Goal: Task Accomplishment & Management: Complete application form

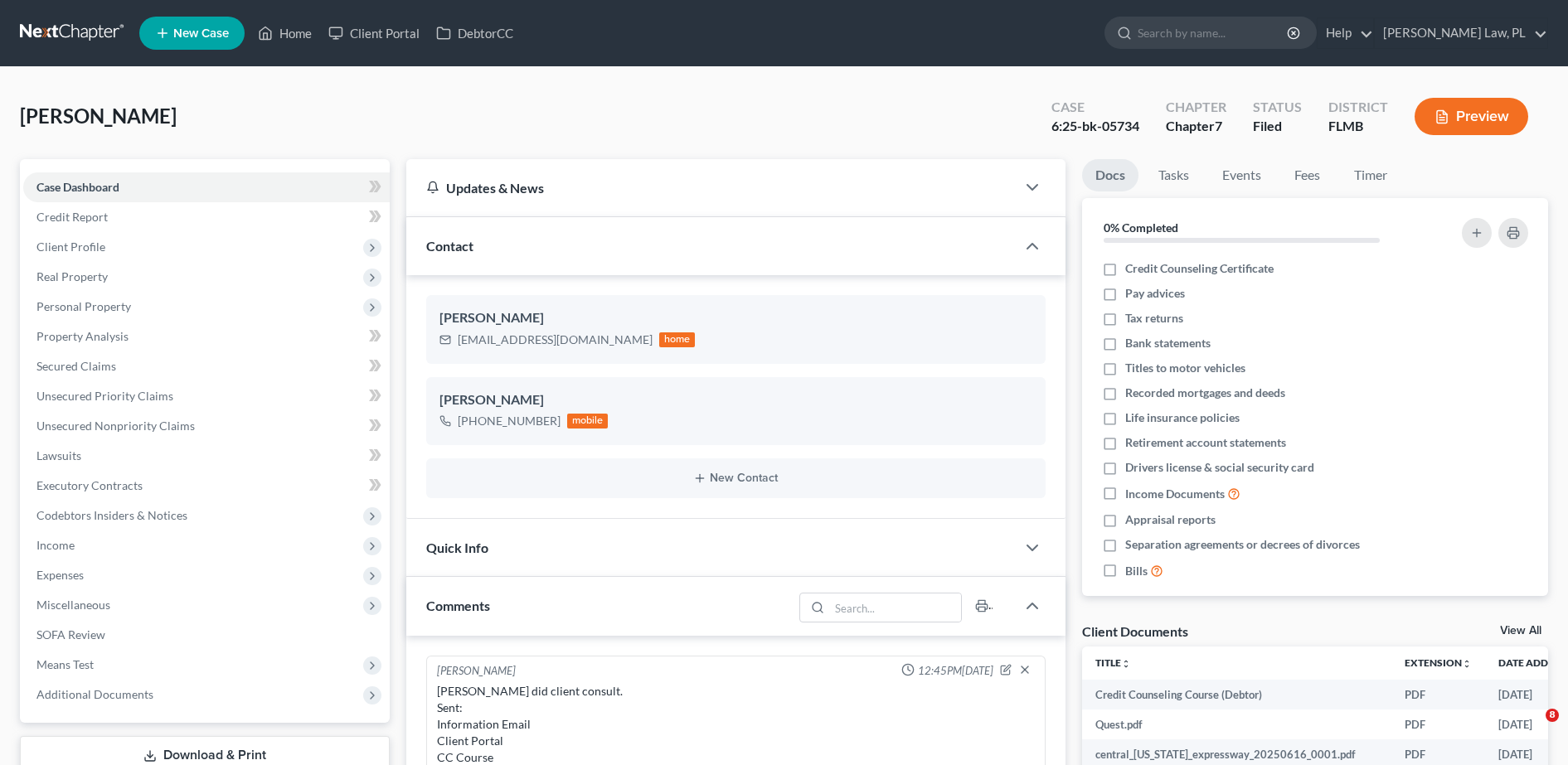
click at [266, 30] on icon at bounding box center [266, 33] width 15 height 20
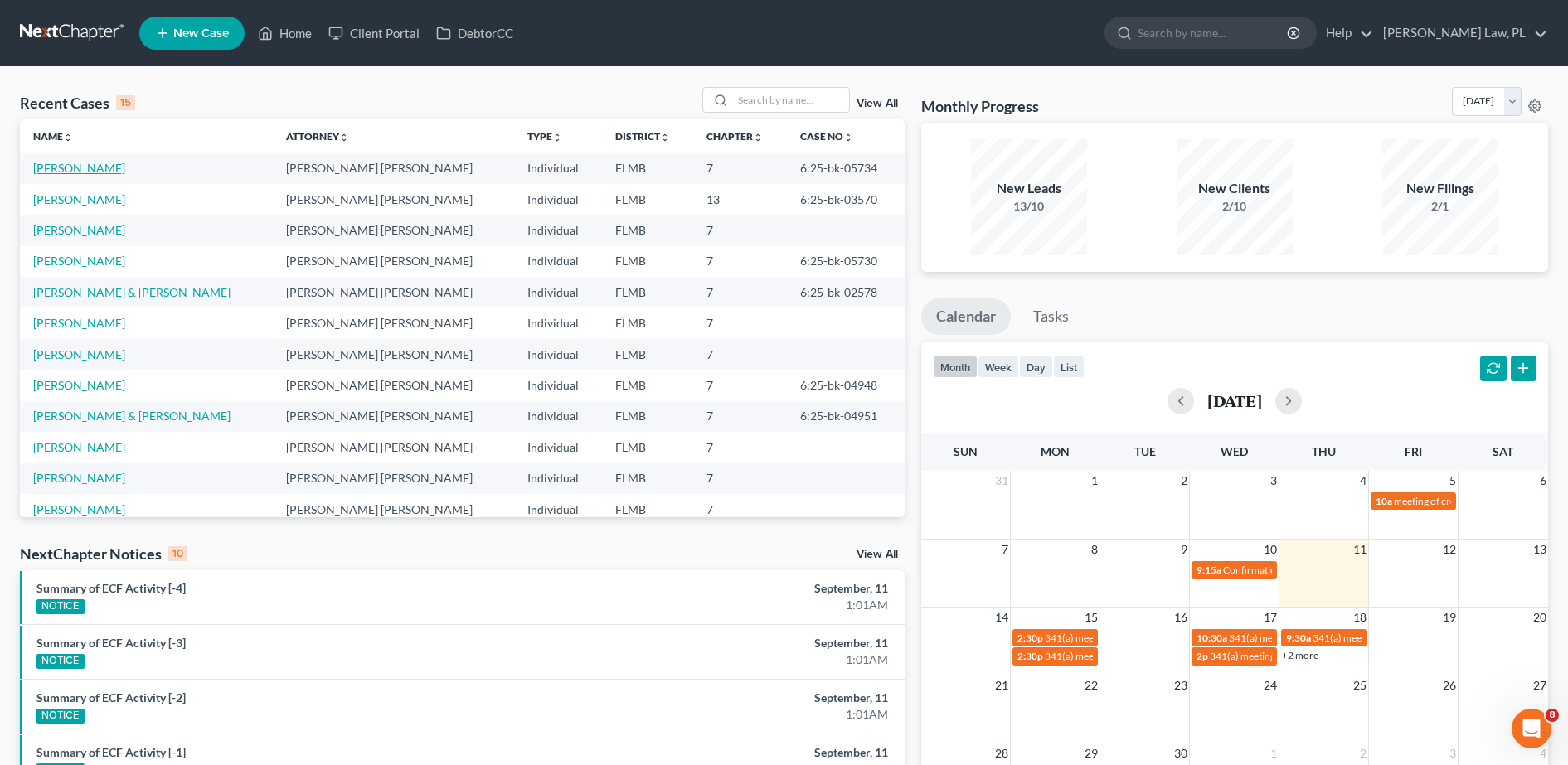
click at [79, 168] on link "[PERSON_NAME]" at bounding box center [79, 167] width 92 height 14
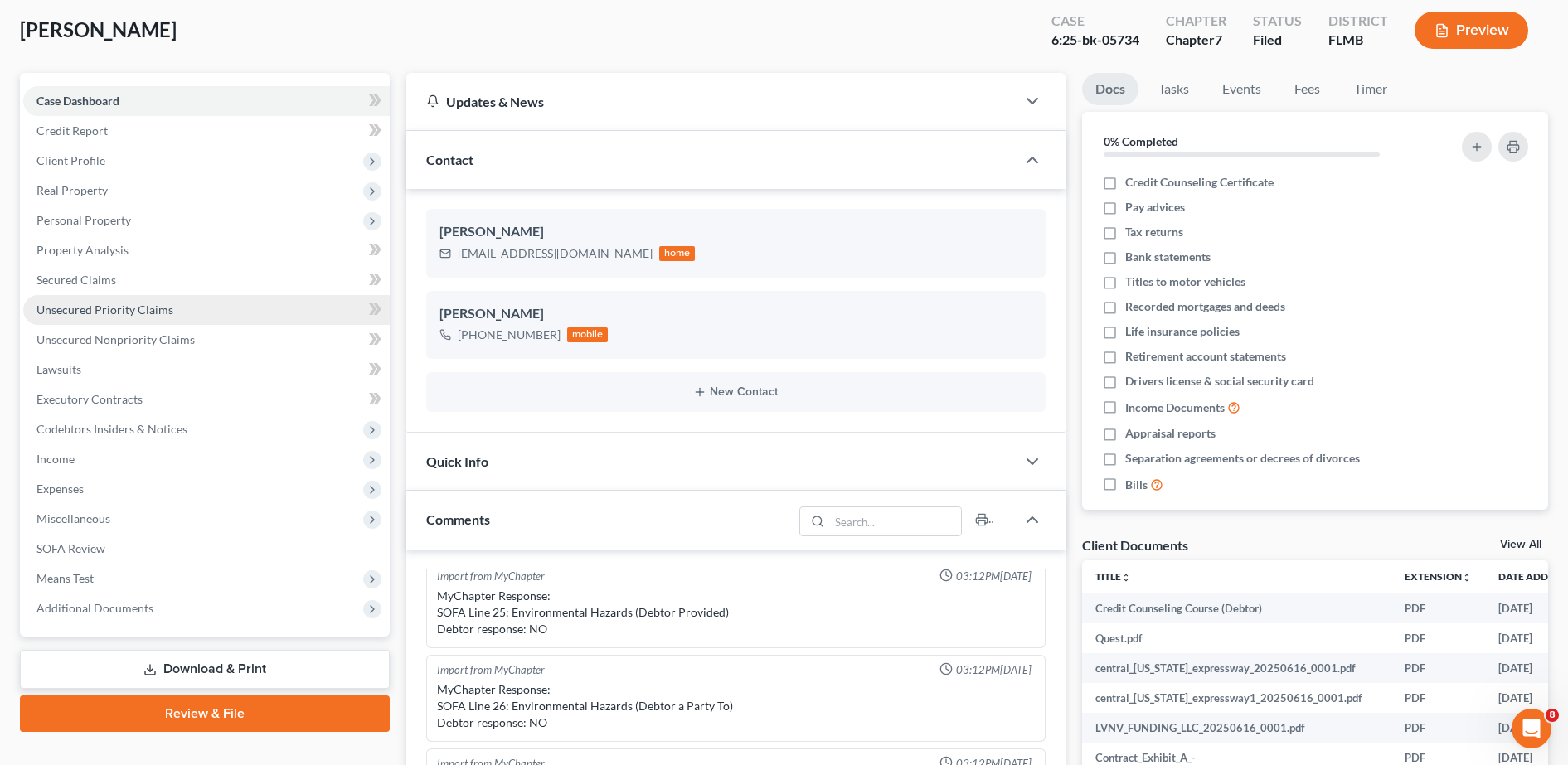
scroll to position [110, 0]
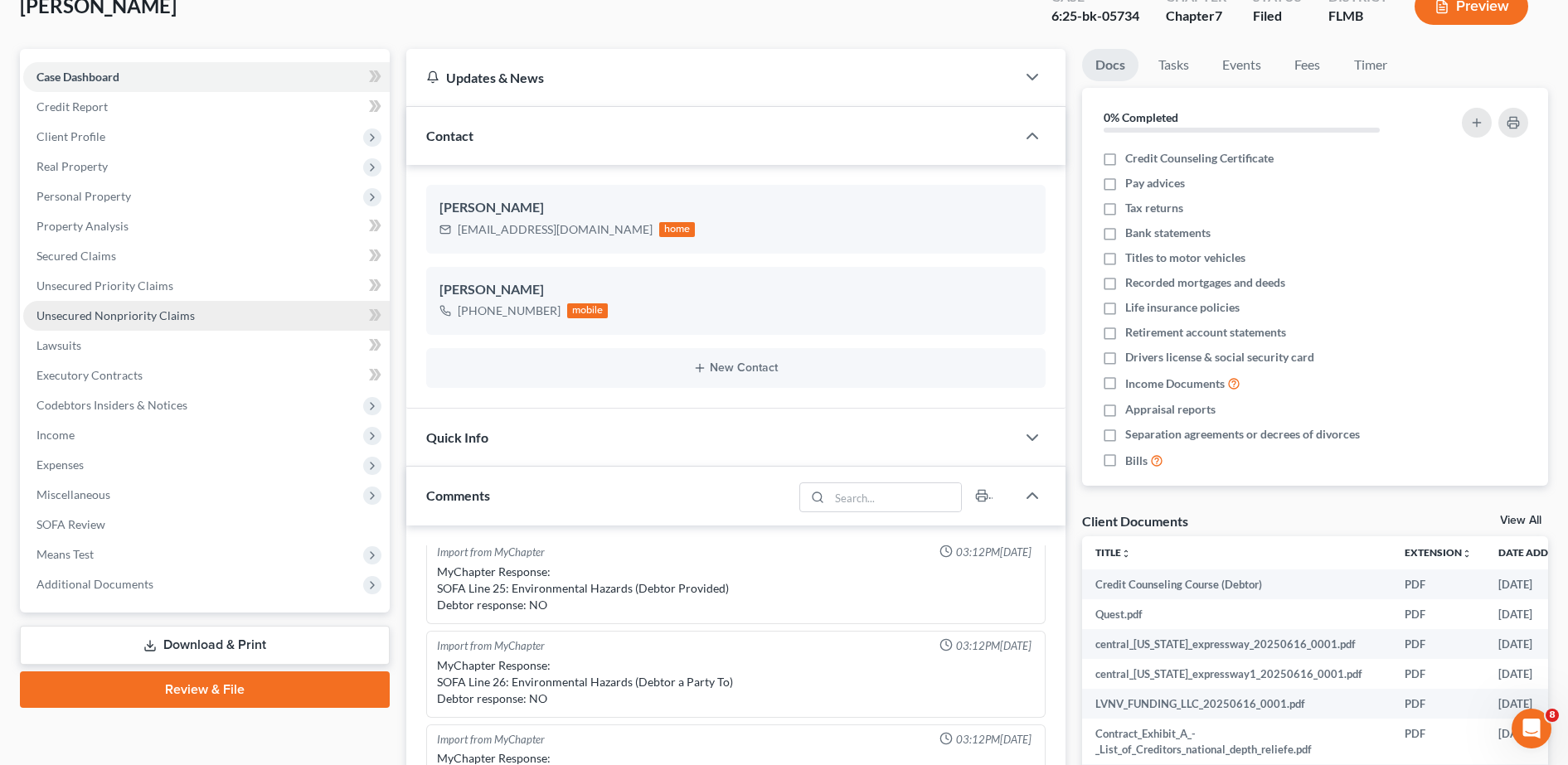
click at [121, 319] on span "Unsecured Nonpriority Claims" at bounding box center [115, 315] width 158 height 14
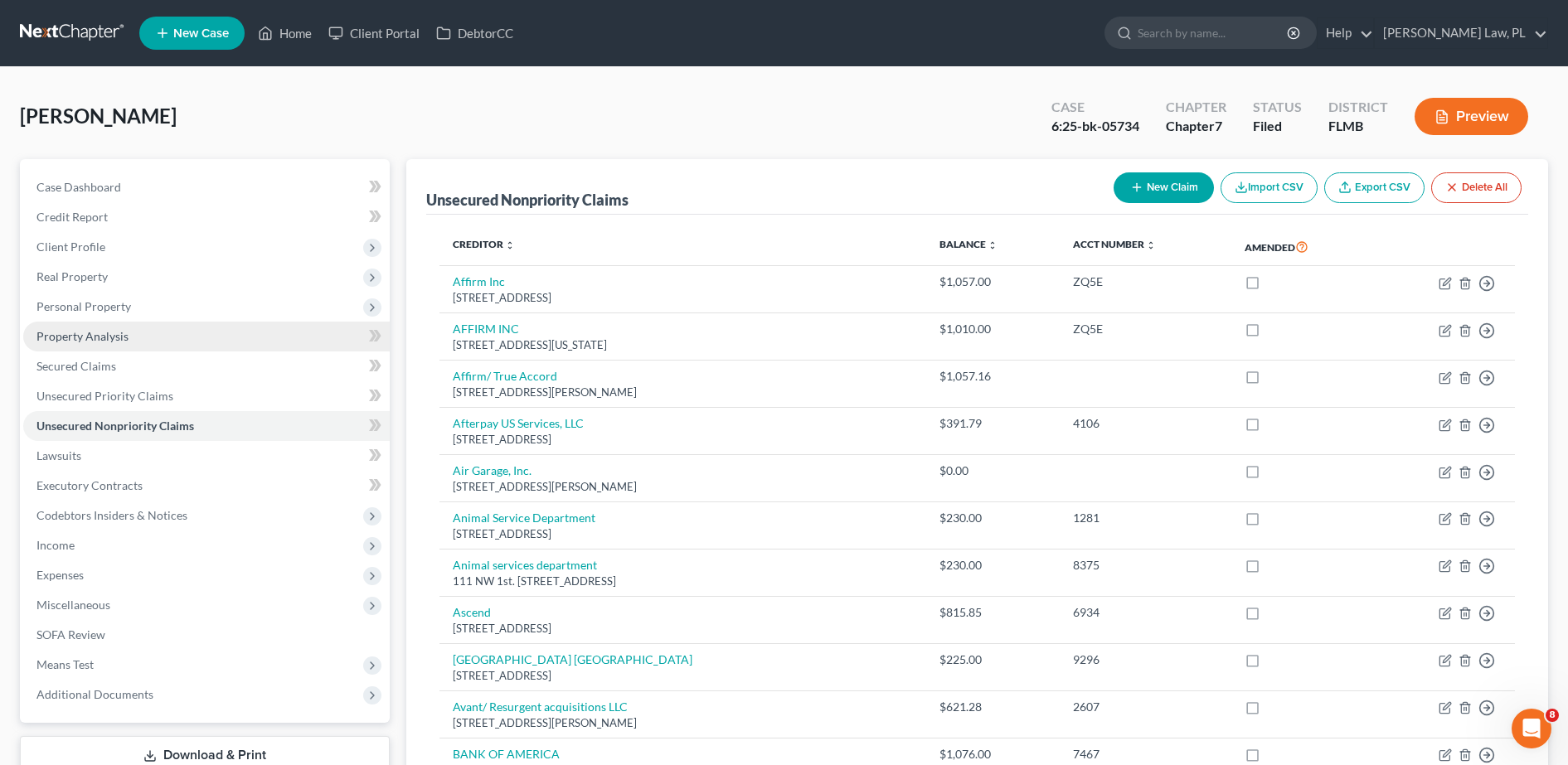
scroll to position [36, 0]
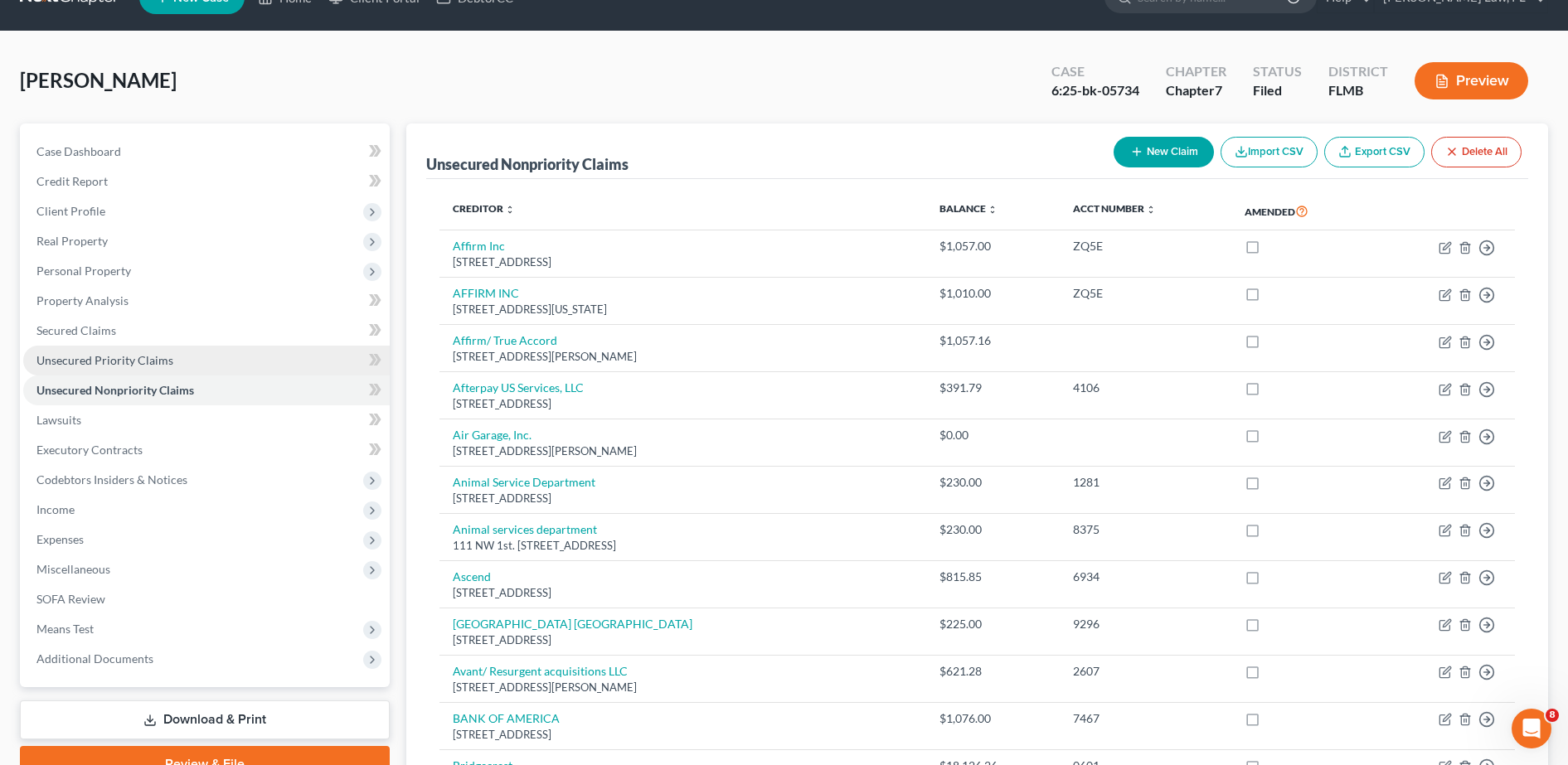
click at [131, 361] on span "Unsecured Priority Claims" at bounding box center [105, 360] width 137 height 14
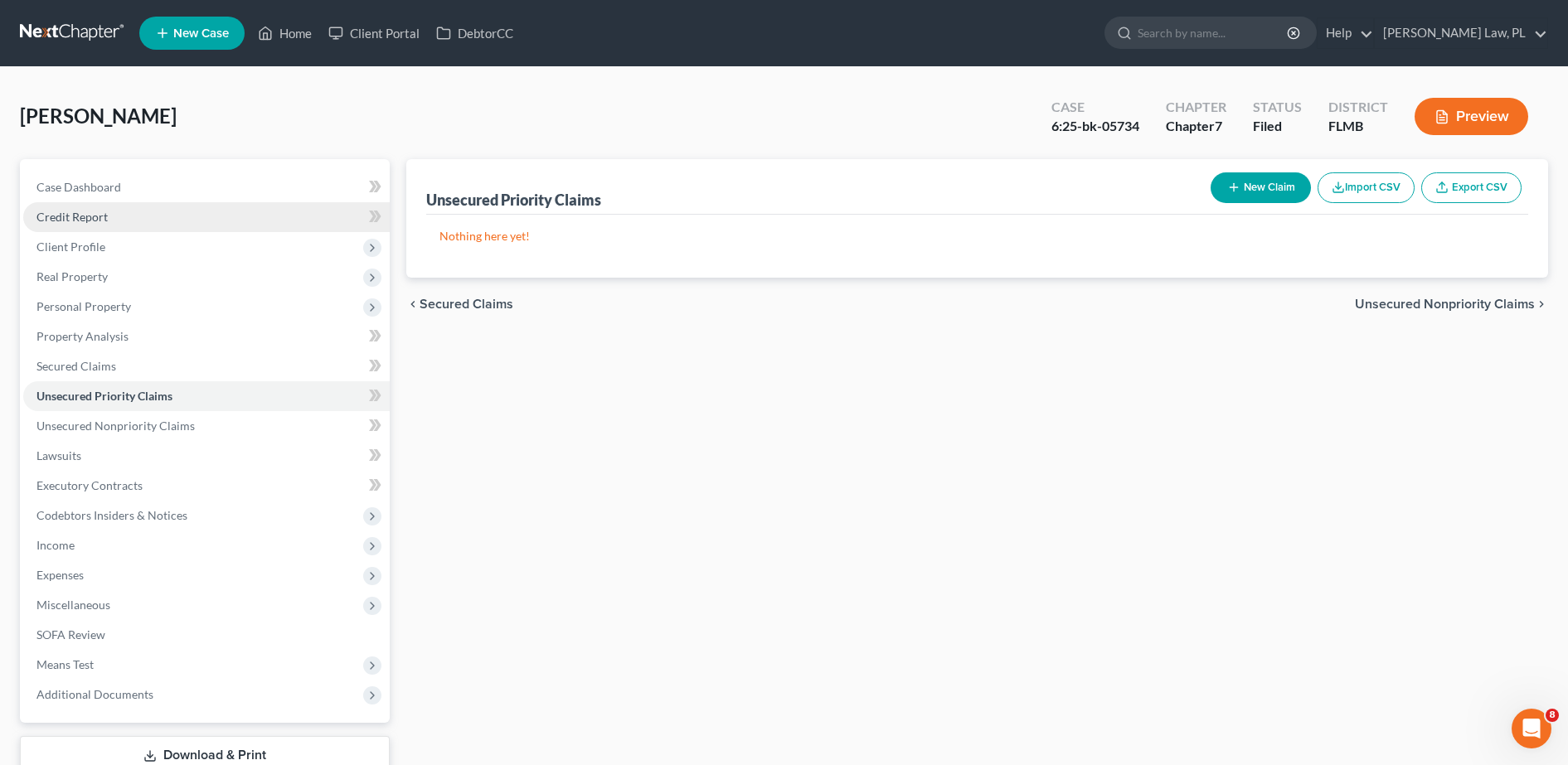
click at [148, 216] on link "Credit Report" at bounding box center [206, 216] width 366 height 30
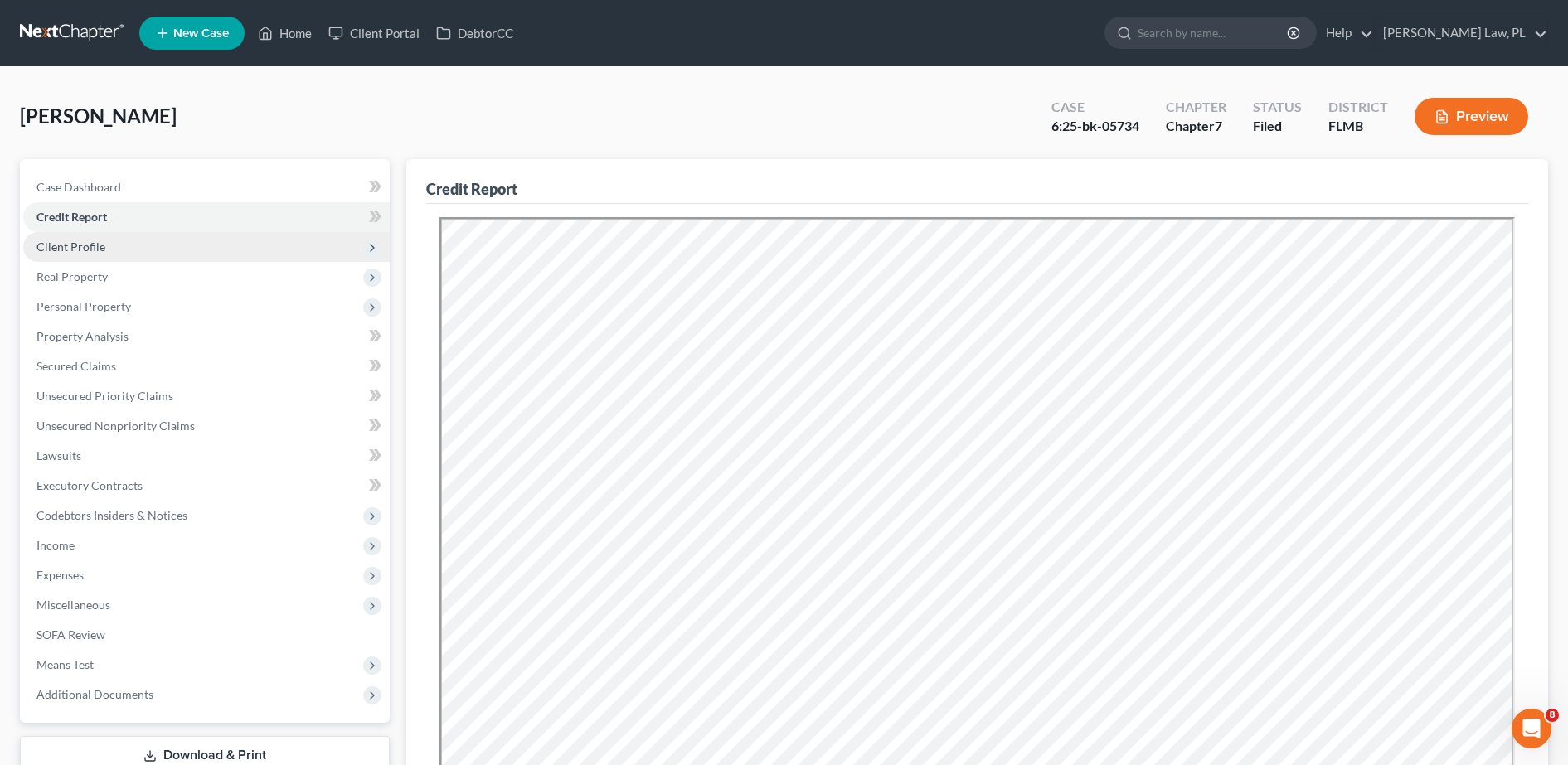
click at [114, 235] on span "Client Profile" at bounding box center [206, 247] width 366 height 30
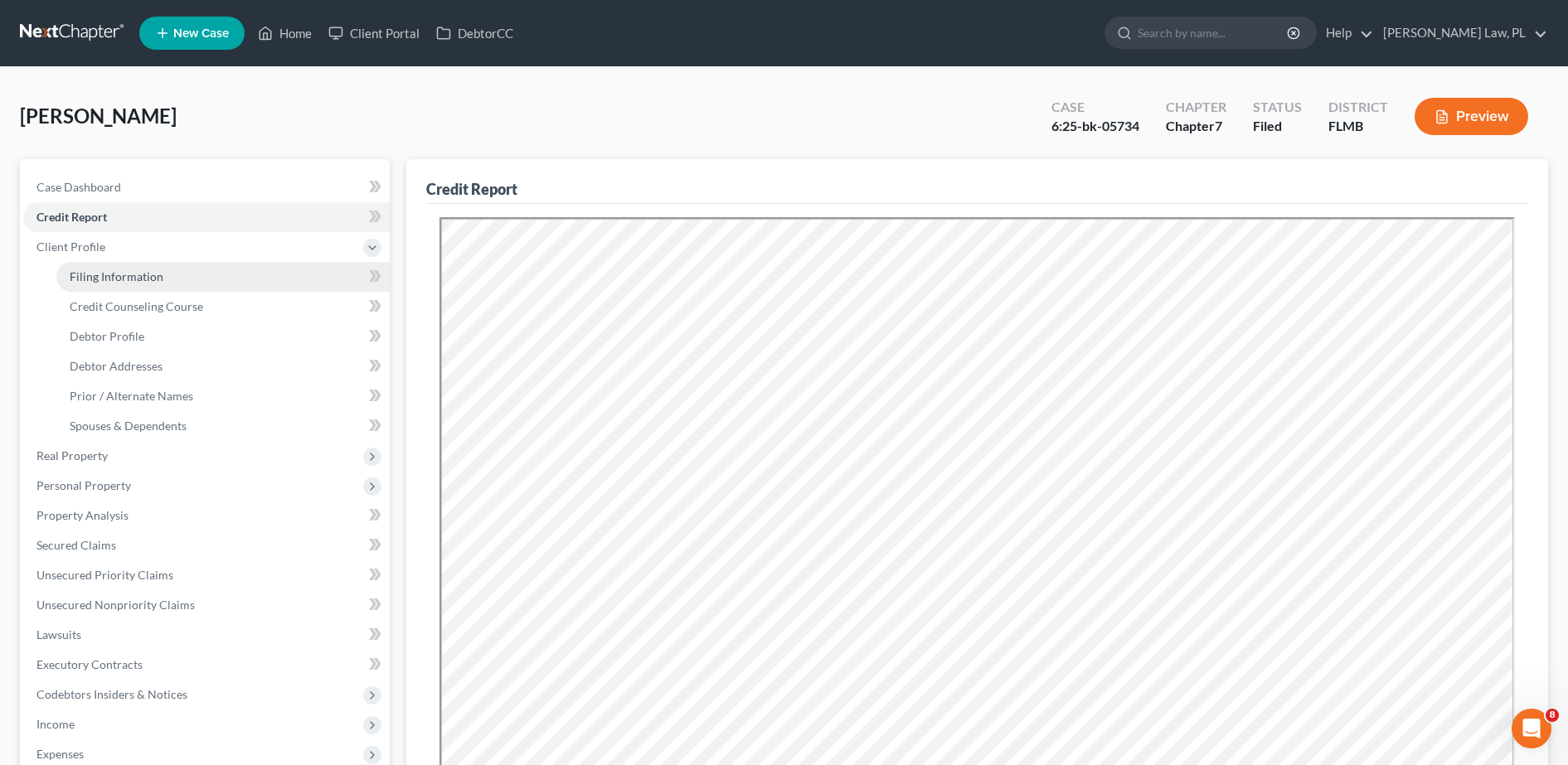
click at [101, 289] on link "Filing Information" at bounding box center [223, 276] width 333 height 30
select select "1"
select select "0"
select select "15"
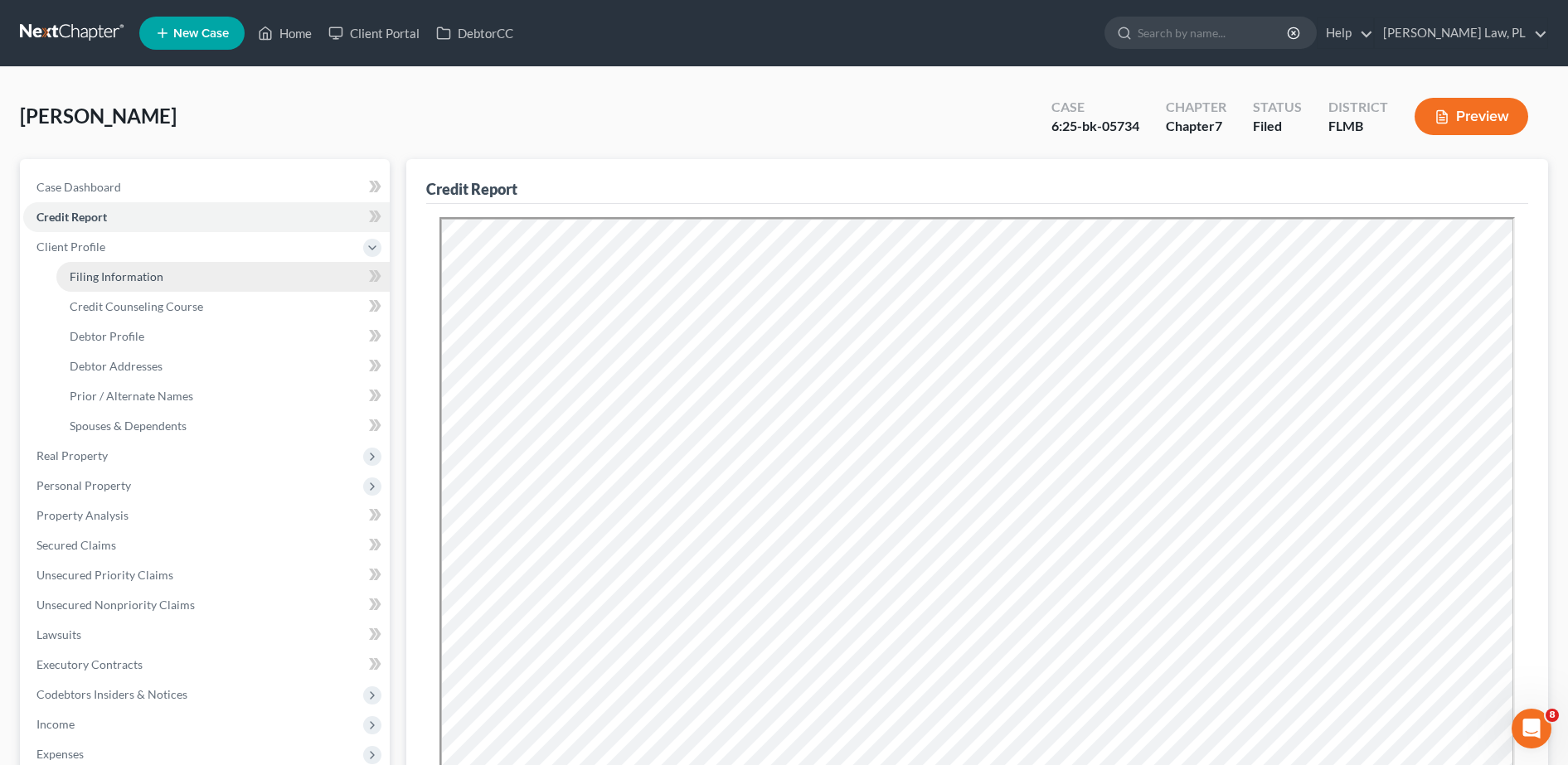
select select "0"
select select "9"
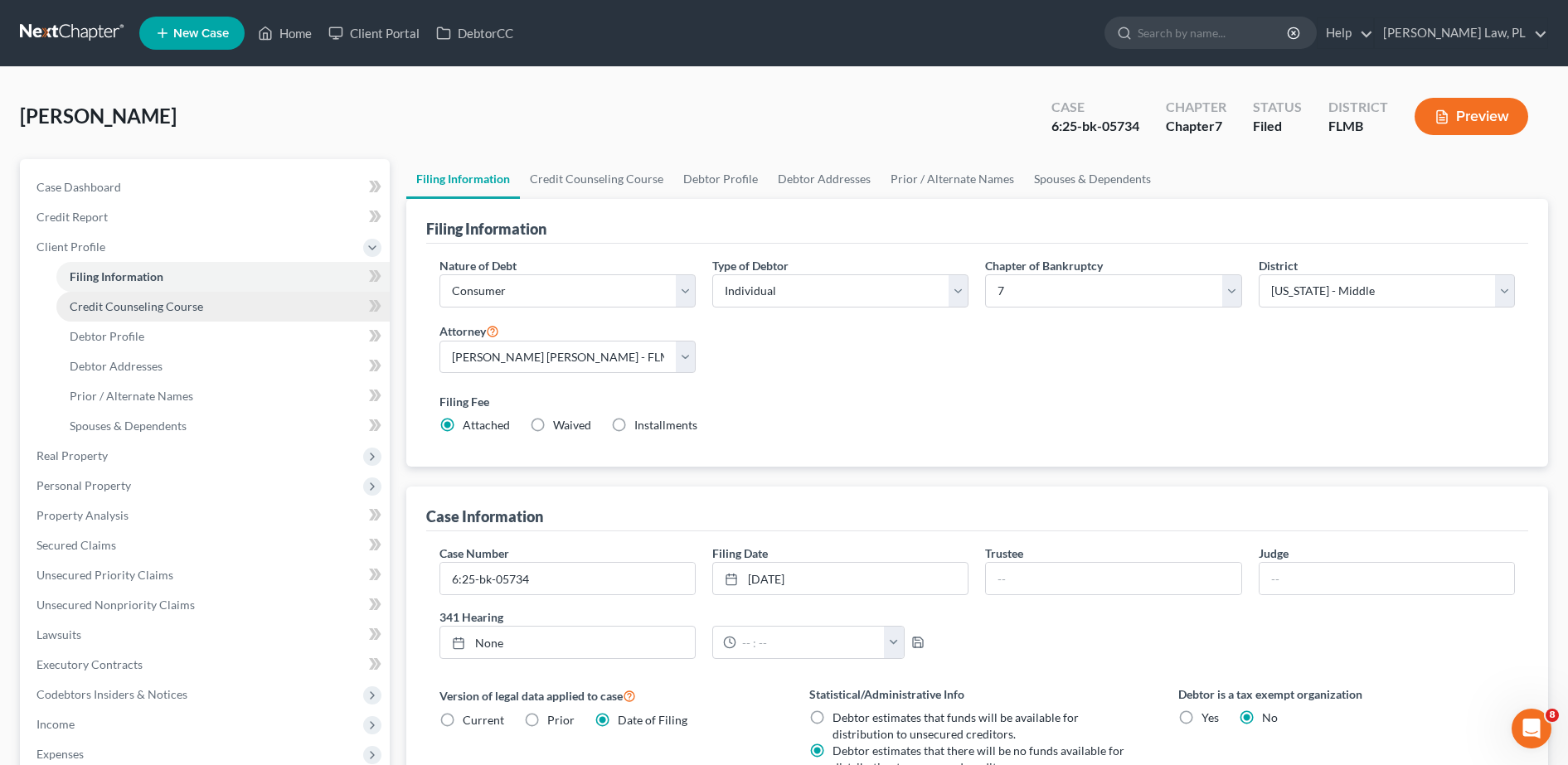
click at [112, 313] on span "Credit Counseling Course" at bounding box center [136, 306] width 134 height 14
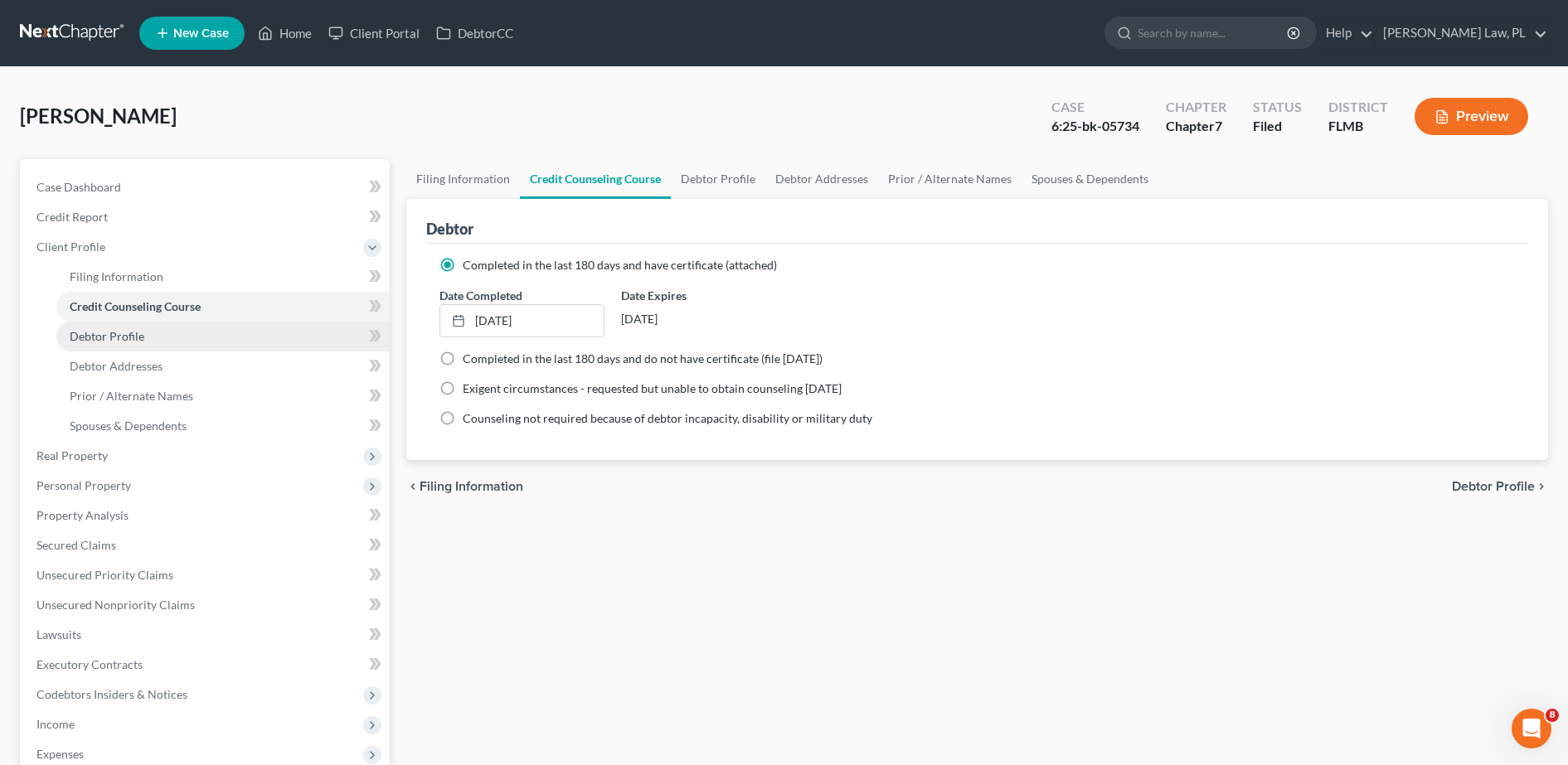
click at [116, 341] on span "Debtor Profile" at bounding box center [107, 336] width 74 height 14
select select "0"
select select "1"
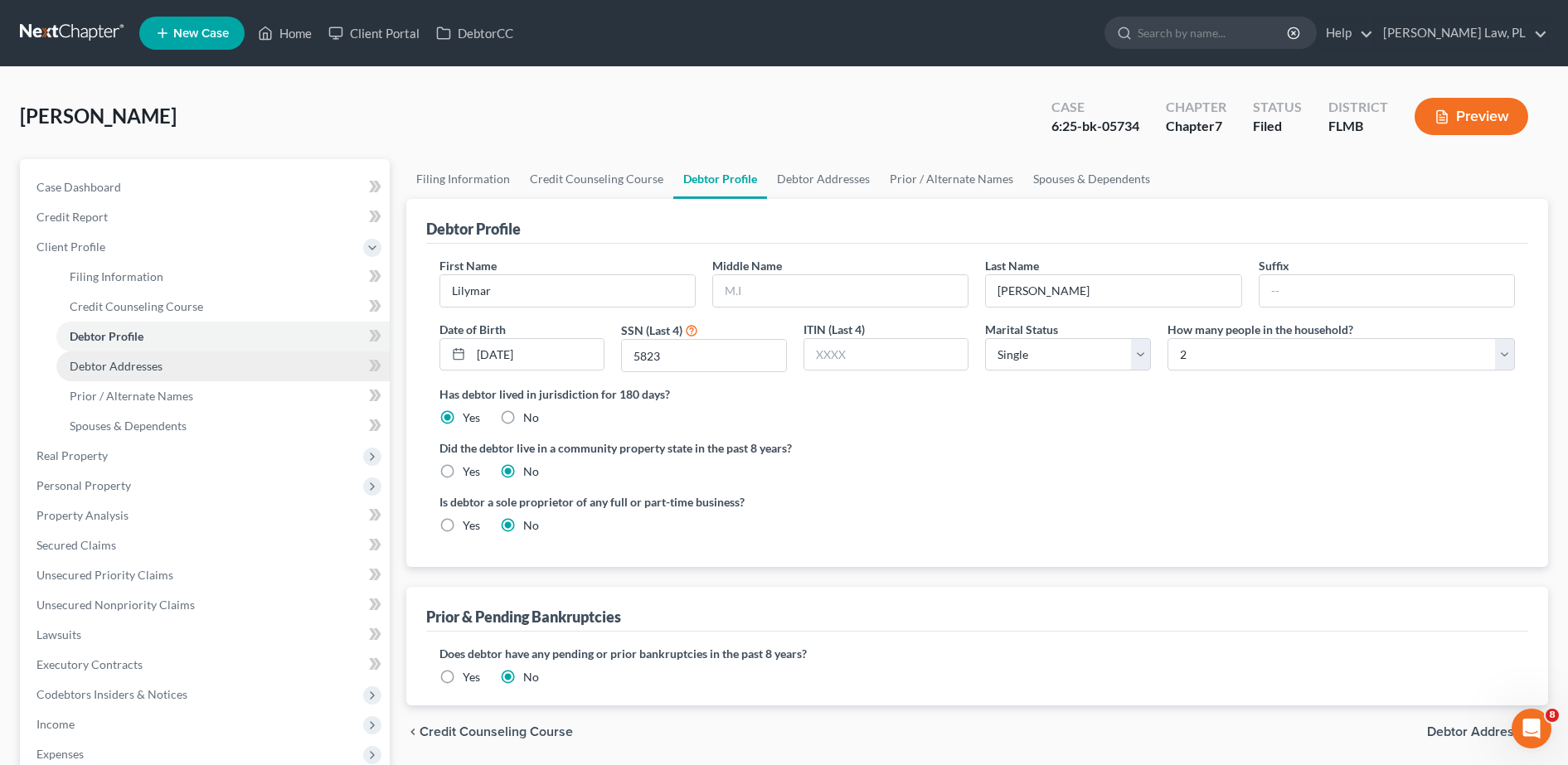
click at [127, 366] on span "Debtor Addresses" at bounding box center [116, 366] width 93 height 14
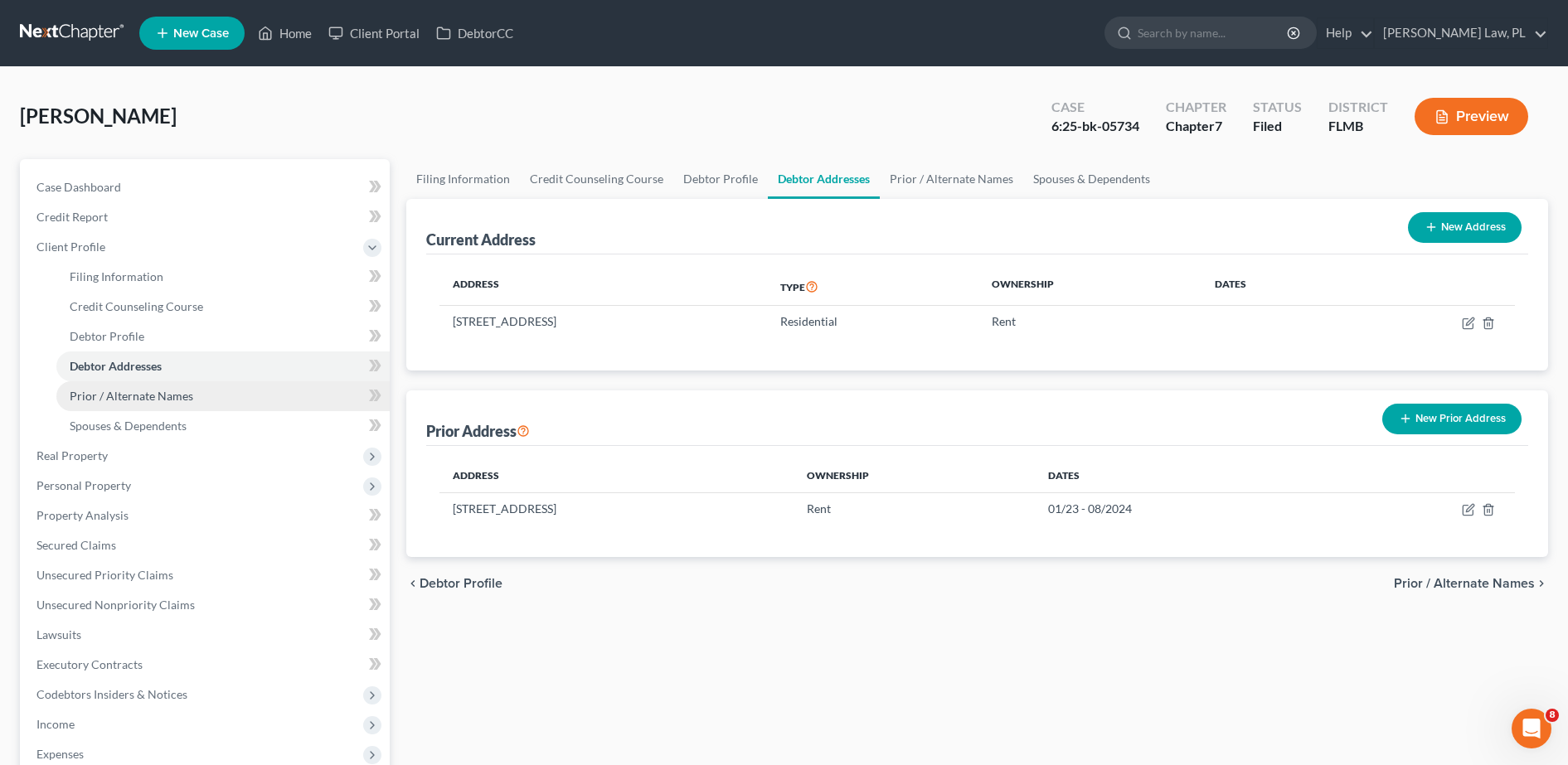
click at [138, 395] on span "Prior / Alternate Names" at bounding box center [131, 396] width 123 height 14
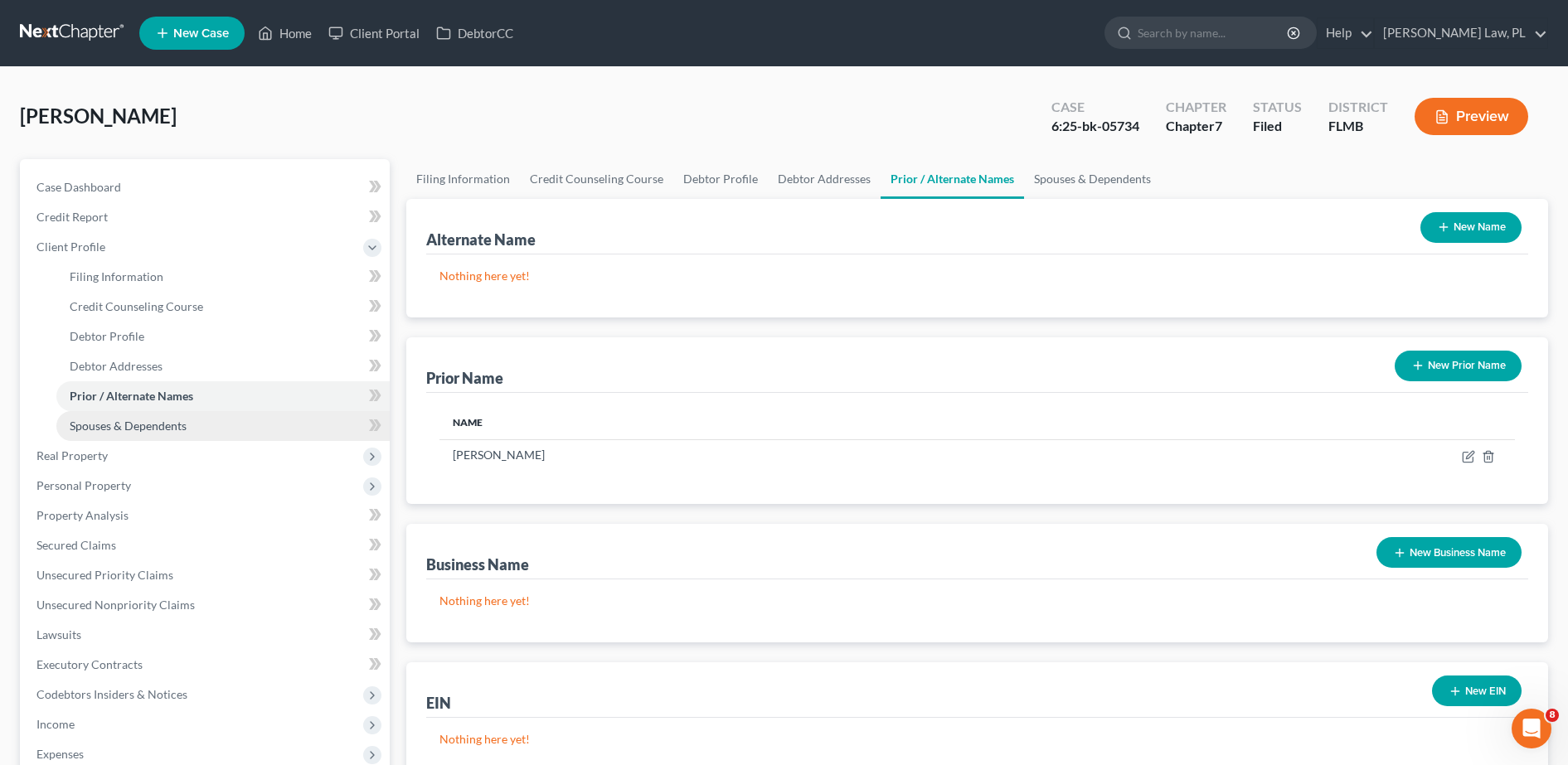
click at [131, 424] on span "Spouses & Dependents" at bounding box center [128, 425] width 117 height 14
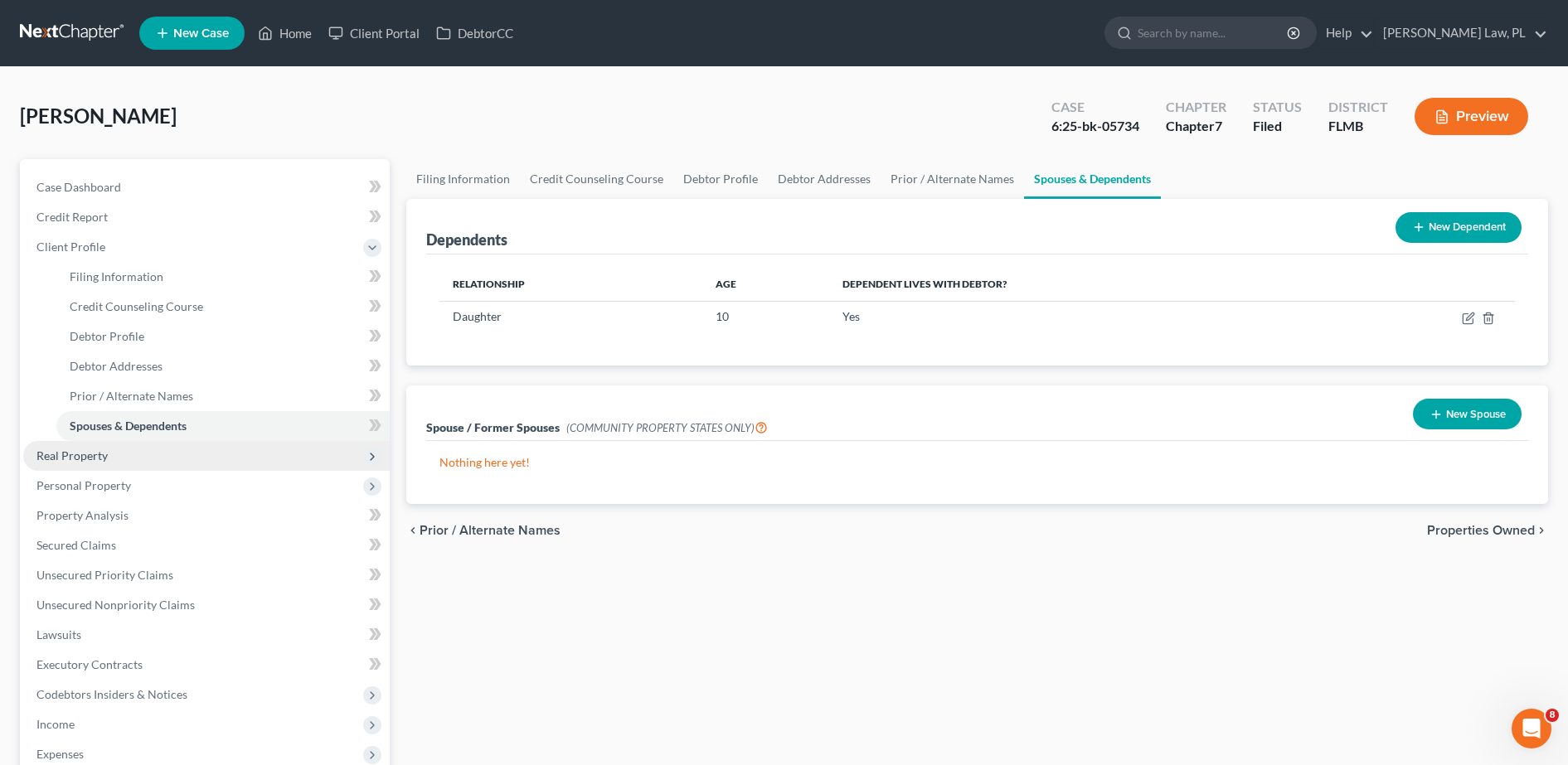
click at [115, 451] on span "Real Property" at bounding box center [206, 456] width 366 height 30
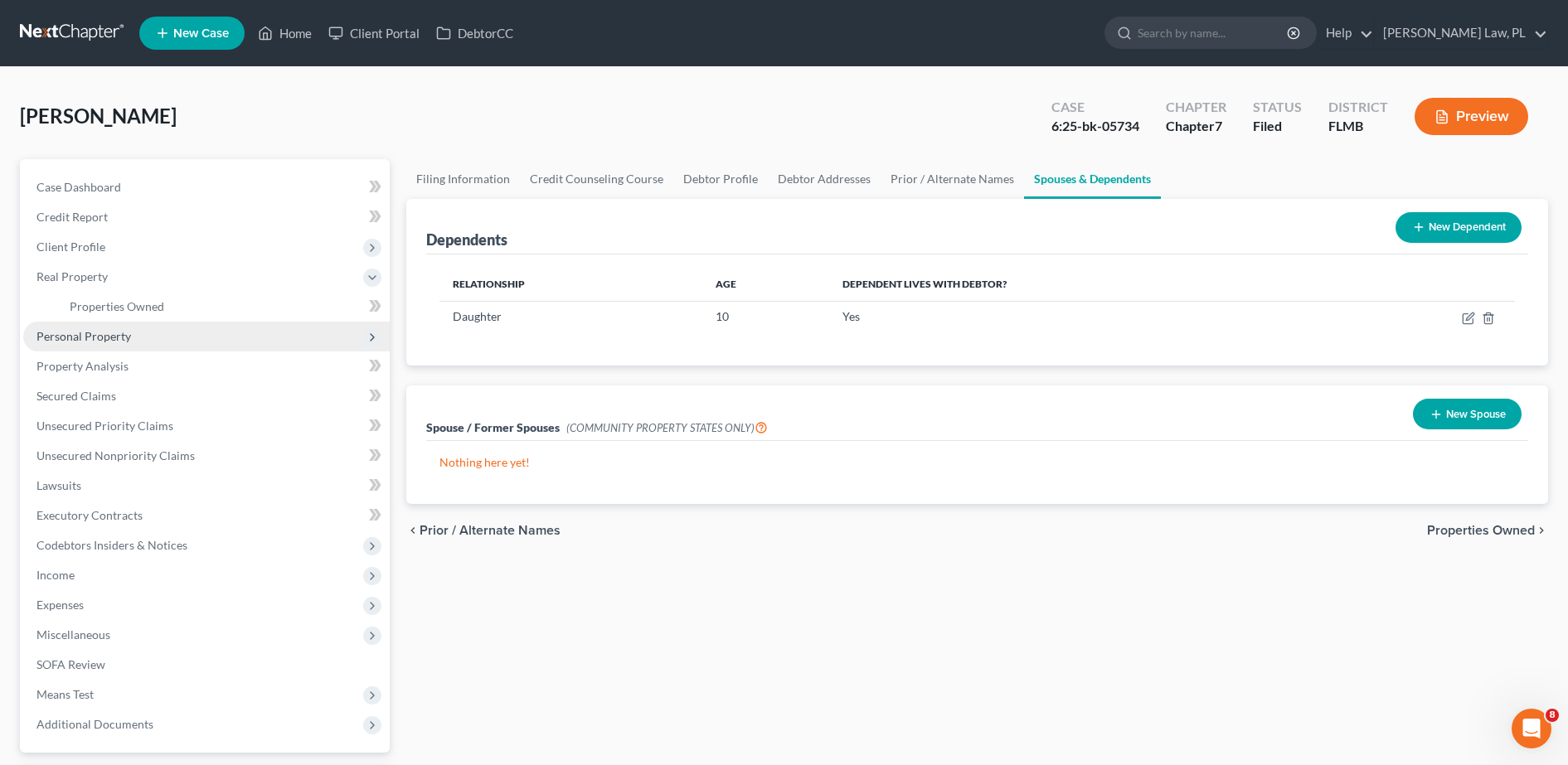
click at [150, 321] on span "Personal Property" at bounding box center [206, 336] width 366 height 30
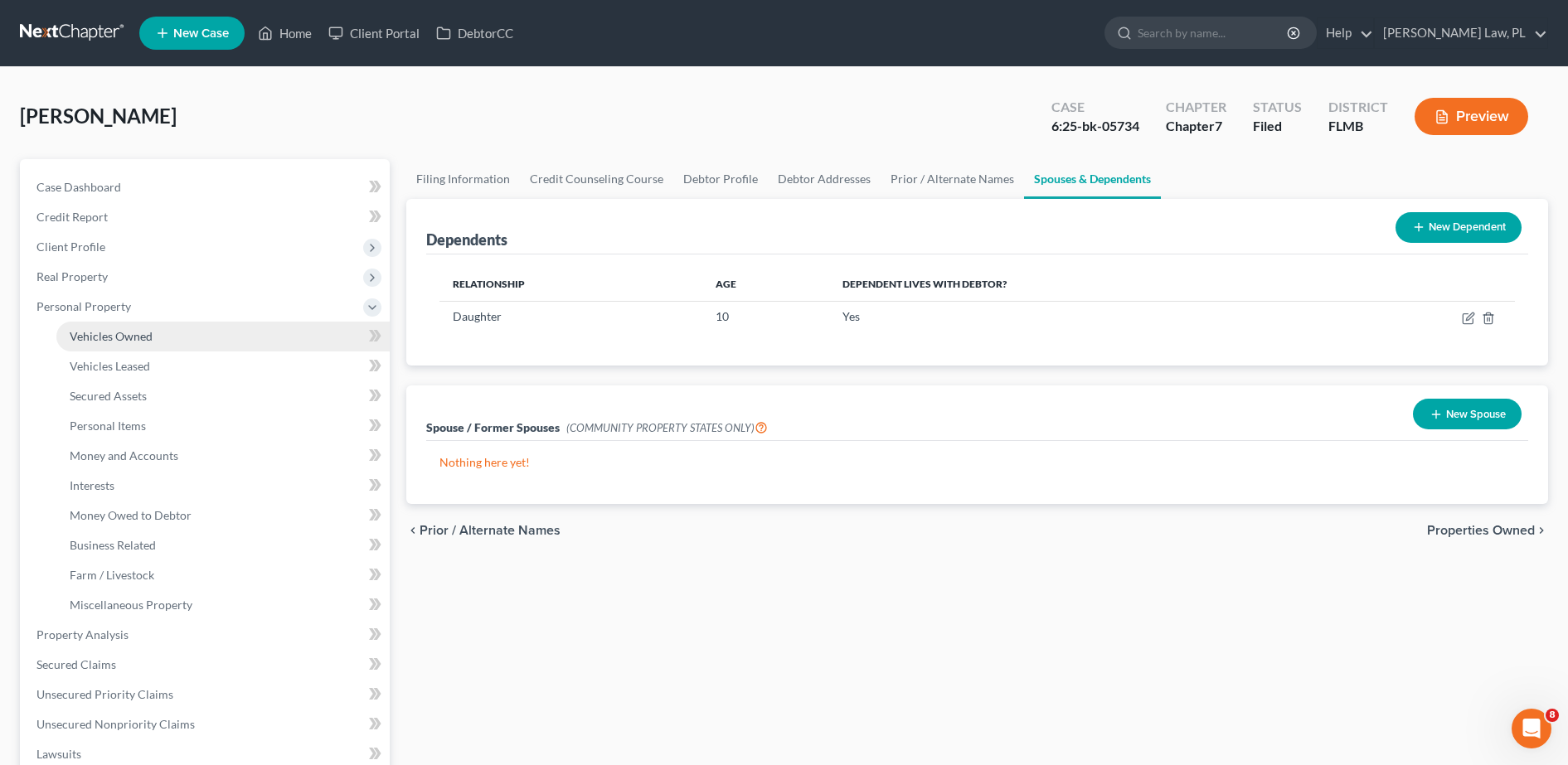
click at [143, 341] on span "Vehicles Owned" at bounding box center [111, 336] width 83 height 14
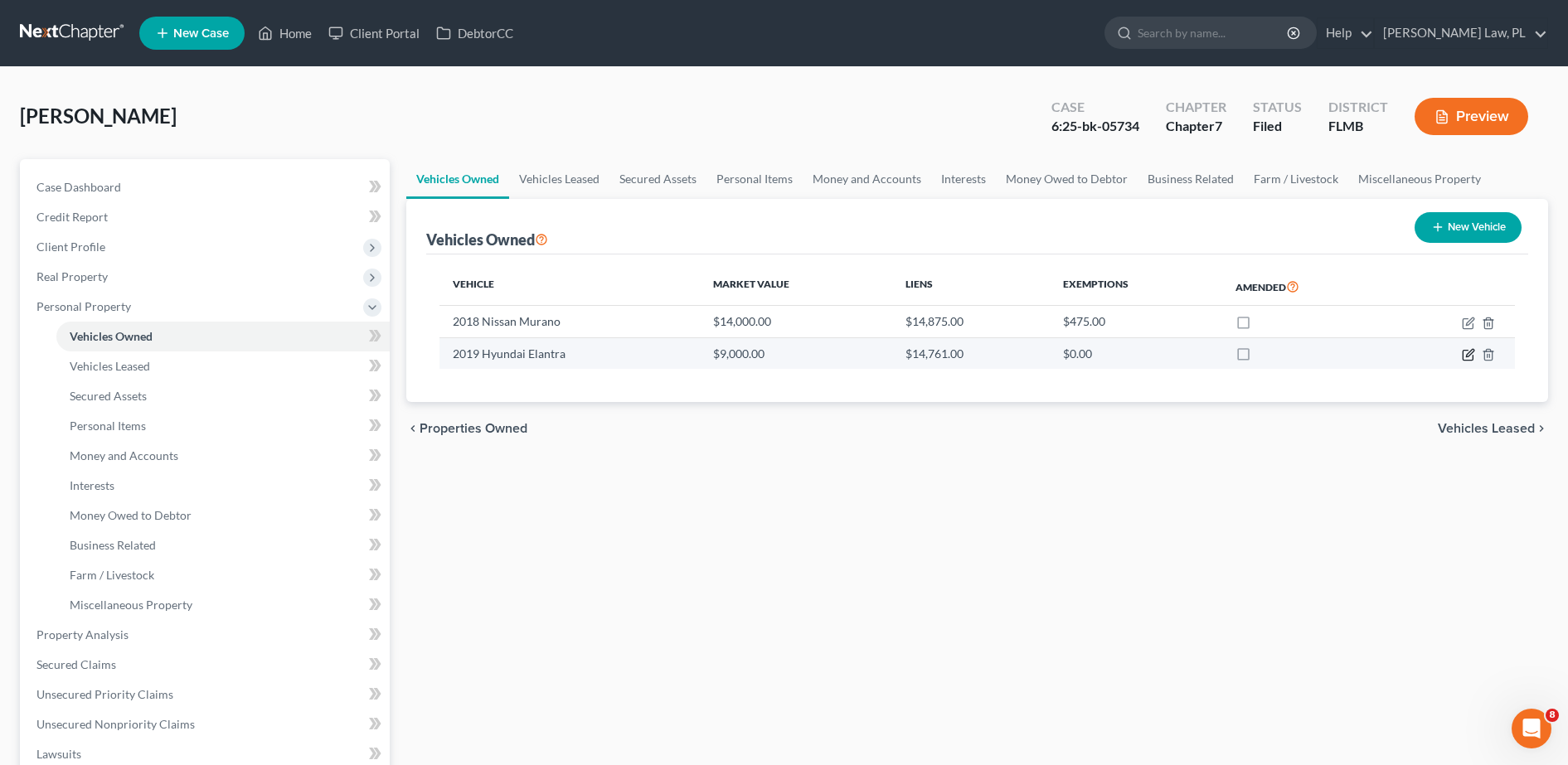
click at [1472, 353] on icon "button" at bounding box center [1468, 355] width 14 height 14
select select "0"
select select "7"
select select "2"
select select "3"
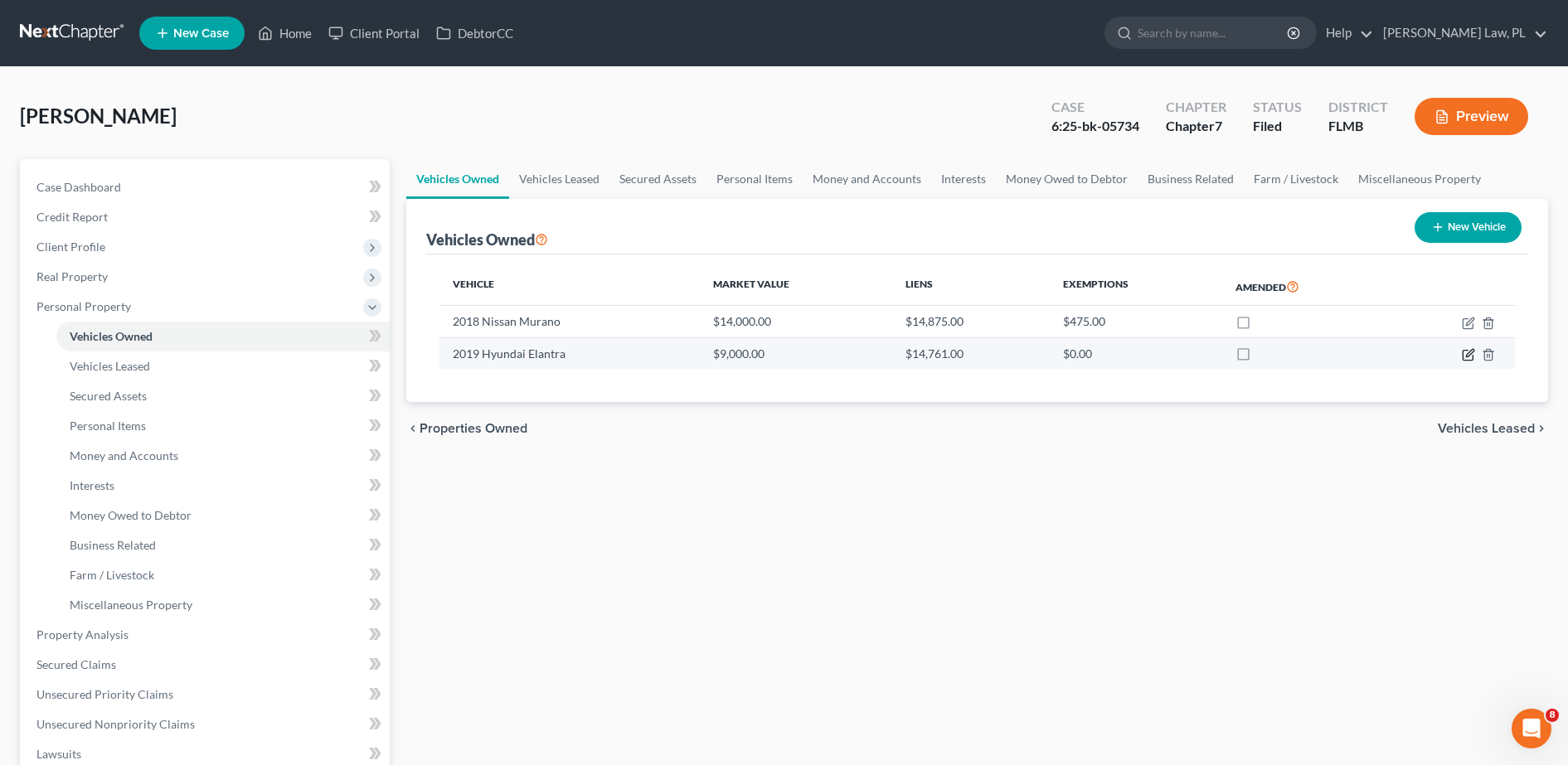
select select "53"
select select "3"
select select "1"
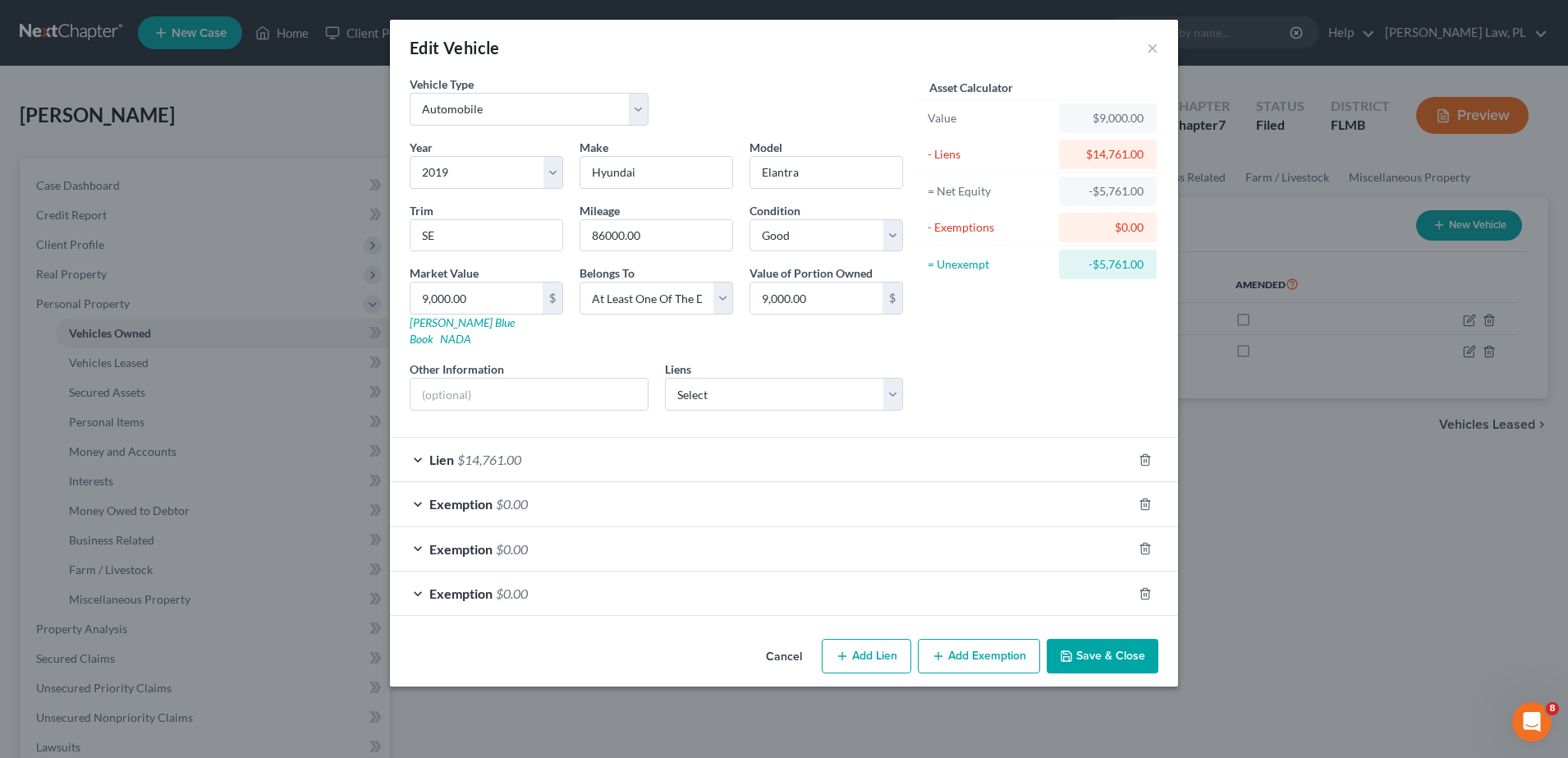
click at [746, 438] on div "Lien $14,761.00" at bounding box center [761, 460] width 742 height 44
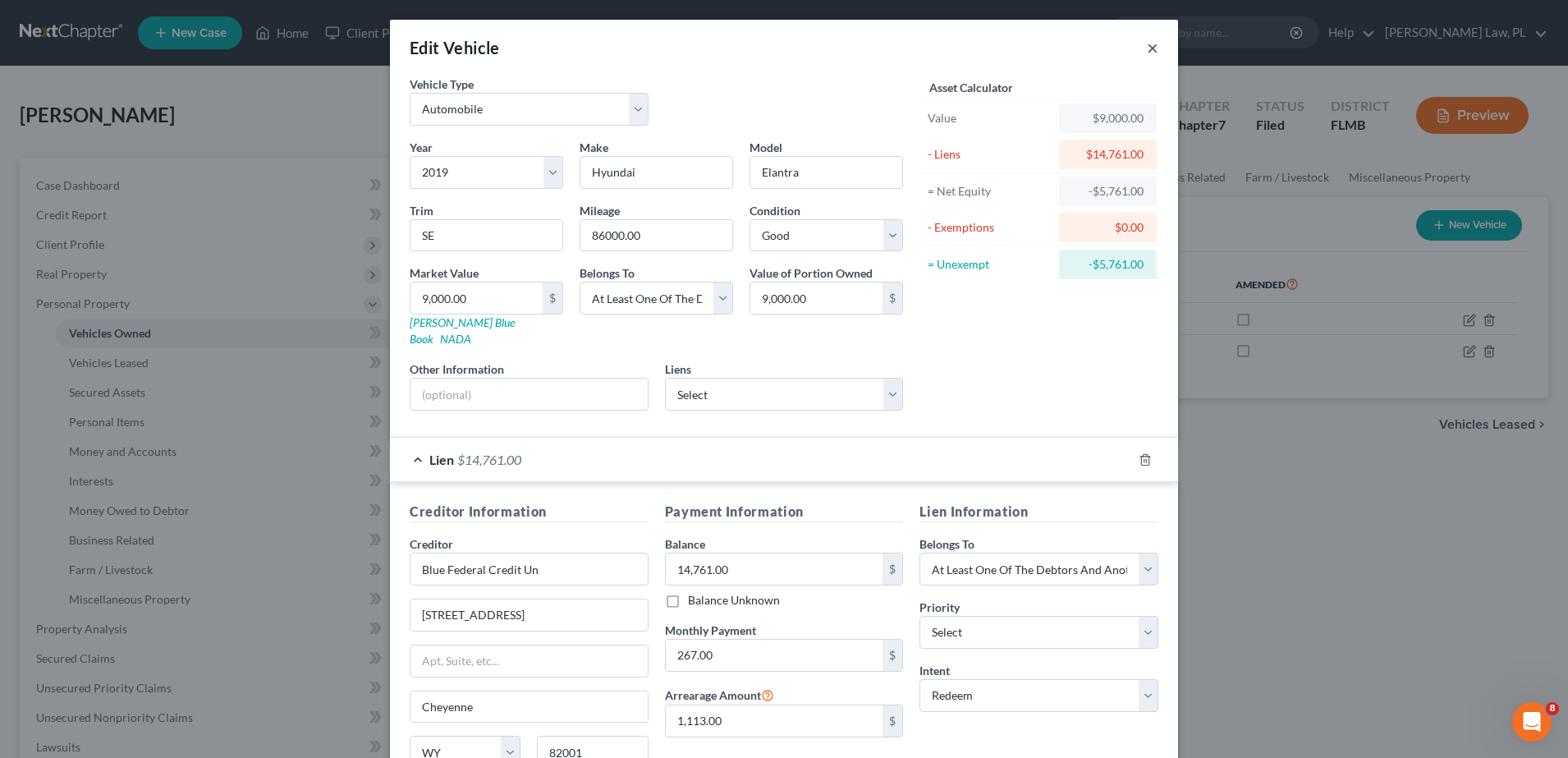
click at [1148, 53] on button "×" at bounding box center [1153, 48] width 12 height 20
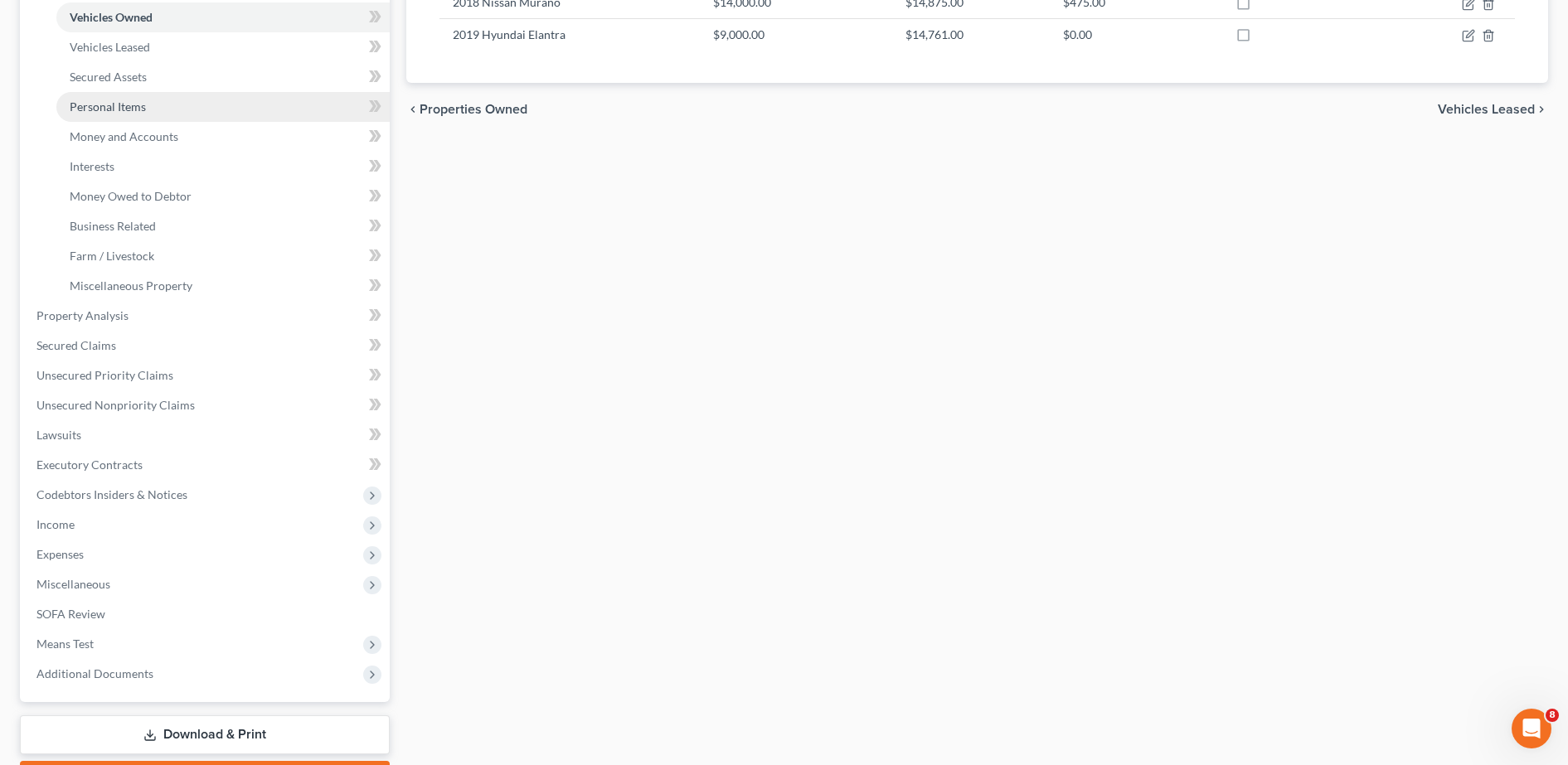
scroll to position [414, 0]
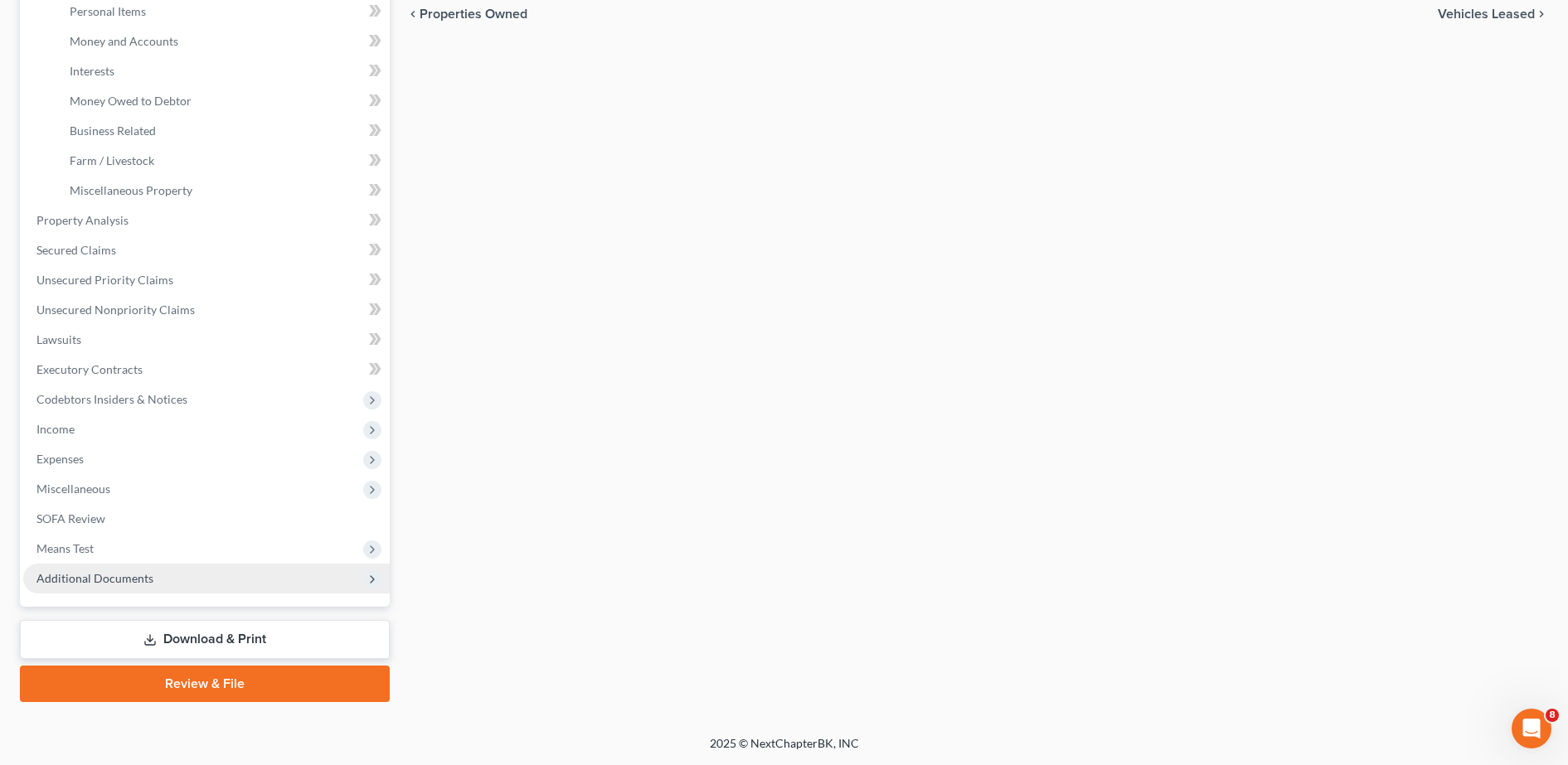
click at [129, 576] on span "Additional Documents" at bounding box center [95, 578] width 117 height 14
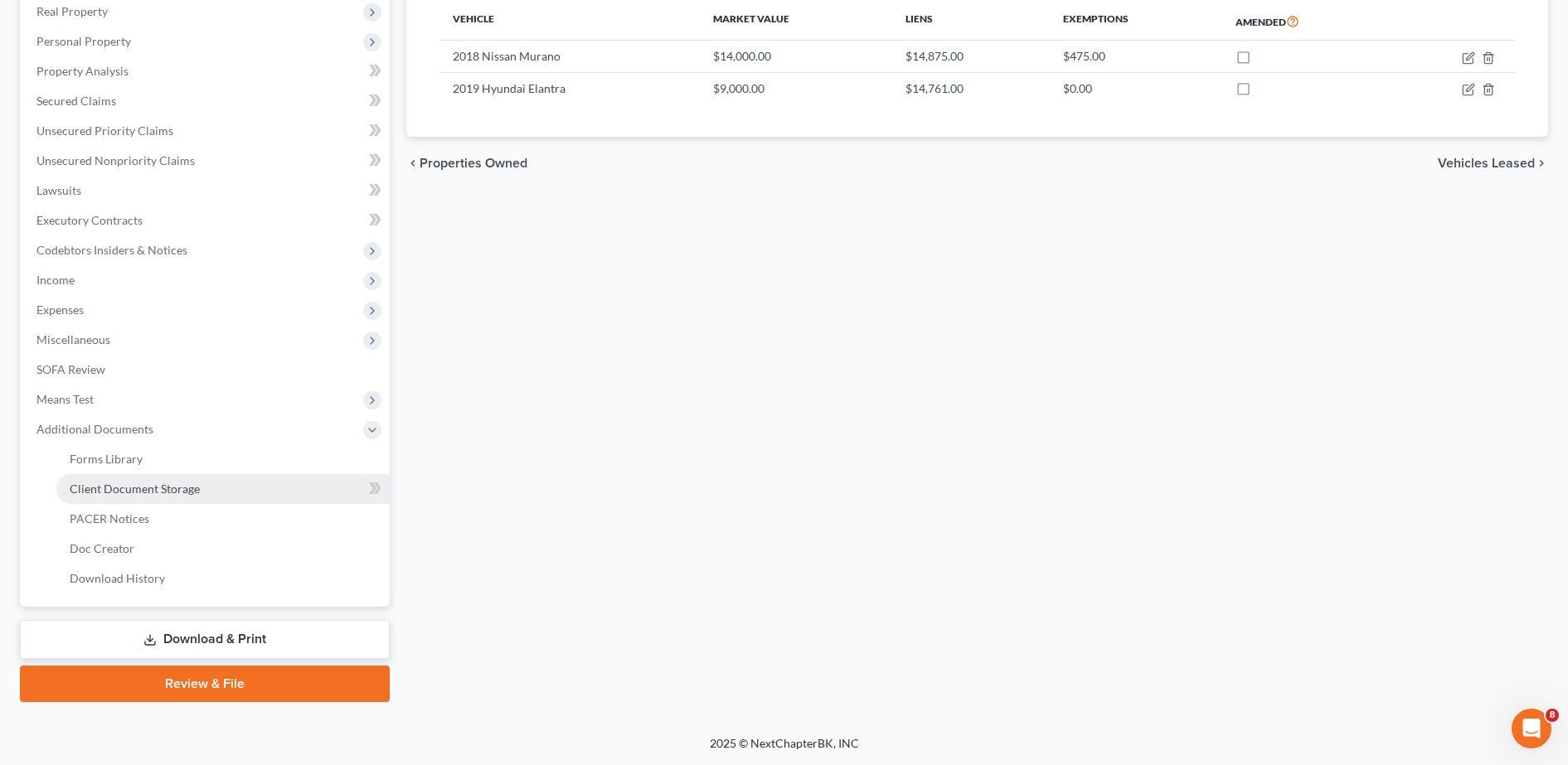
click at [203, 492] on link "Client Document Storage" at bounding box center [223, 489] width 333 height 30
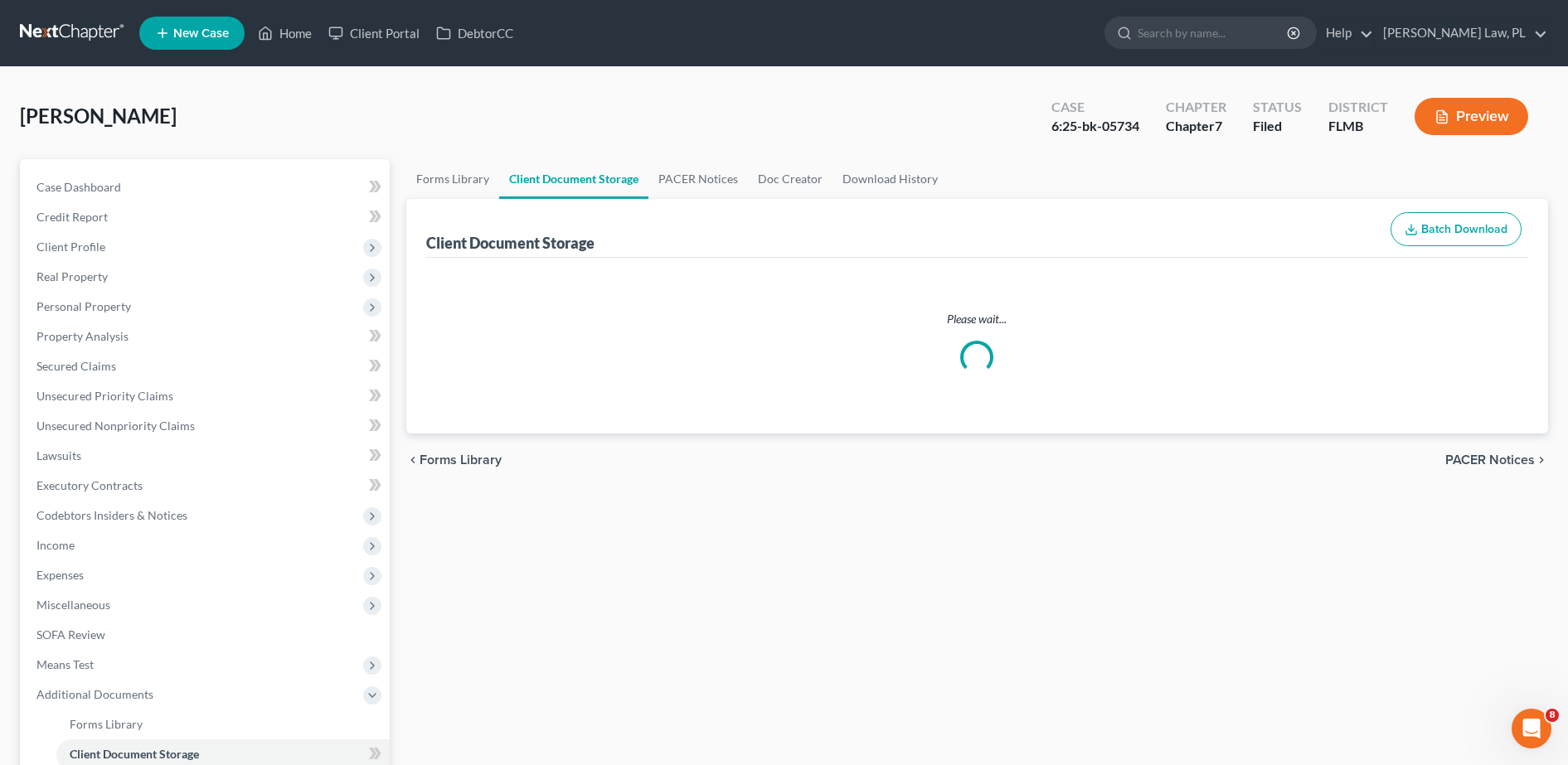
select select "9"
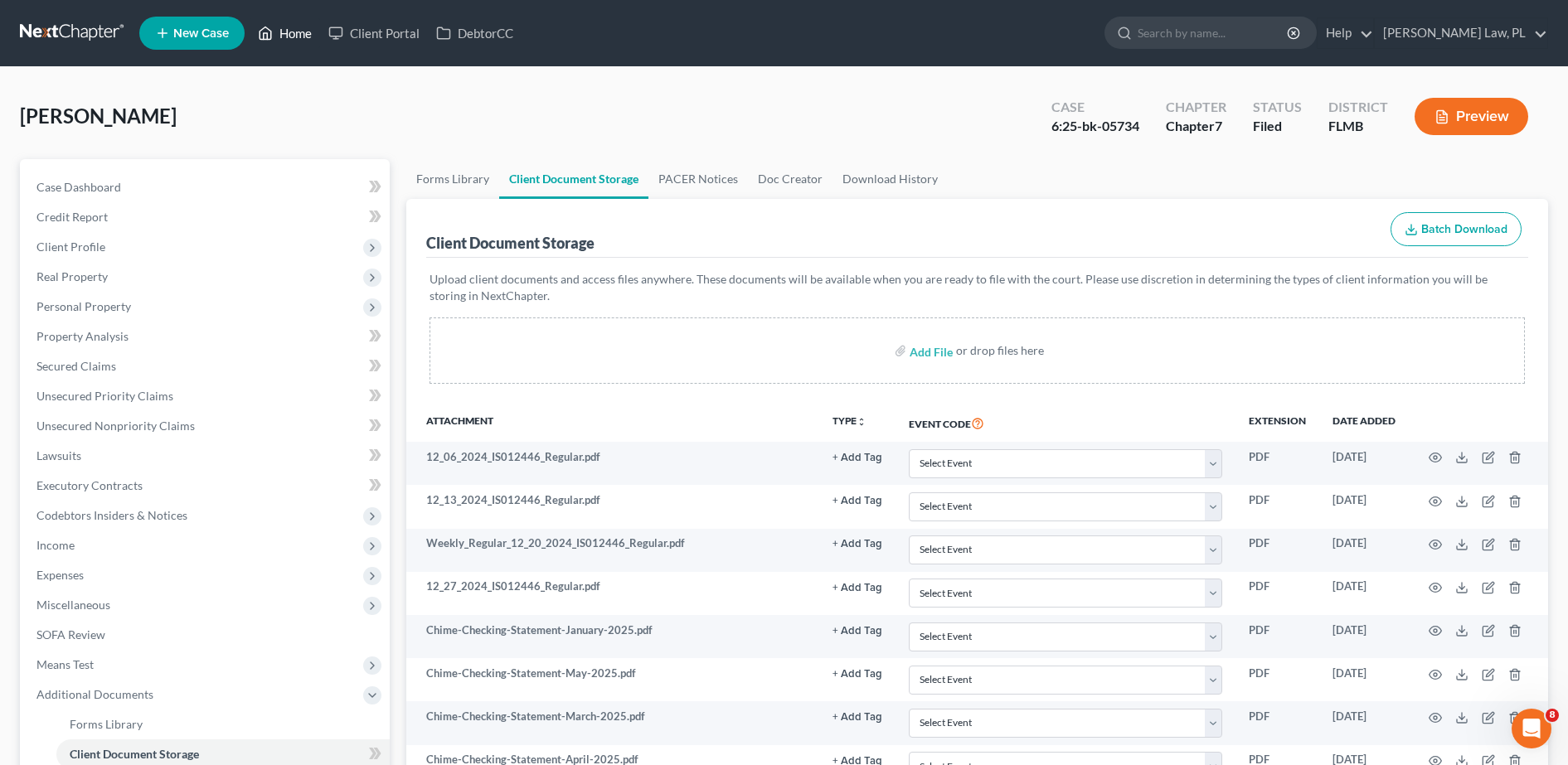
click at [299, 31] on link "Home" at bounding box center [284, 33] width 70 height 30
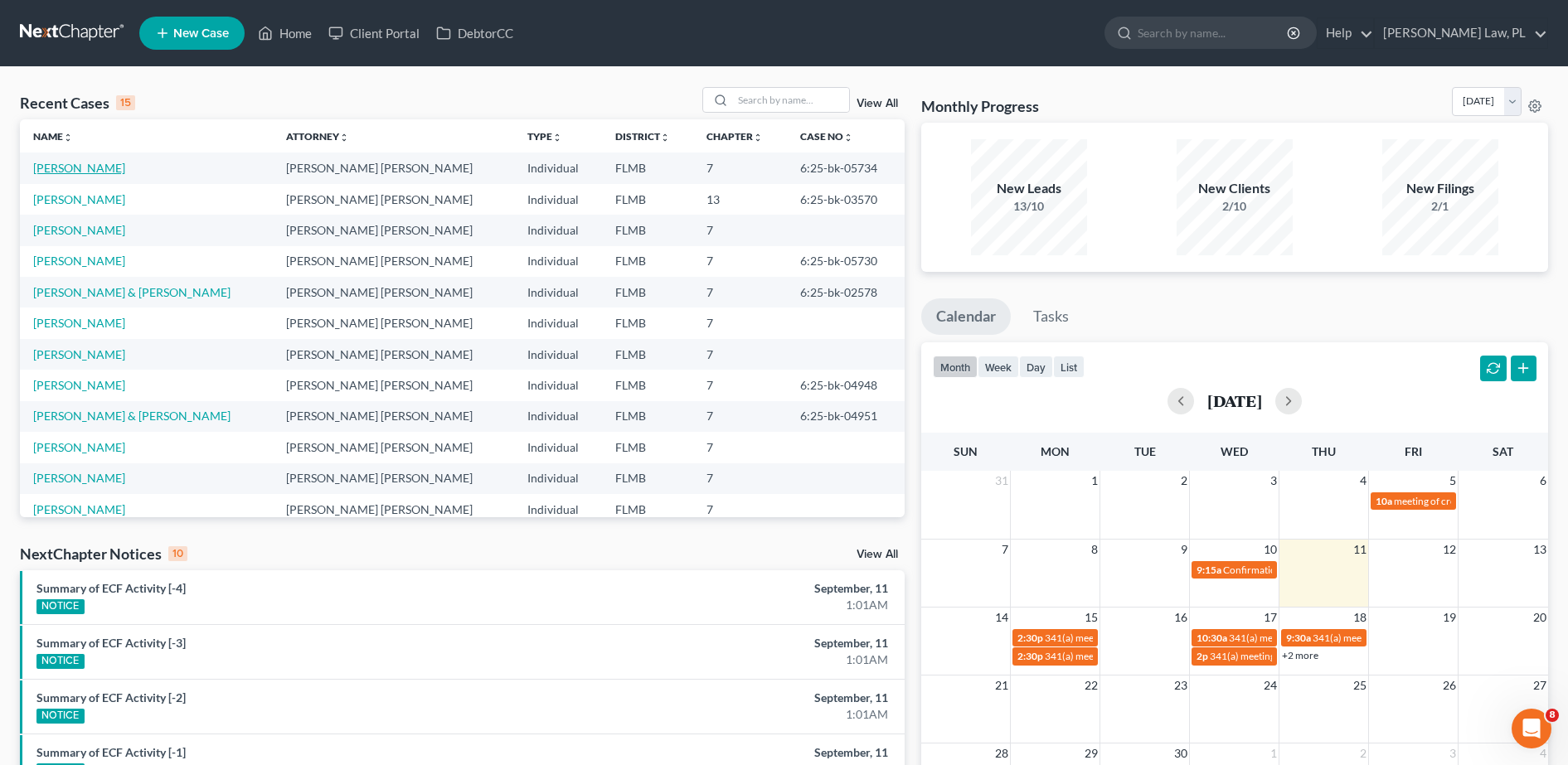
click at [79, 163] on link "[PERSON_NAME]" at bounding box center [79, 167] width 92 height 14
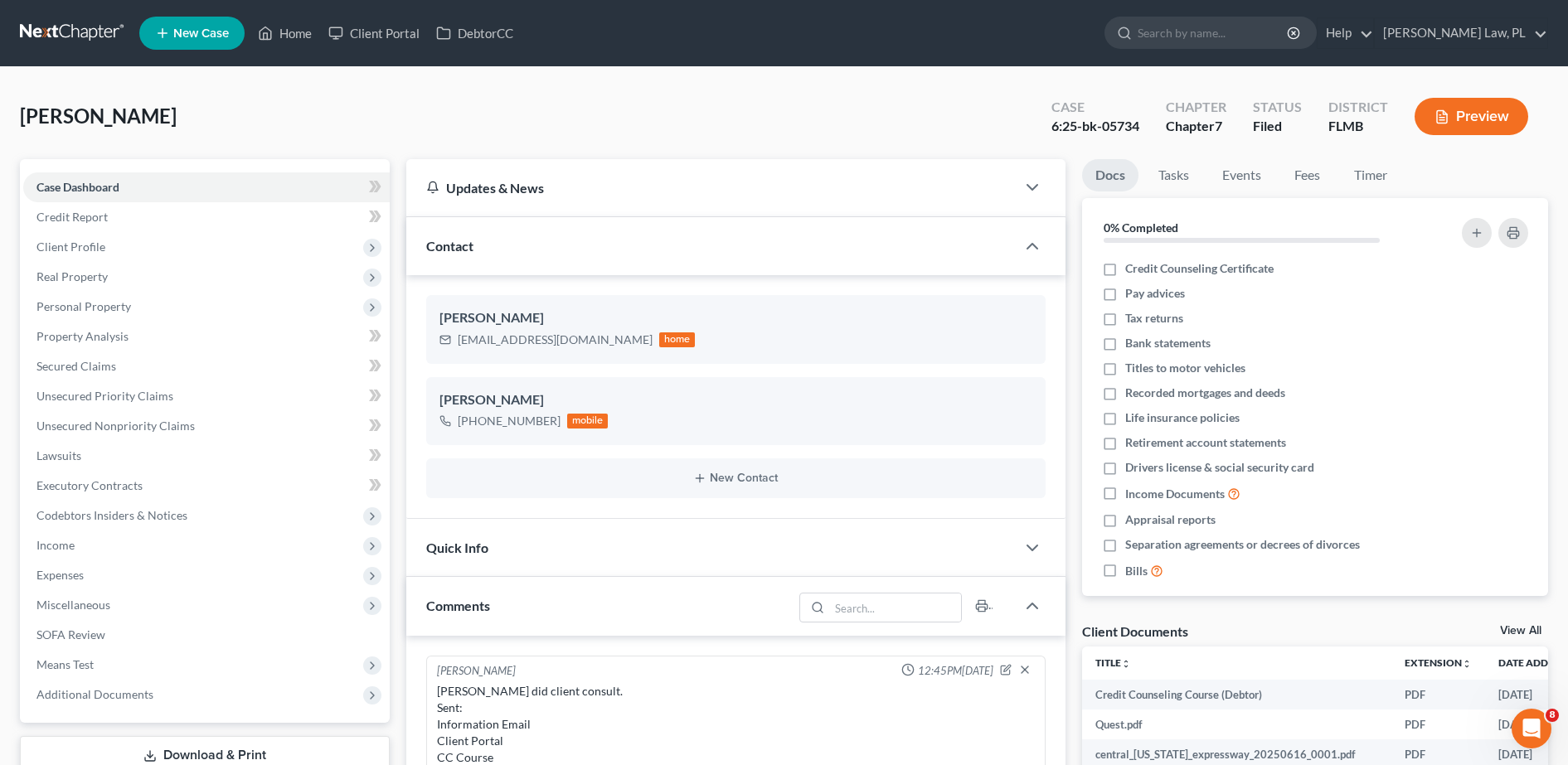
scroll to position [415, 0]
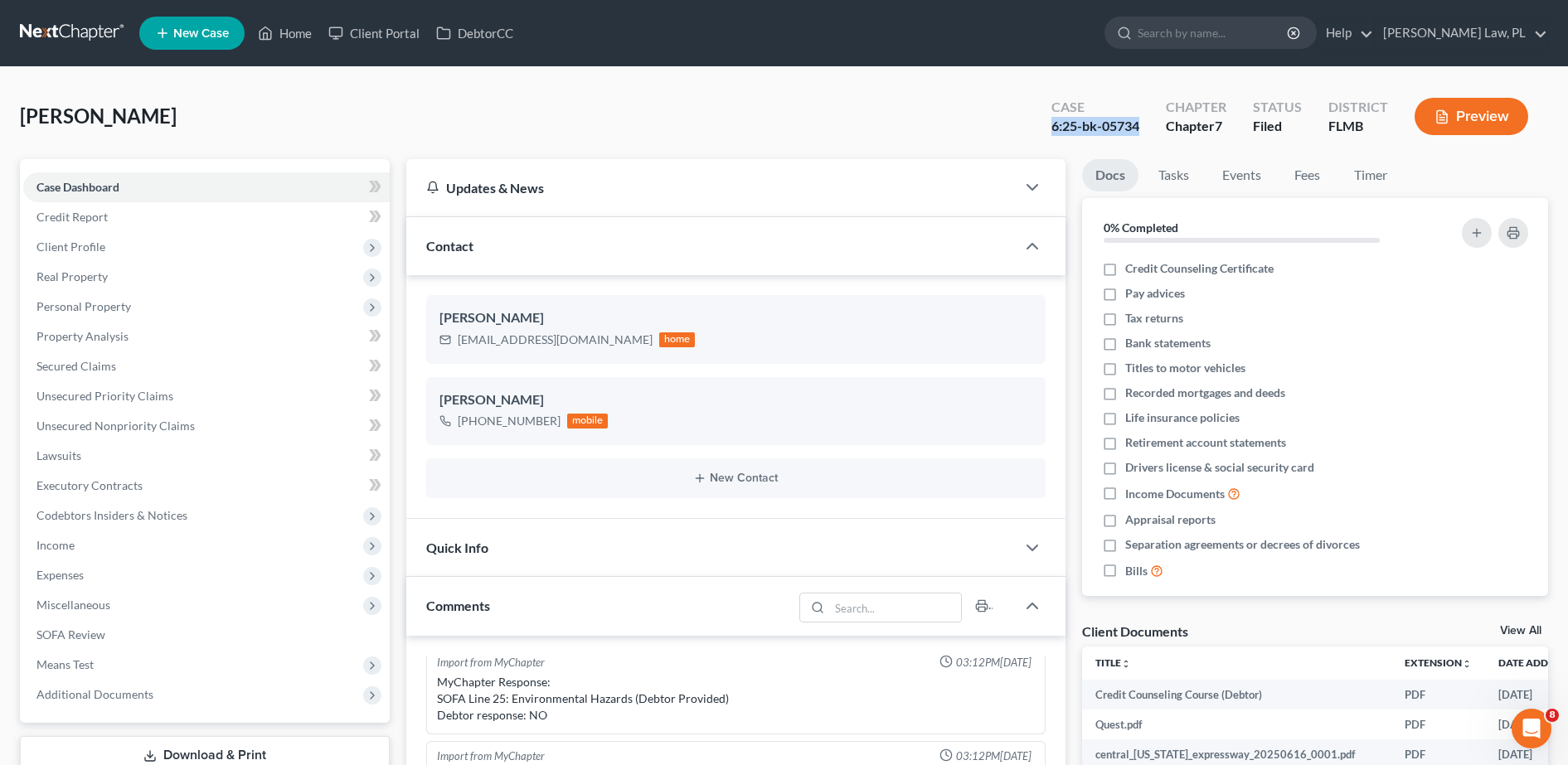
drag, startPoint x: 1053, startPoint y: 123, endPoint x: 1143, endPoint y: 128, distance: 90.1
click at [1143, 128] on div "Case 6:25-bk-05734" at bounding box center [1094, 118] width 114 height 49
copy div "6:25-bk-05734"
click at [468, 95] on div "[PERSON_NAME] Upgraded Case 6:25-bk-05734 Chapter Chapter 7 Status Filed Distri…" at bounding box center [784, 123] width 1528 height 72
click at [288, 29] on link "Home" at bounding box center [284, 33] width 70 height 30
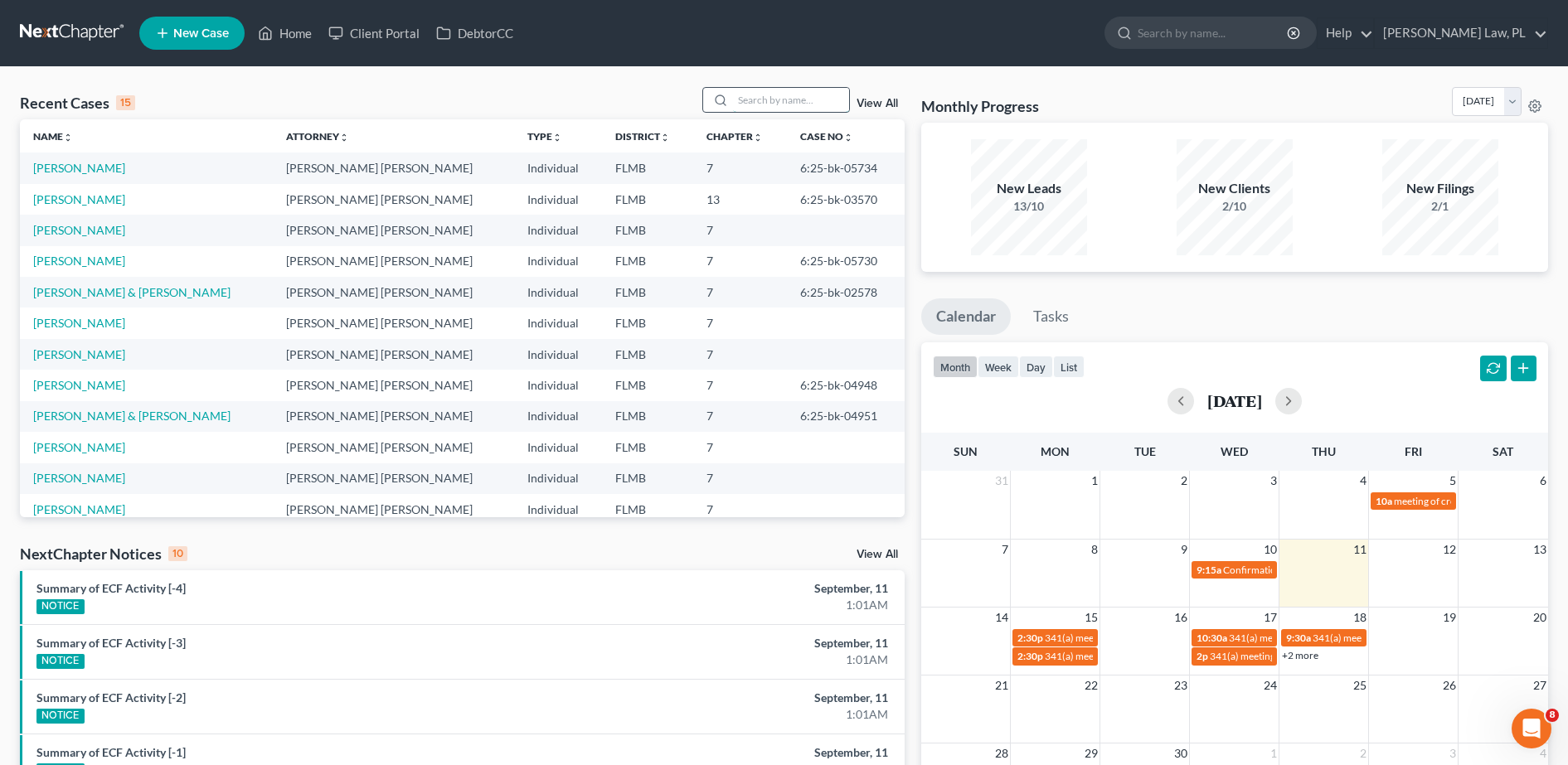
click at [776, 96] on input "search" at bounding box center [791, 100] width 116 height 24
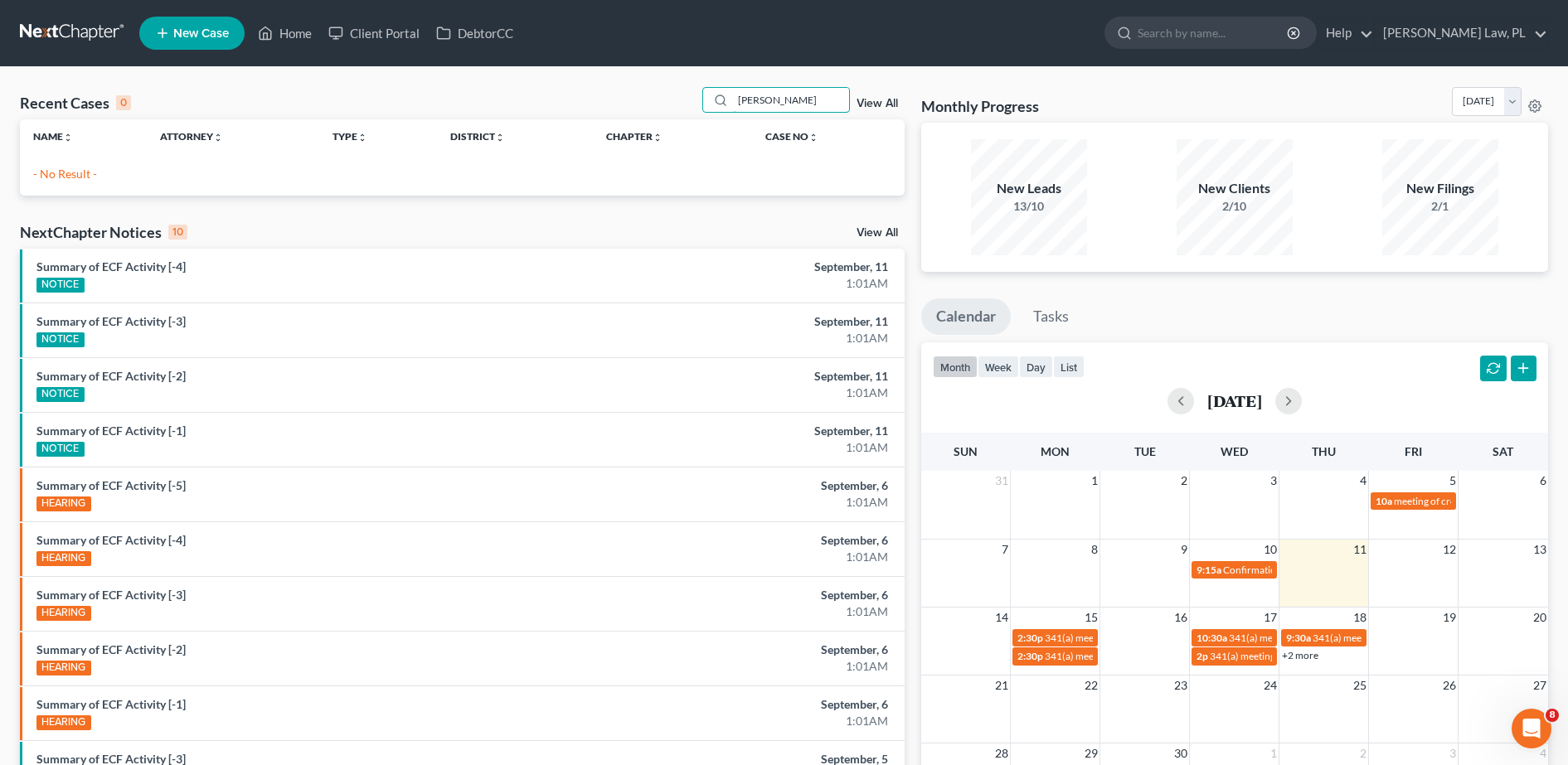
type input "[PERSON_NAME]"
click at [186, 50] on li "New Case" at bounding box center [195, 33] width 110 height 38
click at [197, 41] on link "New Case" at bounding box center [192, 33] width 106 height 33
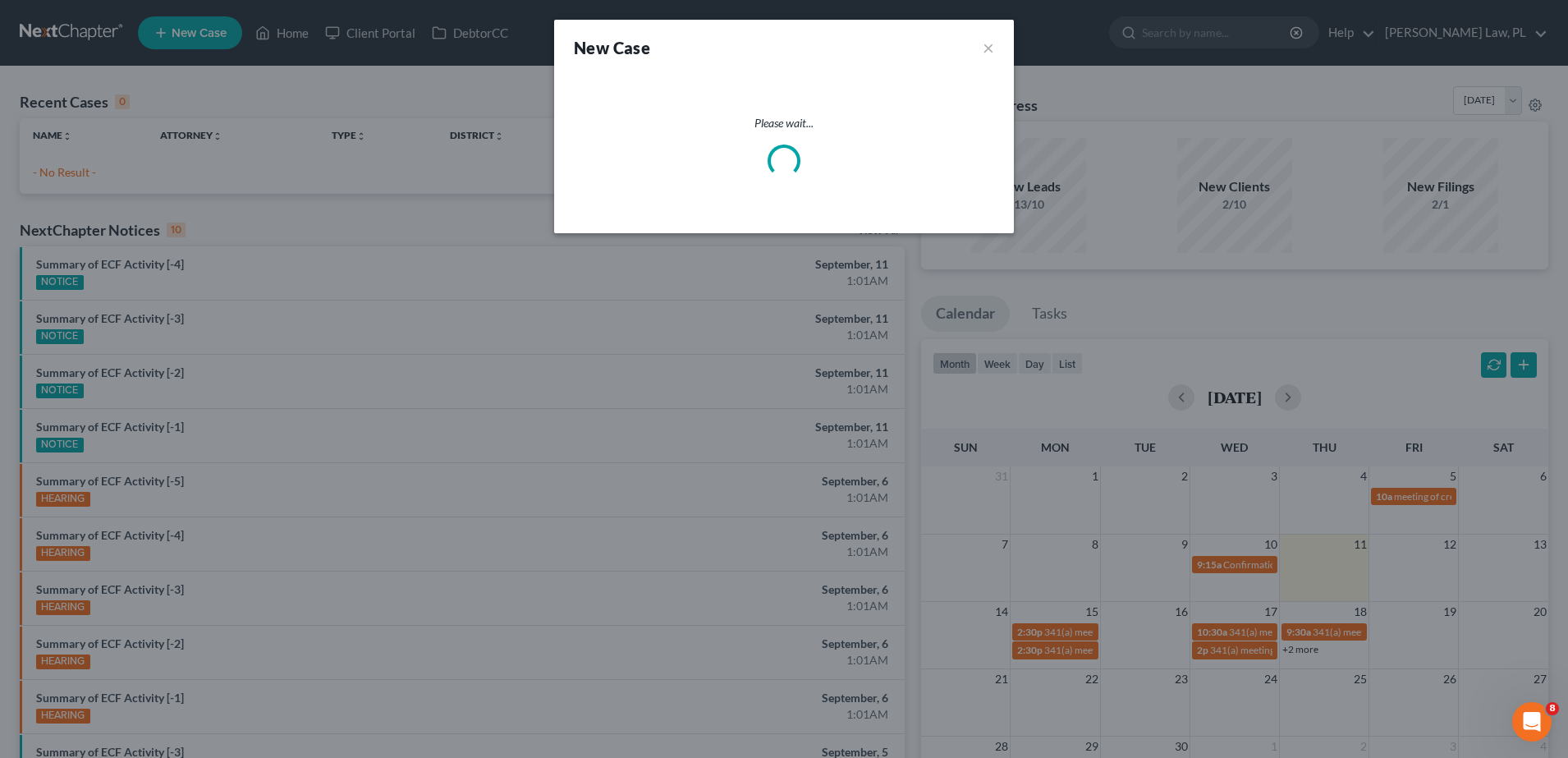
select select "15"
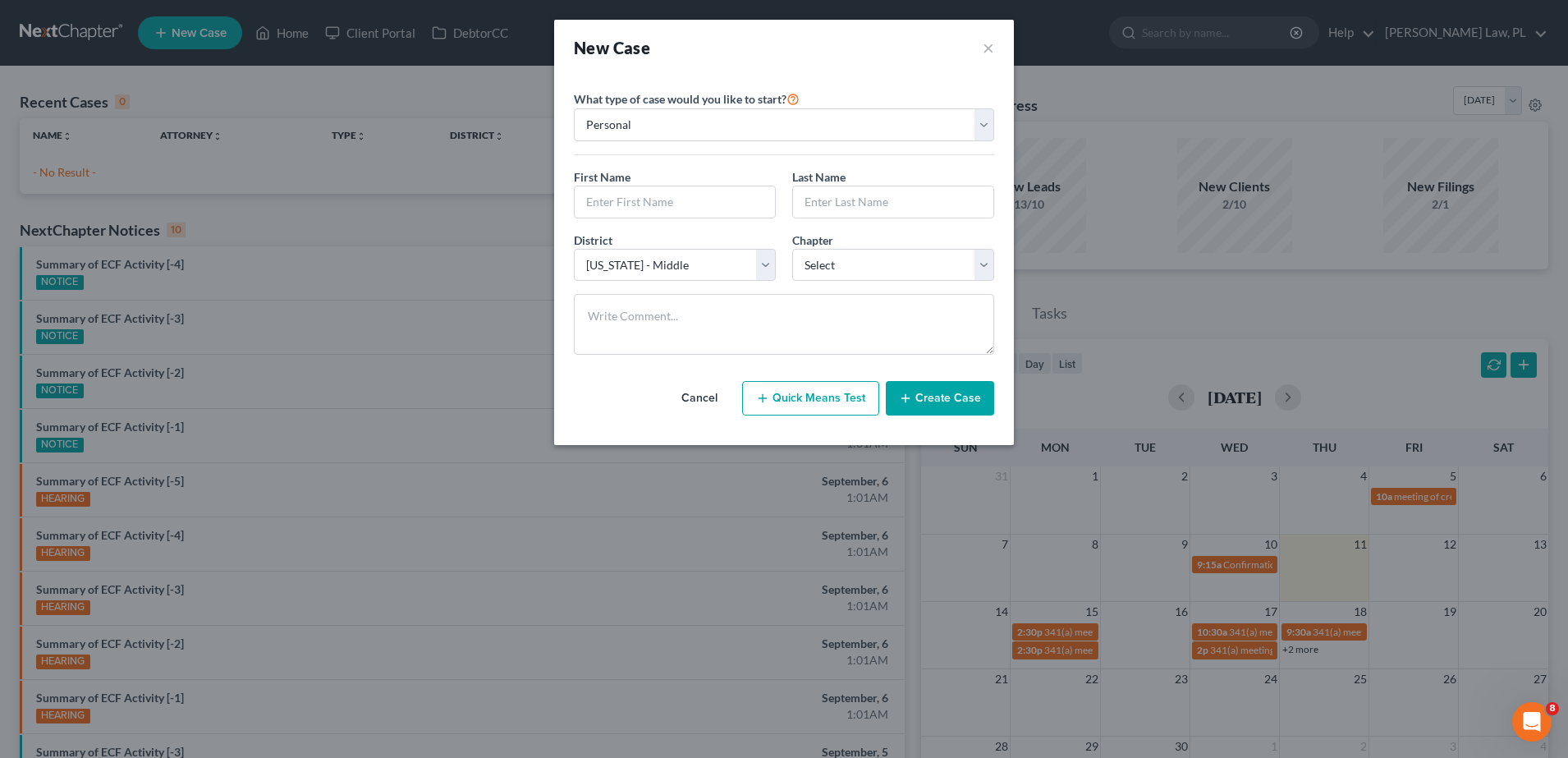
click at [680, 220] on div "First Name * Last Name *" at bounding box center [784, 199] width 437 height 63
click at [640, 193] on input "text" at bounding box center [674, 202] width 200 height 31
type input "[PERSON_NAME]"
type input "Specha"
click at [875, 264] on select "Select 7 11 12 13" at bounding box center [892, 265] width 202 height 33
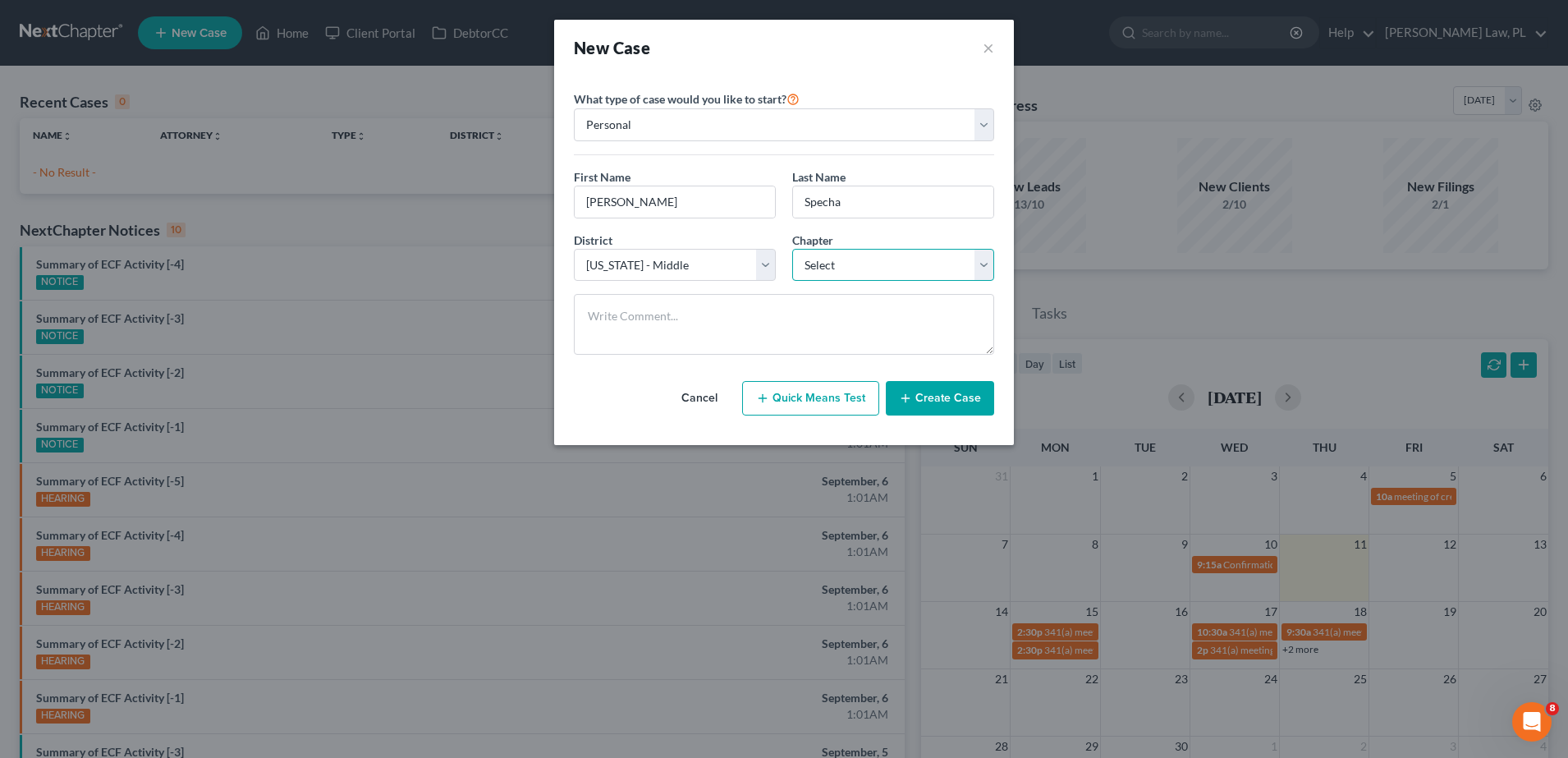
select select "0"
click at [792, 249] on select "Select 7 11 12 13" at bounding box center [892, 265] width 202 height 33
click at [938, 389] on button "Create Case" at bounding box center [939, 398] width 108 height 34
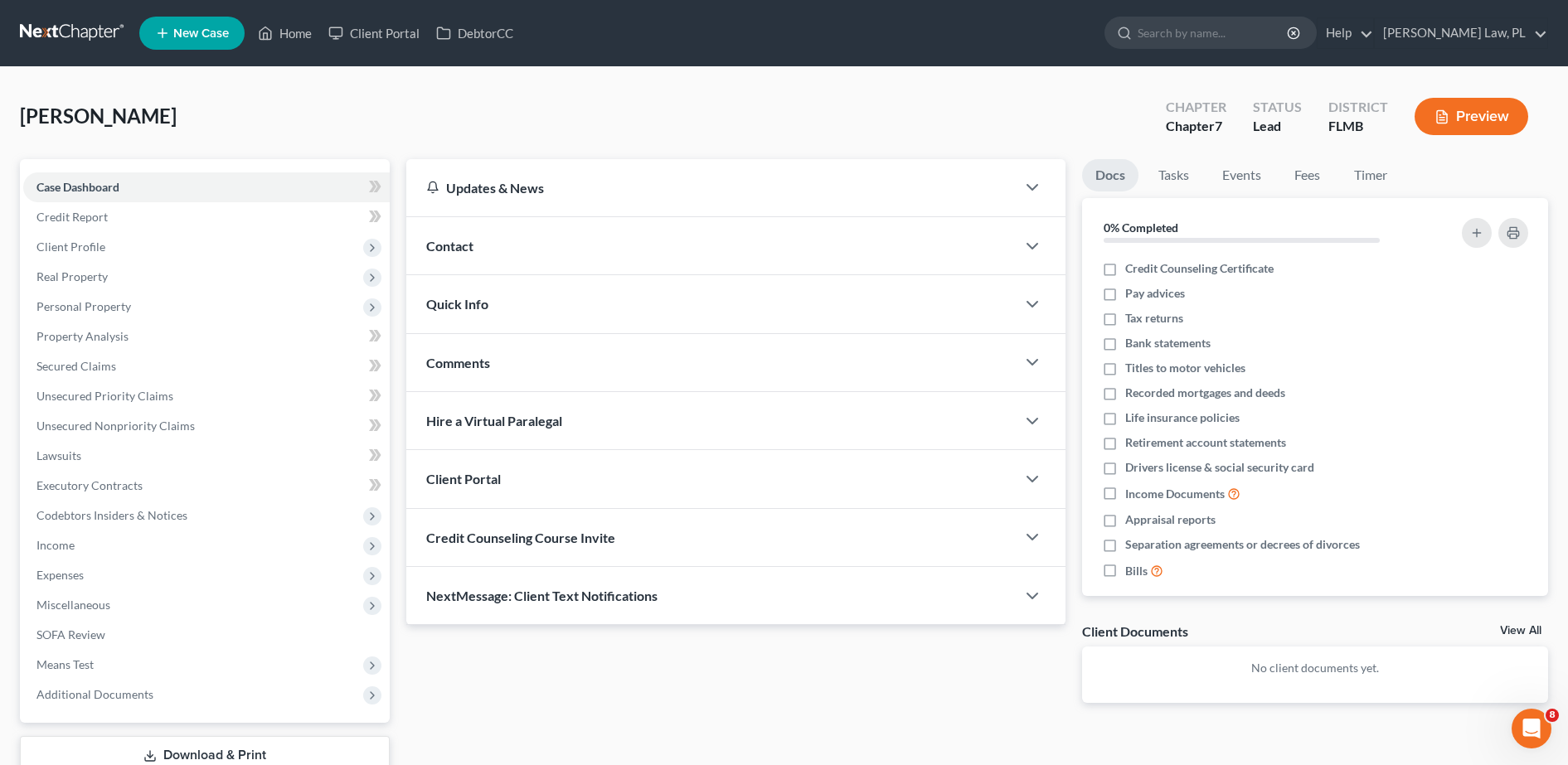
click at [523, 250] on div "Contact" at bounding box center [710, 246] width 610 height 57
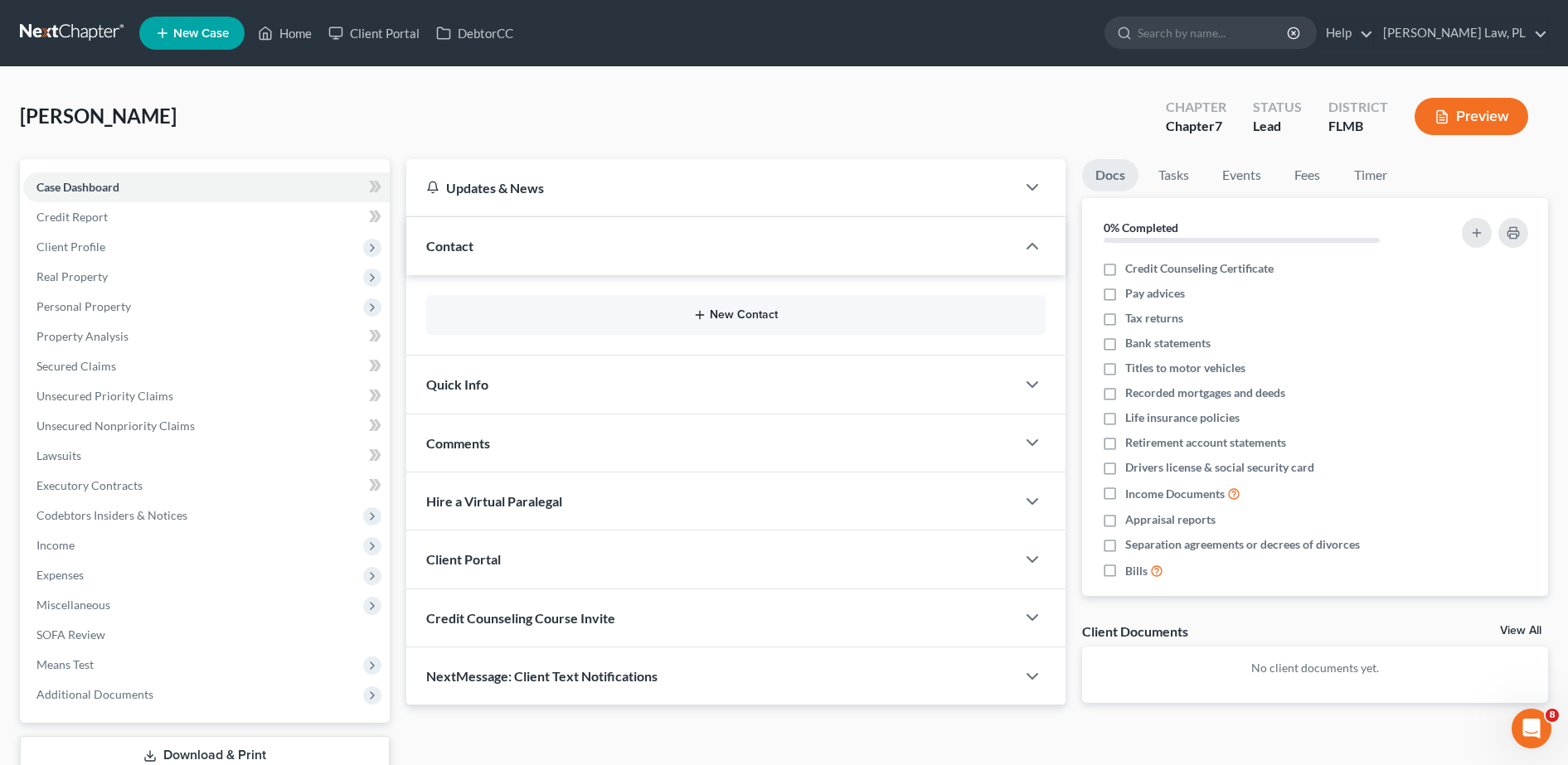
click at [558, 316] on button "New Contact" at bounding box center [736, 315] width 593 height 14
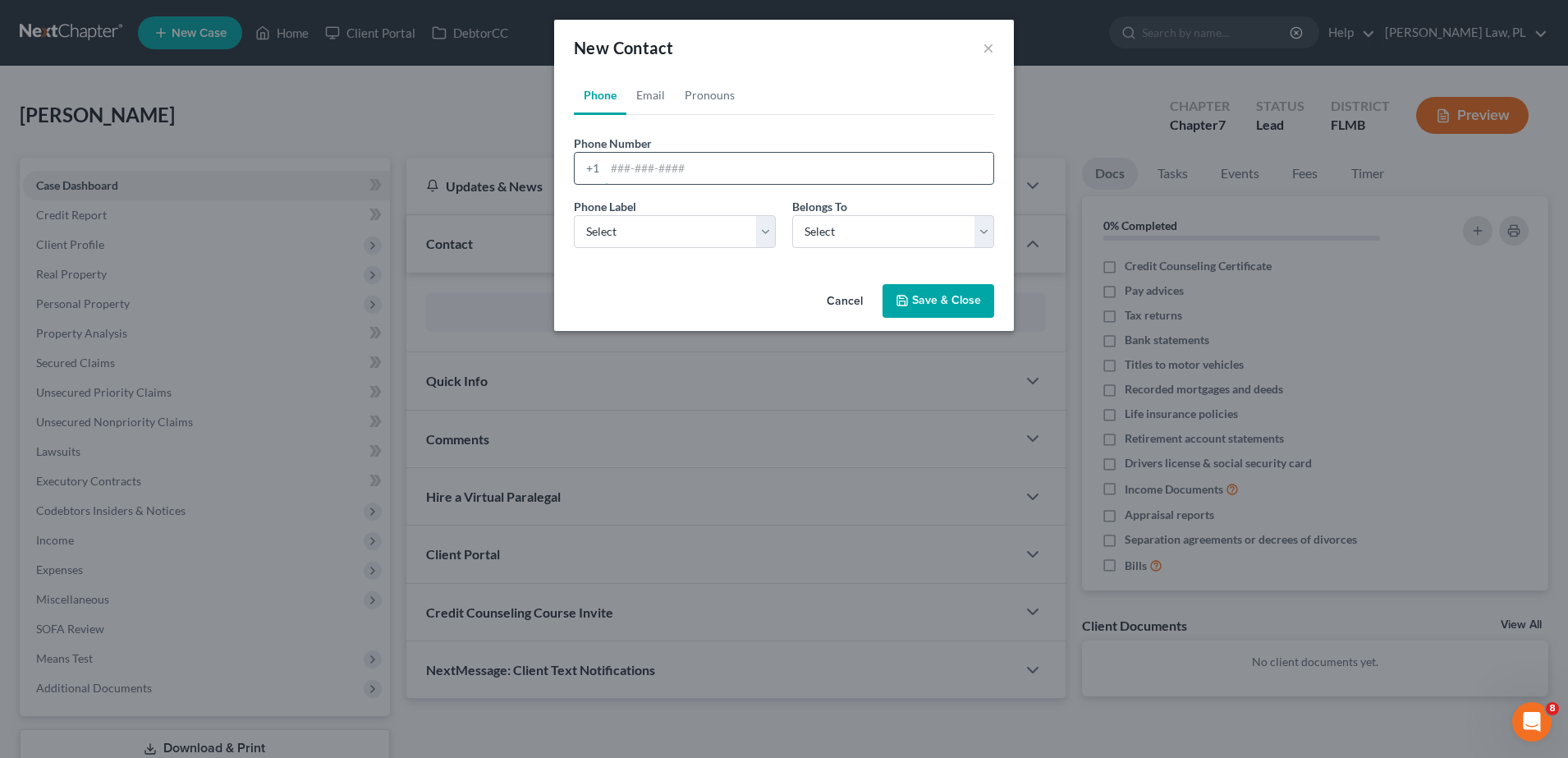
click at [708, 173] on input "tel" at bounding box center [799, 168] width 388 height 31
type input "7089459751"
click at [720, 234] on select "Select Mobile Home Work Other" at bounding box center [674, 231] width 202 height 33
select select "0"
click at [573, 215] on select "Select Mobile Home Work Other" at bounding box center [674, 231] width 202 height 33
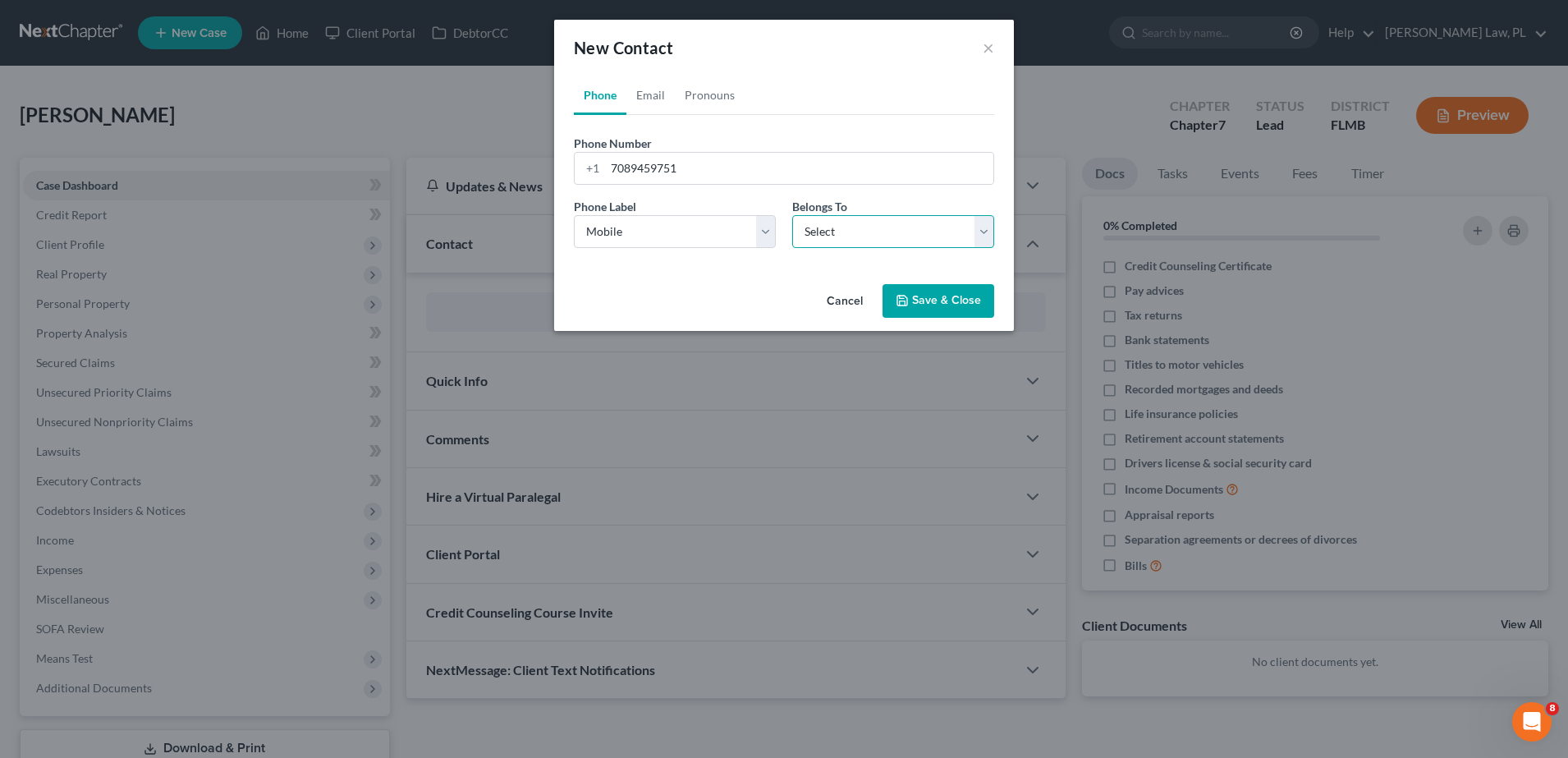
click at [851, 229] on select "Select Client Other" at bounding box center [892, 231] width 202 height 33
select select "0"
click at [792, 215] on select "Select Client Other" at bounding box center [892, 231] width 202 height 33
click at [907, 300] on icon "button" at bounding box center [902, 301] width 10 height 10
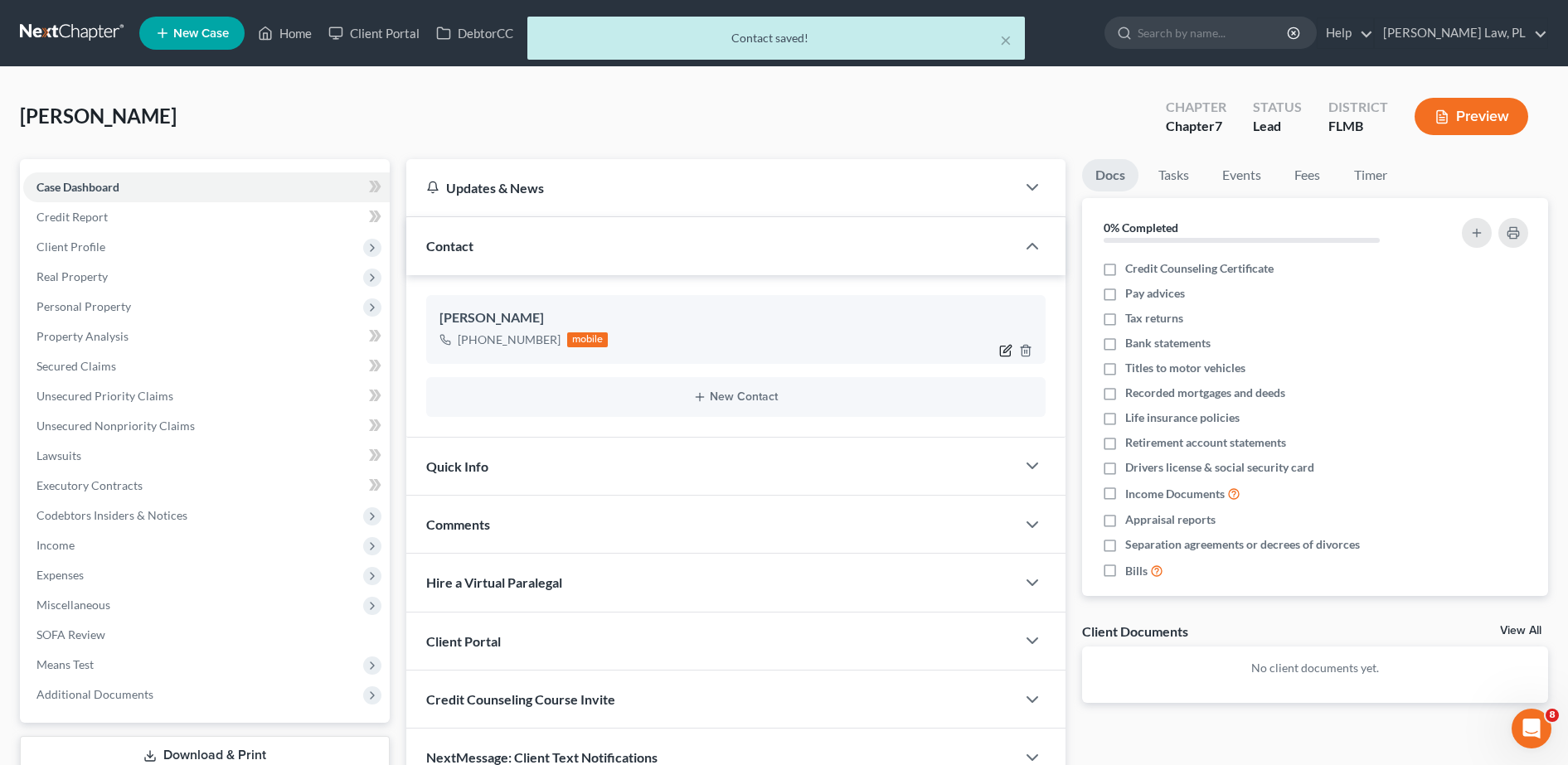
click at [1001, 351] on icon "button" at bounding box center [1006, 351] width 14 height 14
select select "0"
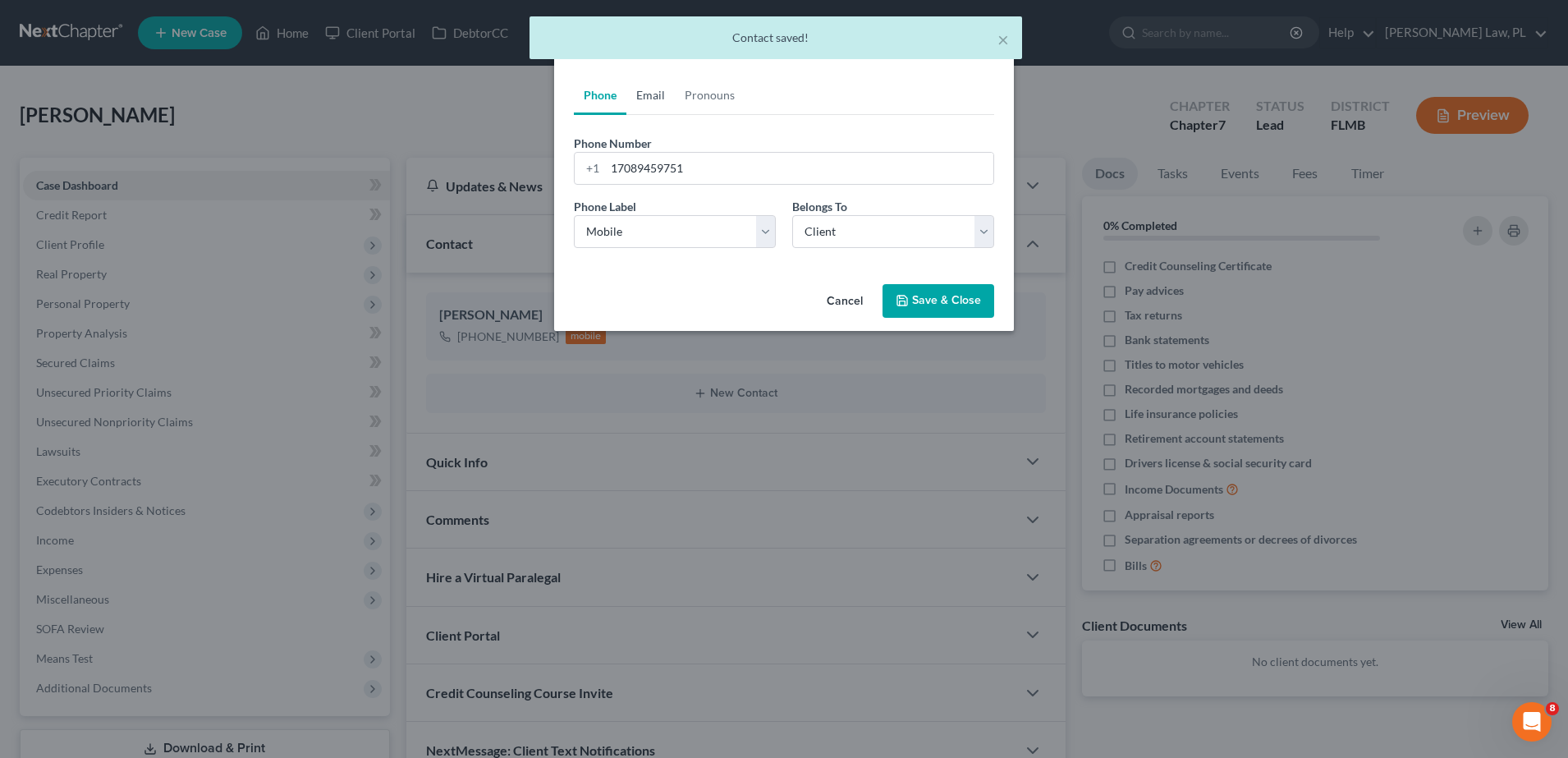
click at [651, 105] on link "Email" at bounding box center [650, 95] width 49 height 39
click at [671, 170] on input "email" at bounding box center [799, 168] width 388 height 31
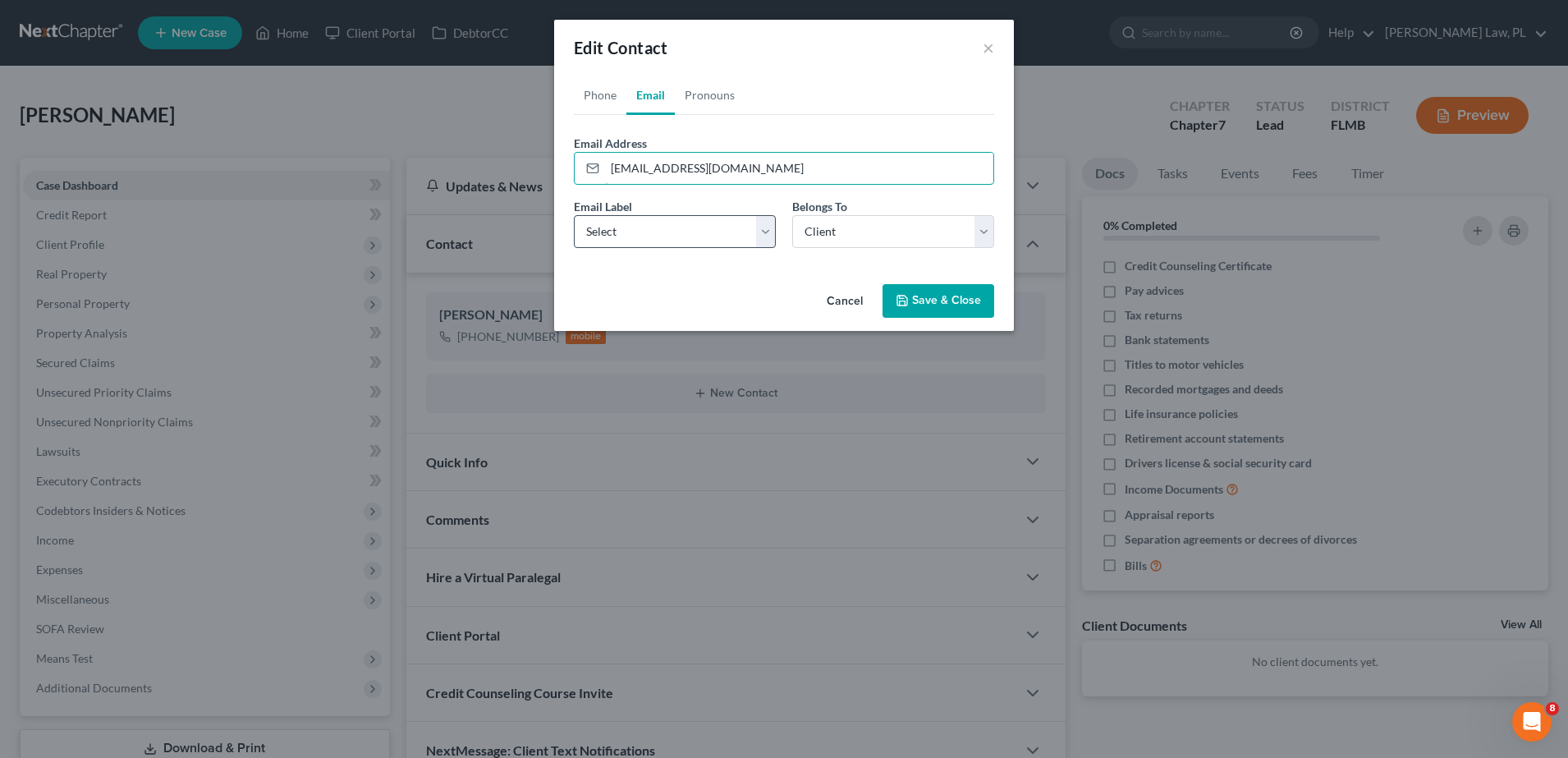
type input "[EMAIL_ADDRESS][DOMAIN_NAME]"
click at [707, 222] on select "Select Home Work Other" at bounding box center [674, 231] width 202 height 33
select select "0"
click at [573, 215] on select "Select Home Work Other" at bounding box center [674, 231] width 202 height 33
click at [855, 230] on select "Select Client Other" at bounding box center [892, 231] width 202 height 33
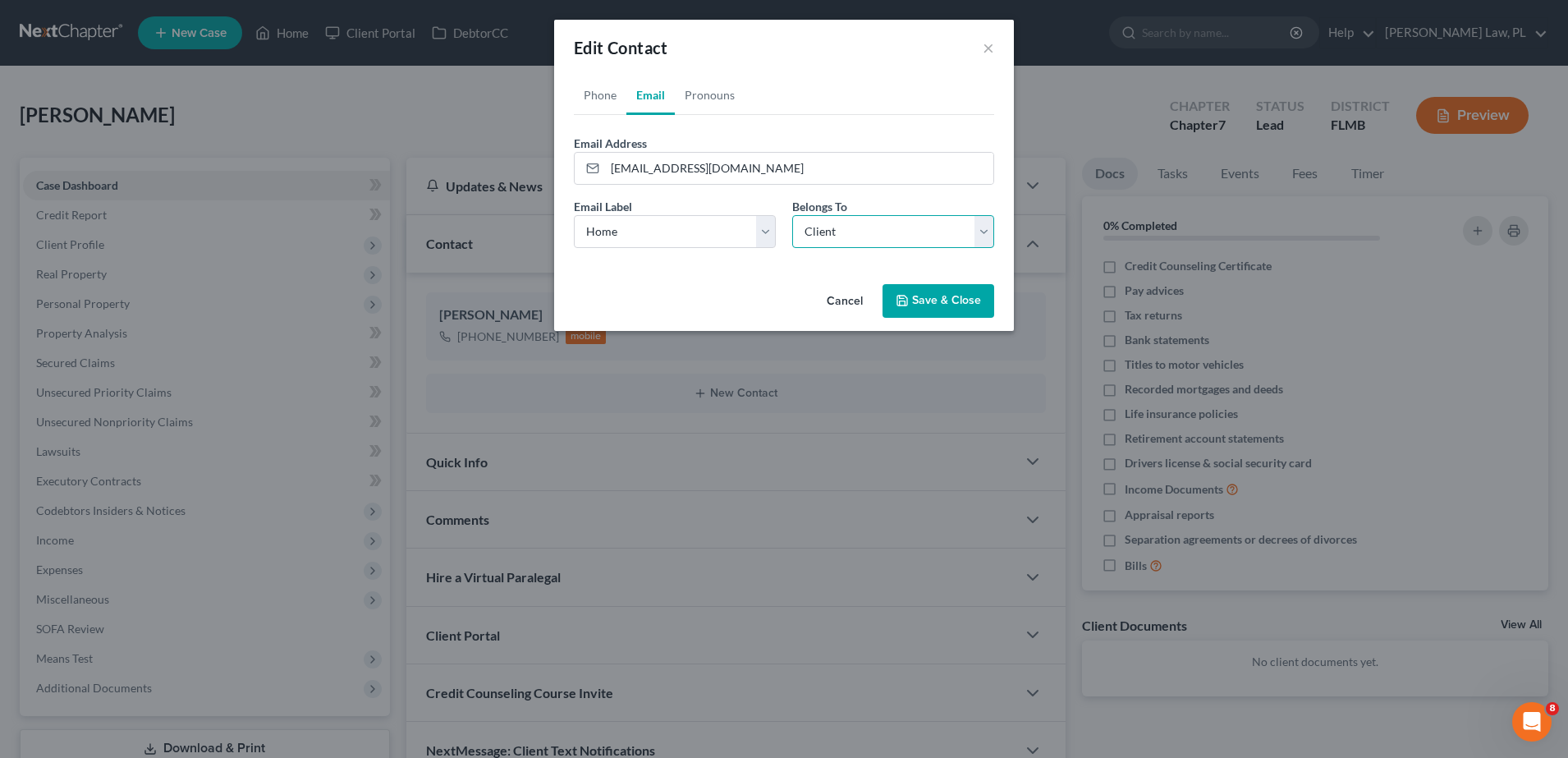
click at [851, 230] on select "Select Client Other" at bounding box center [892, 231] width 202 height 33
click at [945, 299] on button "Save & Close" at bounding box center [938, 301] width 111 height 34
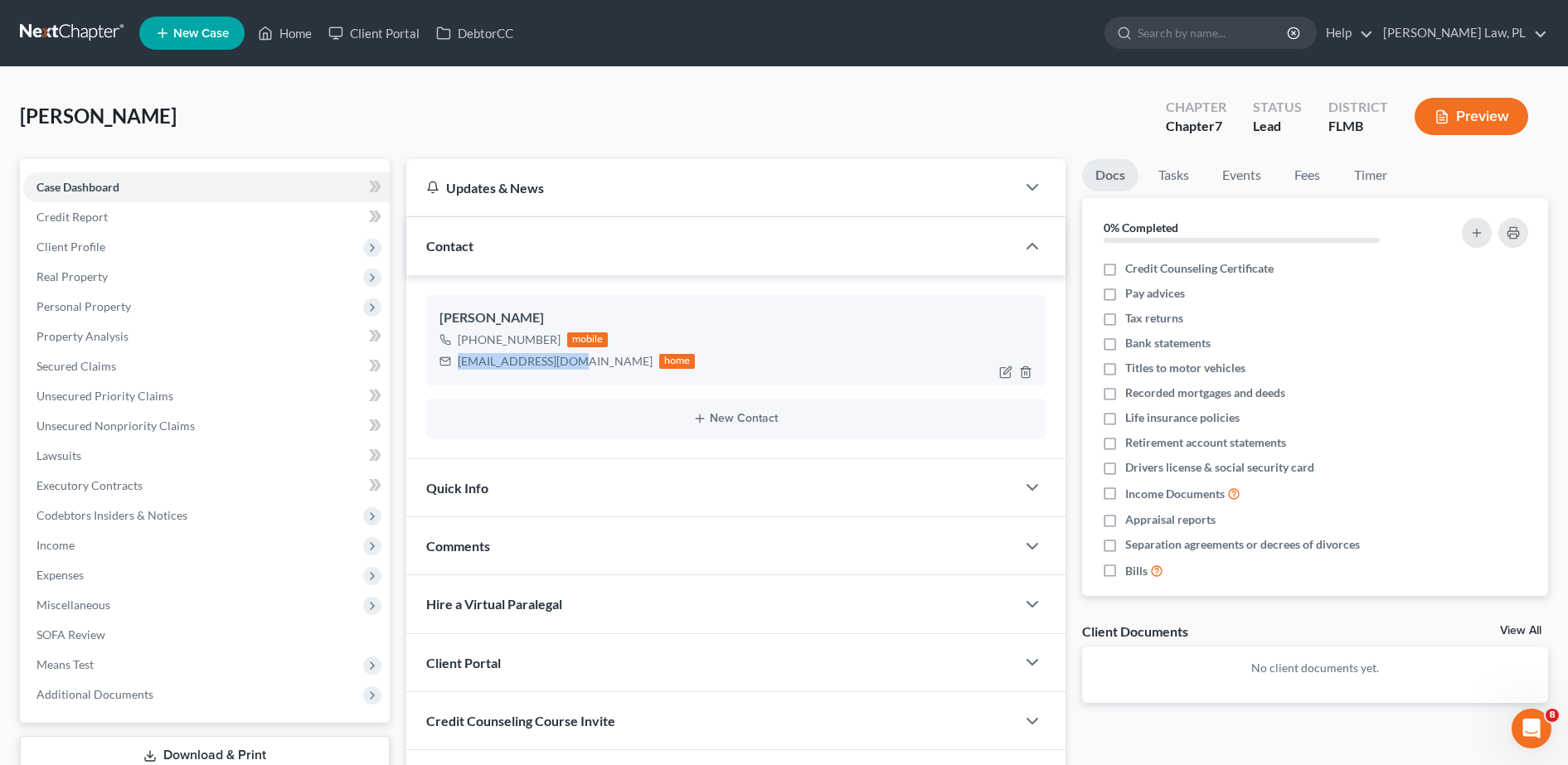
drag, startPoint x: 448, startPoint y: 363, endPoint x: 573, endPoint y: 380, distance: 126.2
click at [573, 380] on div "[PERSON_NAME] [PHONE_NUMBER] mobile [EMAIL_ADDRESS][DOMAIN_NAME] home" at bounding box center [736, 340] width 619 height 90
copy div "[EMAIL_ADDRESS][DOMAIN_NAME]"
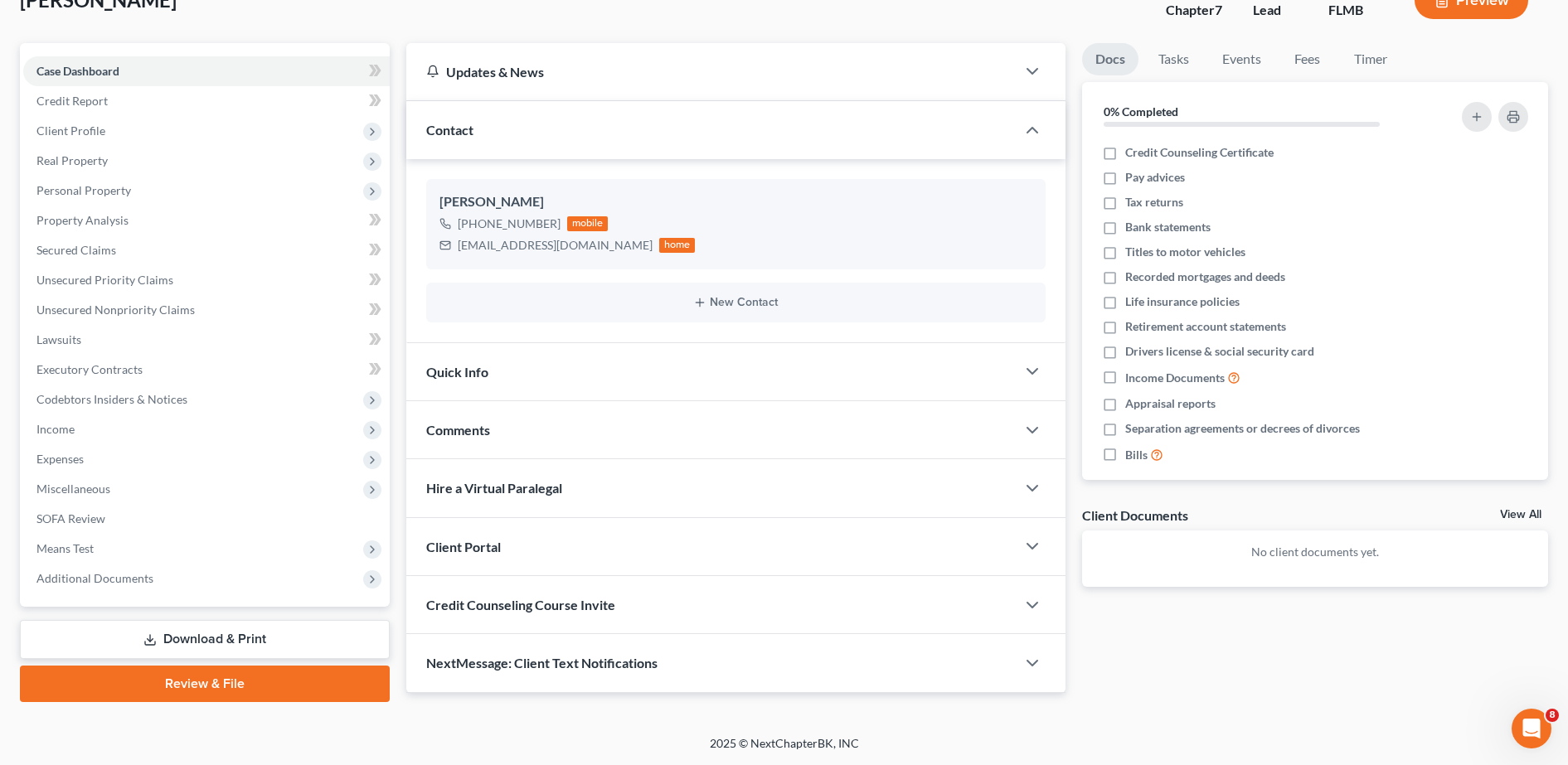
click at [573, 599] on span "Credit Counseling Course Invite" at bounding box center [521, 604] width 189 height 16
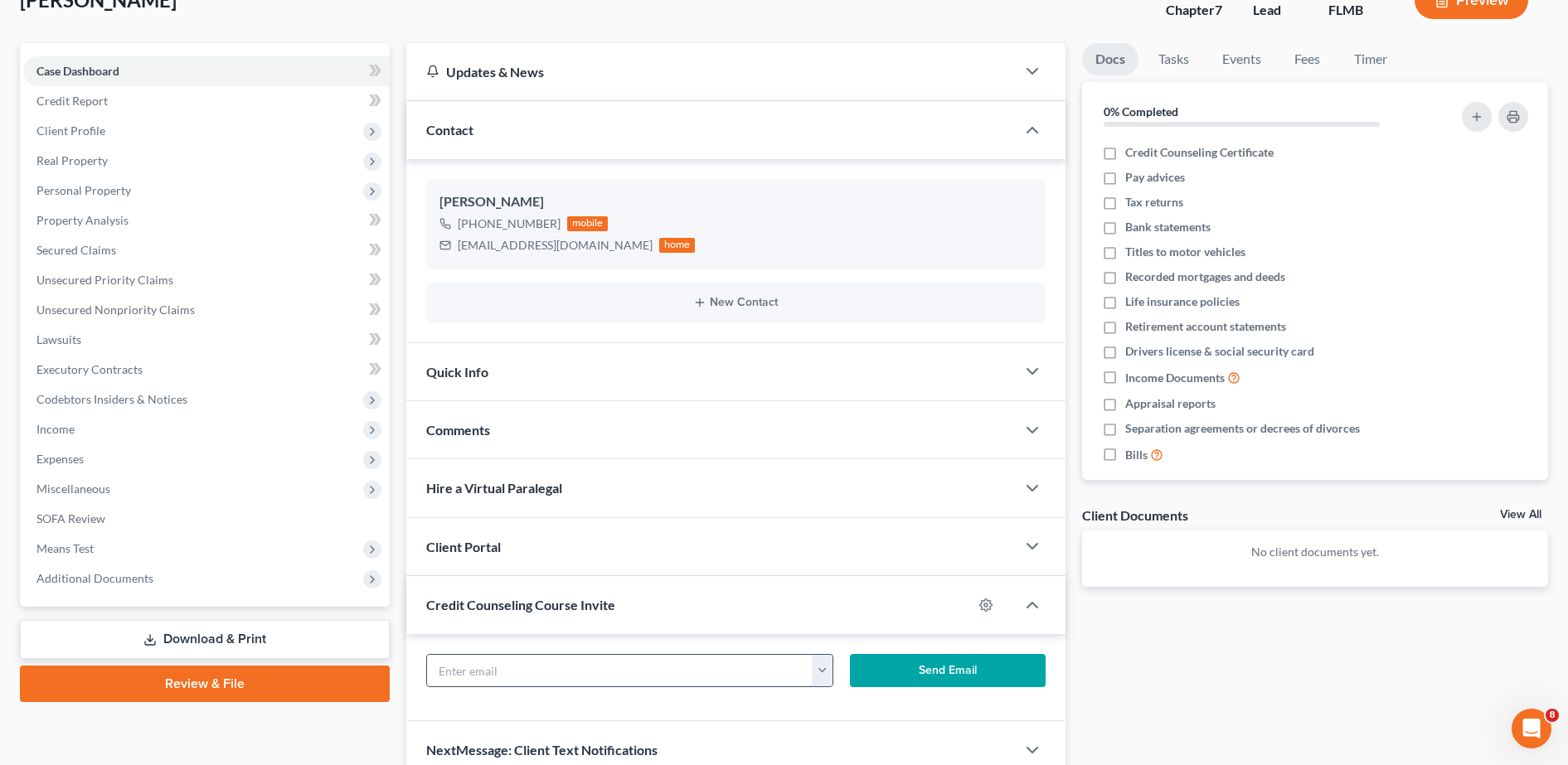
click at [525, 664] on input "text" at bounding box center [620, 670] width 387 height 31
paste input "[EMAIL_ADDRESS][DOMAIN_NAME]"
type input "[EMAIL_ADDRESS][DOMAIN_NAME]"
click at [885, 664] on button "Send Email" at bounding box center [947, 670] width 195 height 33
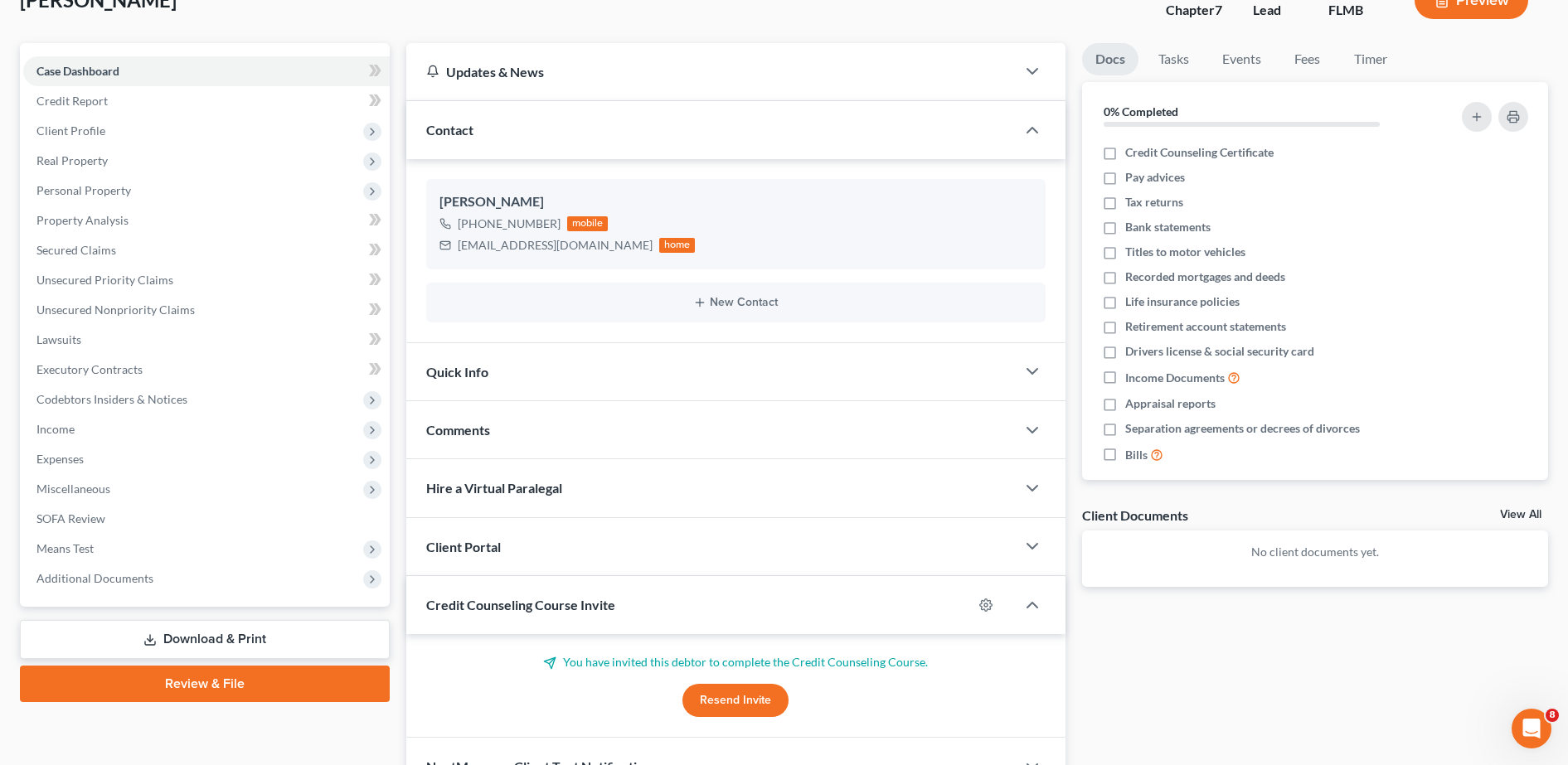
click at [674, 574] on div "Client Portal" at bounding box center [710, 547] width 610 height 57
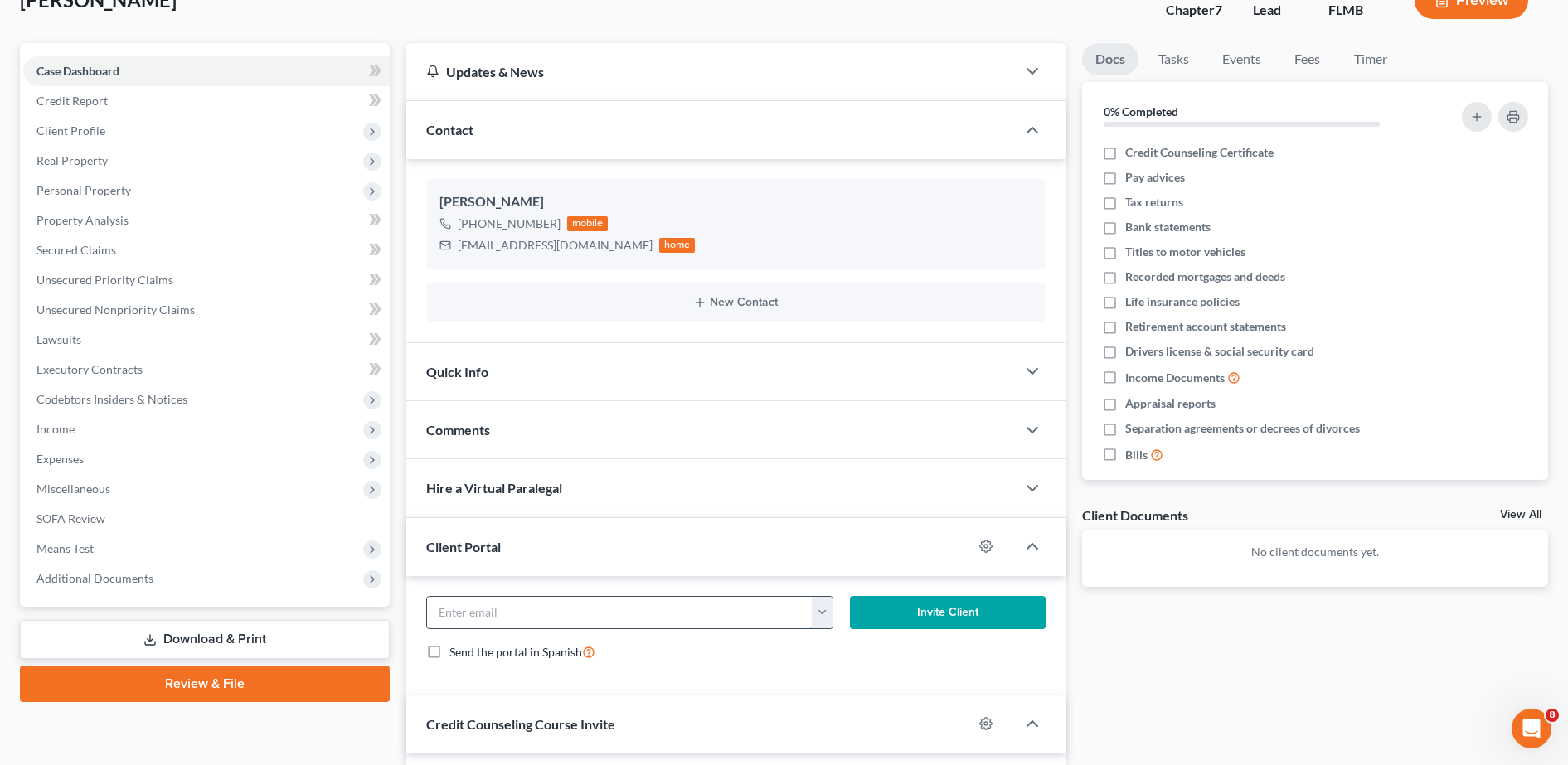
click at [570, 611] on input "email" at bounding box center [620, 612] width 387 height 31
paste input "[EMAIL_ADDRESS][DOMAIN_NAME]"
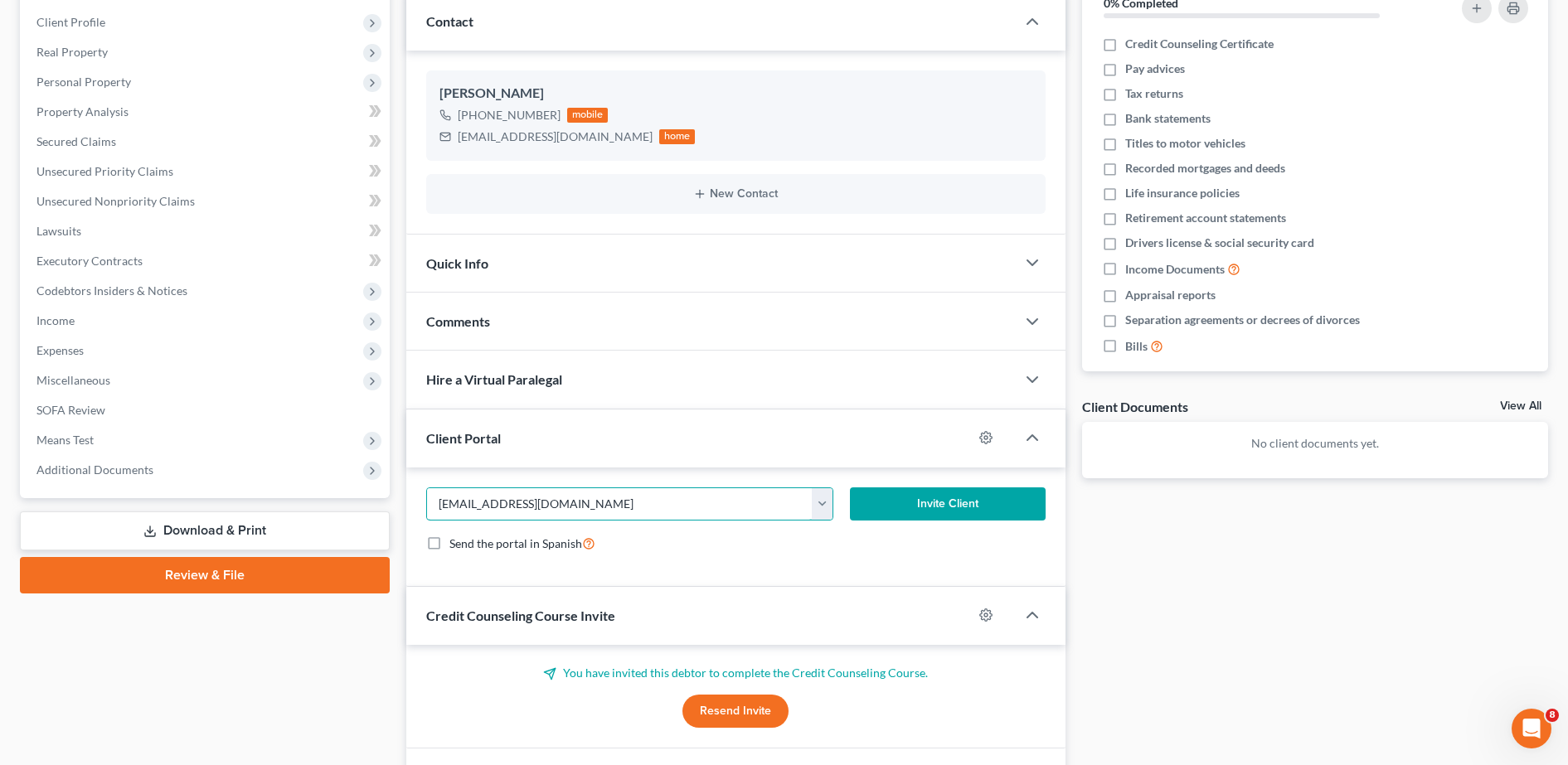
scroll to position [227, 0]
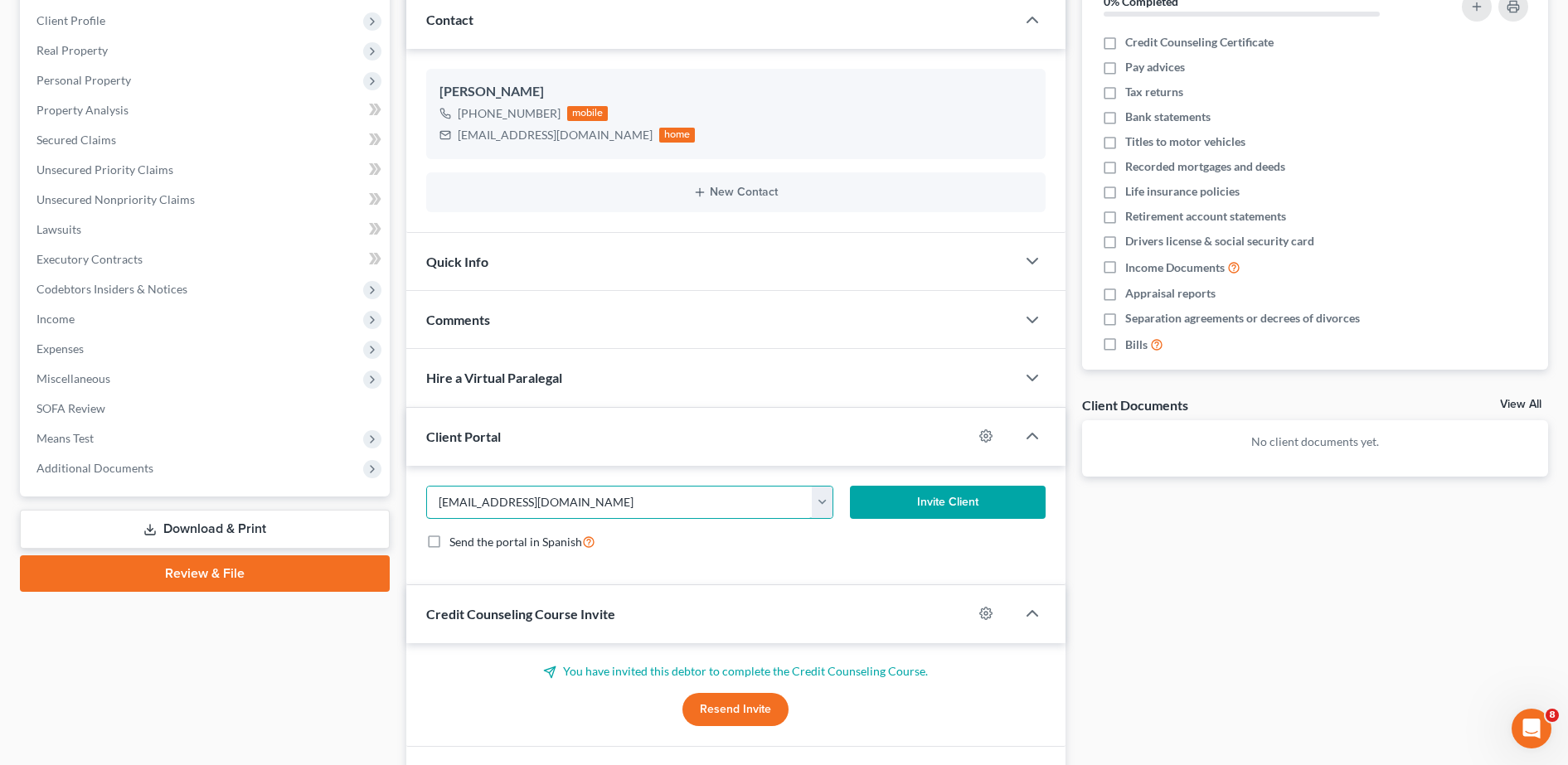
type input "[EMAIL_ADDRESS][DOMAIN_NAME]"
click at [750, 708] on button "Resend Invite" at bounding box center [735, 709] width 106 height 33
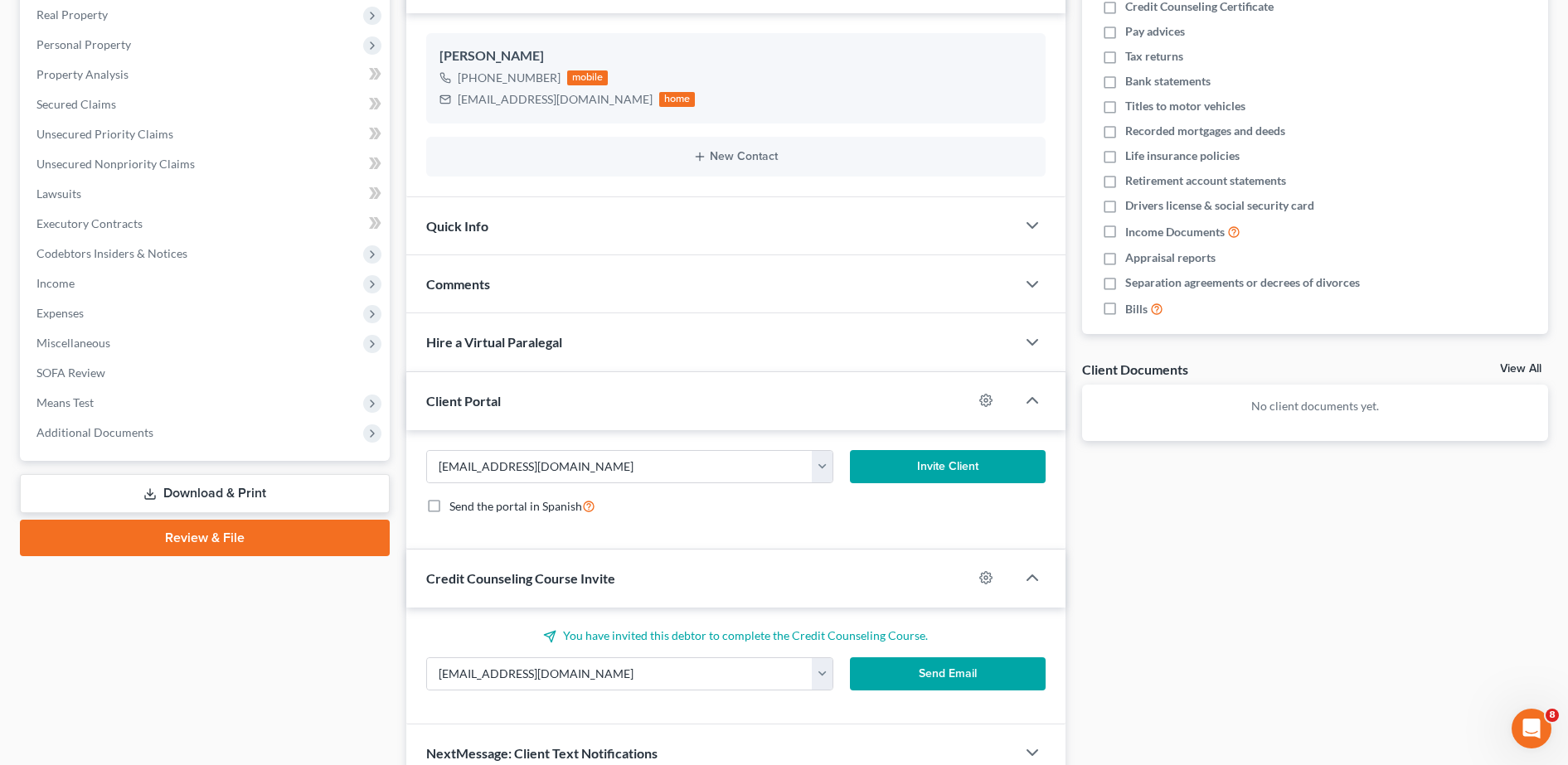
scroll to position [0, 0]
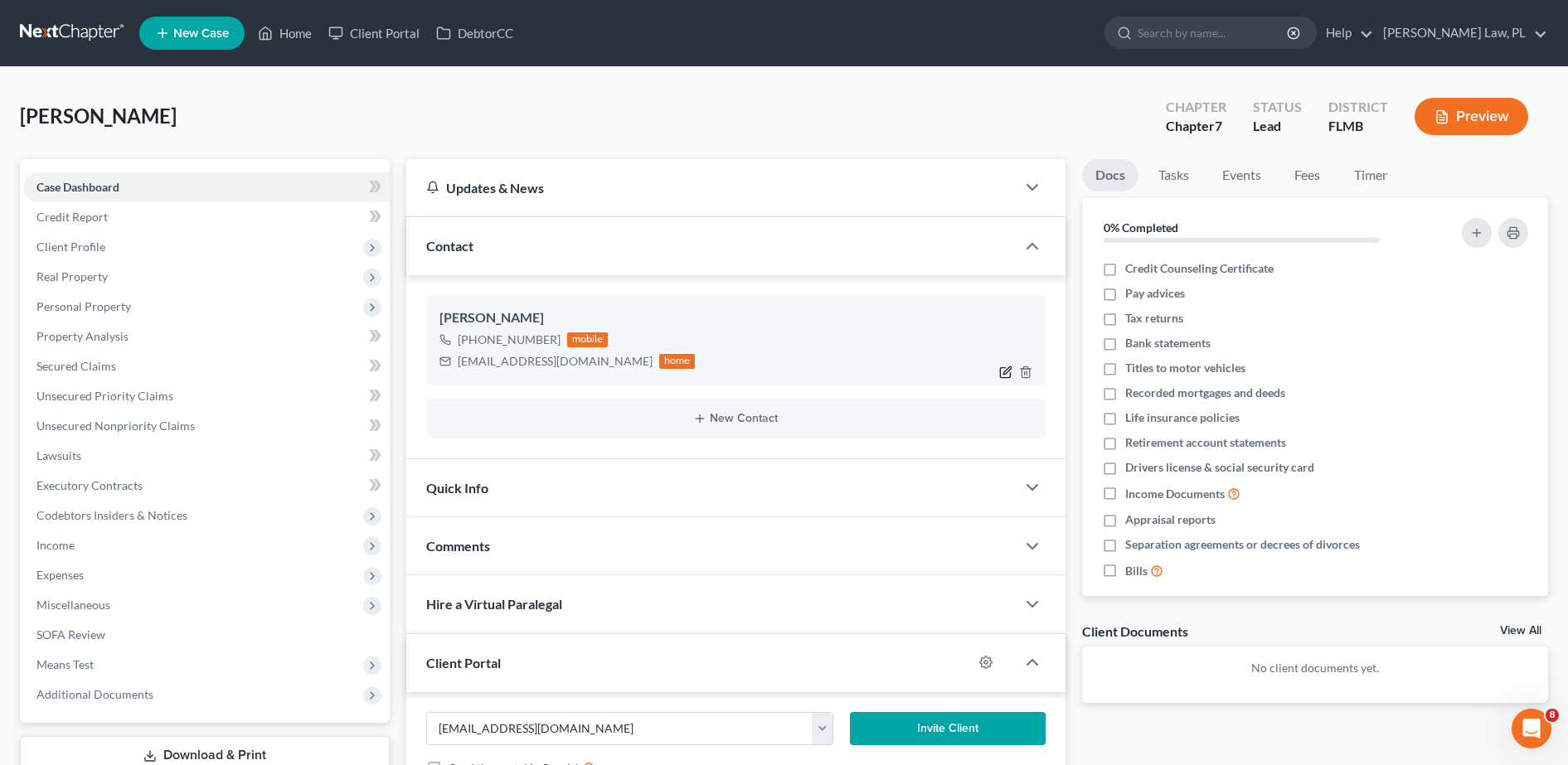
click at [1009, 366] on icon "button" at bounding box center [1006, 369] width 8 height 8
select select "0"
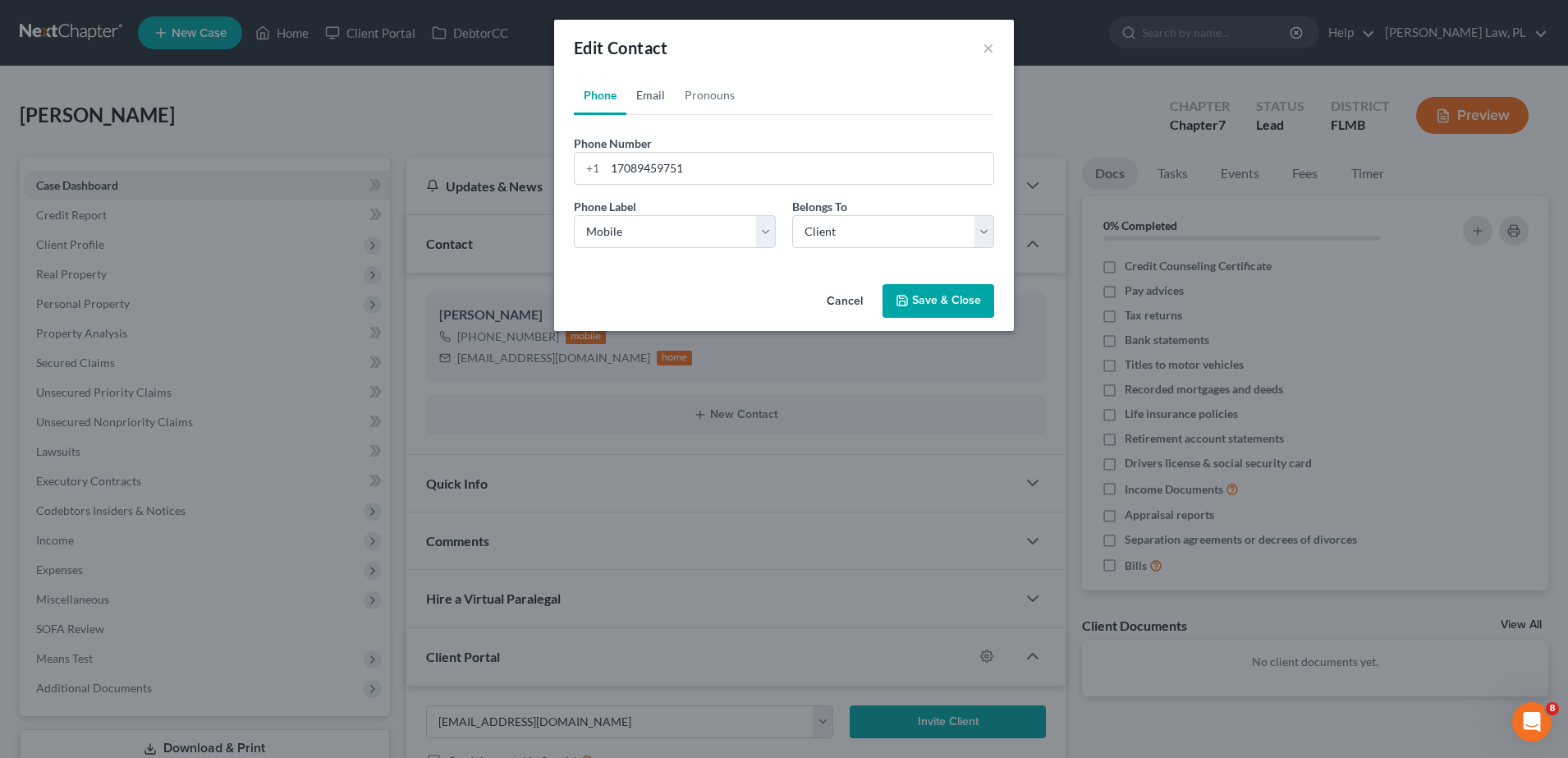
click at [636, 106] on link "Email" at bounding box center [650, 95] width 49 height 39
click at [626, 168] on input "[EMAIL_ADDRESS][DOMAIN_NAME]" at bounding box center [799, 168] width 388 height 31
type input "[EMAIL_ADDRESS][DOMAIN_NAME]"
click at [943, 301] on button "Save & Close" at bounding box center [938, 301] width 111 height 34
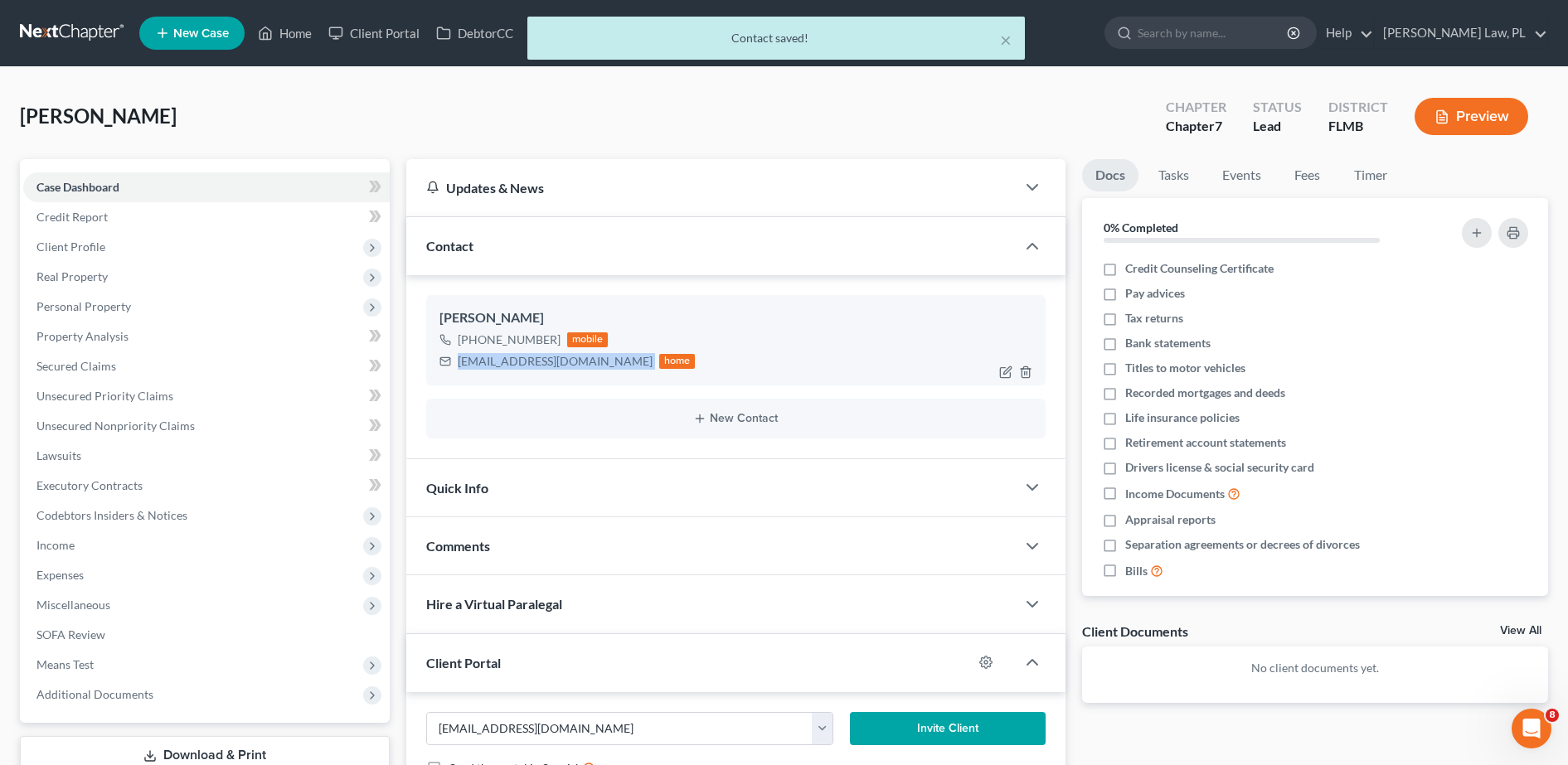
drag, startPoint x: 454, startPoint y: 361, endPoint x: 579, endPoint y: 370, distance: 125.3
click at [579, 370] on div "[EMAIL_ADDRESS][DOMAIN_NAME] home" at bounding box center [567, 361] width 256 height 21
copy div "[EMAIL_ADDRESS][DOMAIN_NAME]"
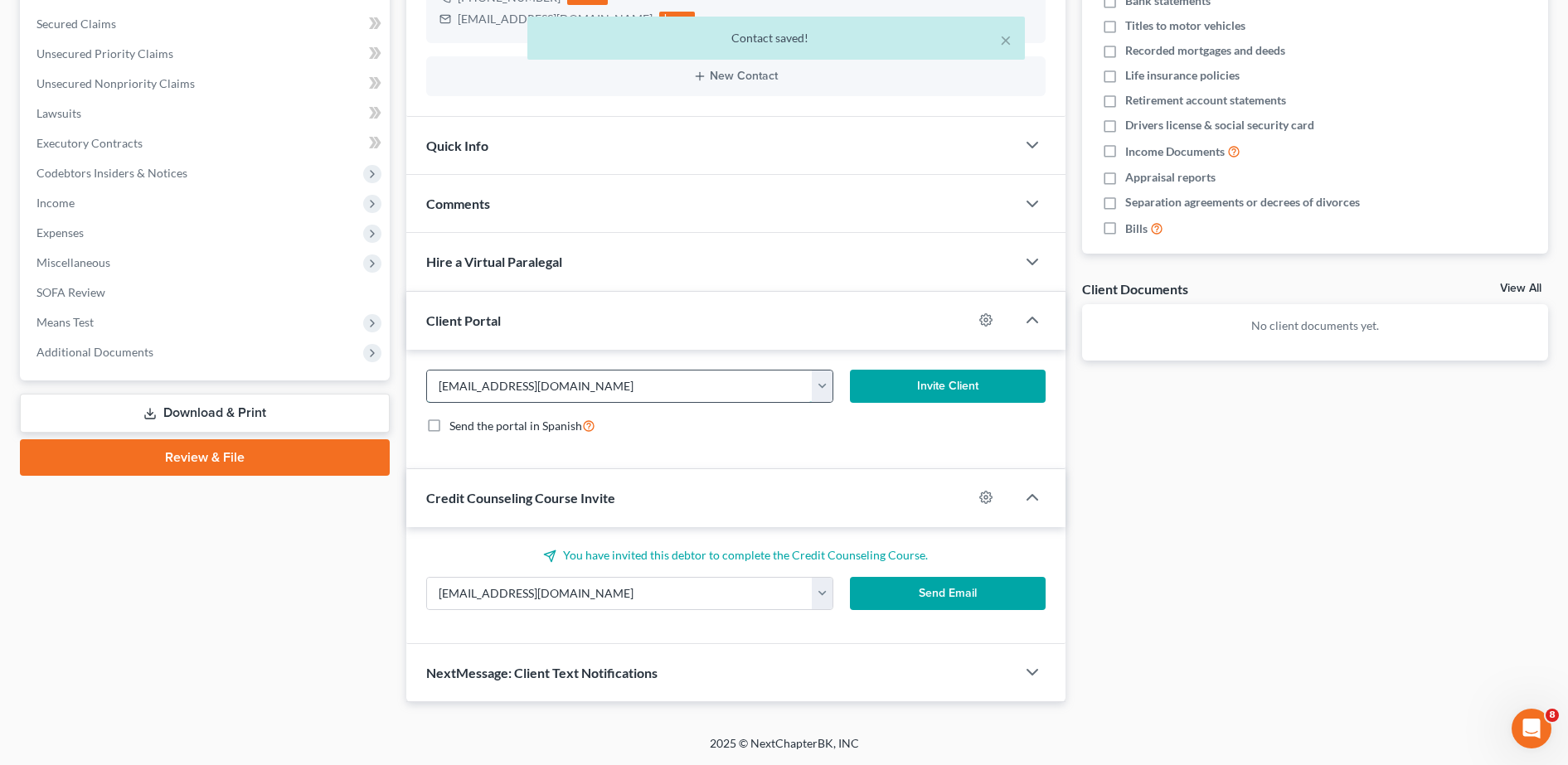
drag, startPoint x: 599, startPoint y: 385, endPoint x: 567, endPoint y: 401, distance: 35.8
click at [567, 401] on input "[EMAIL_ADDRESS][DOMAIN_NAME]" at bounding box center [620, 385] width 387 height 31
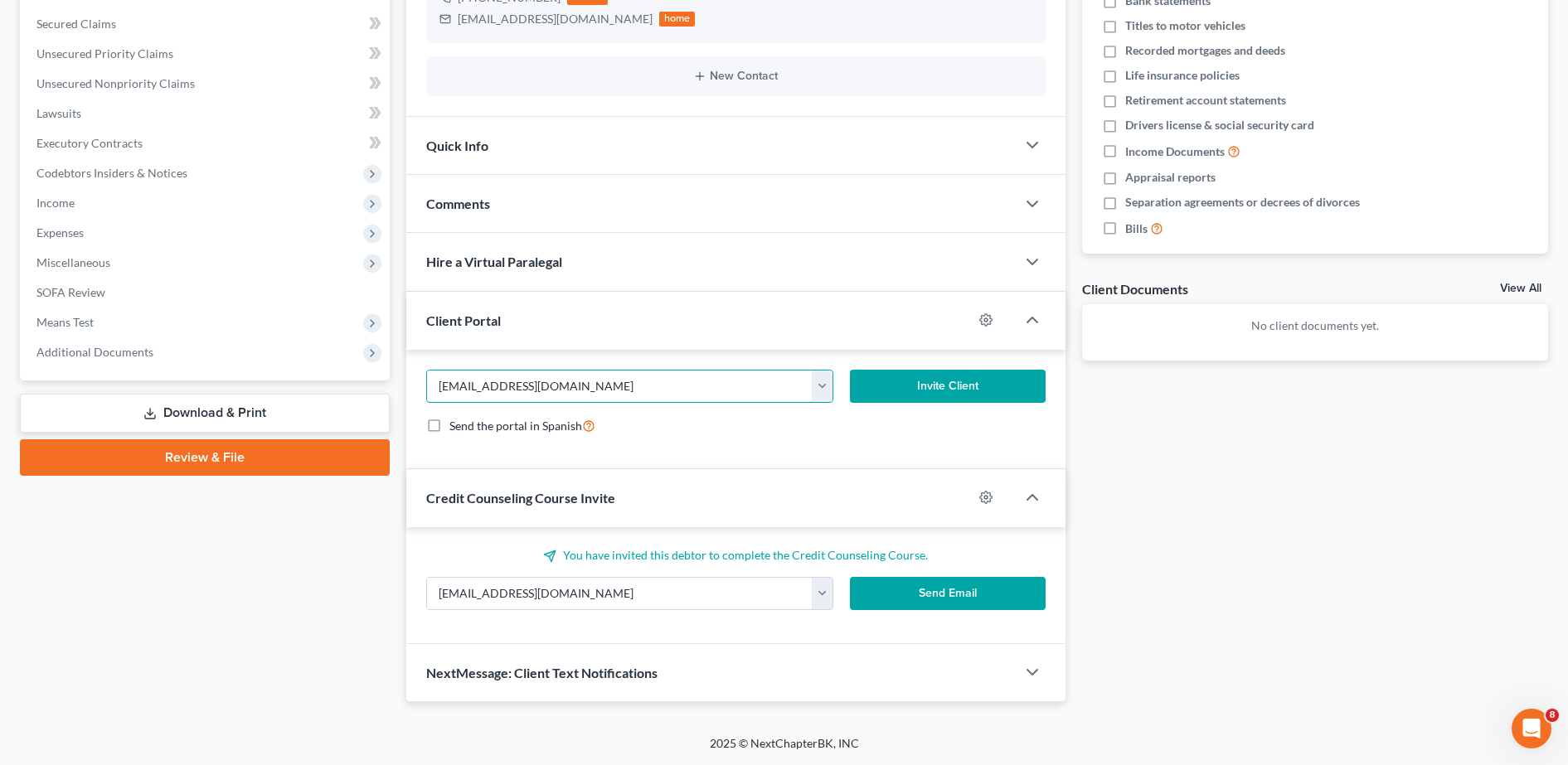
drag, startPoint x: 672, startPoint y: 378, endPoint x: 395, endPoint y: 375, distance: 277.0
click at [395, 375] on div "Petition Navigation Case Dashboard Payments Invoices Payments Payments Credit R…" at bounding box center [784, 259] width 1545 height 885
paste input "b"
type input "[EMAIL_ADDRESS][DOMAIN_NAME]"
click at [984, 389] on button "Invite Client" at bounding box center [947, 385] width 195 height 33
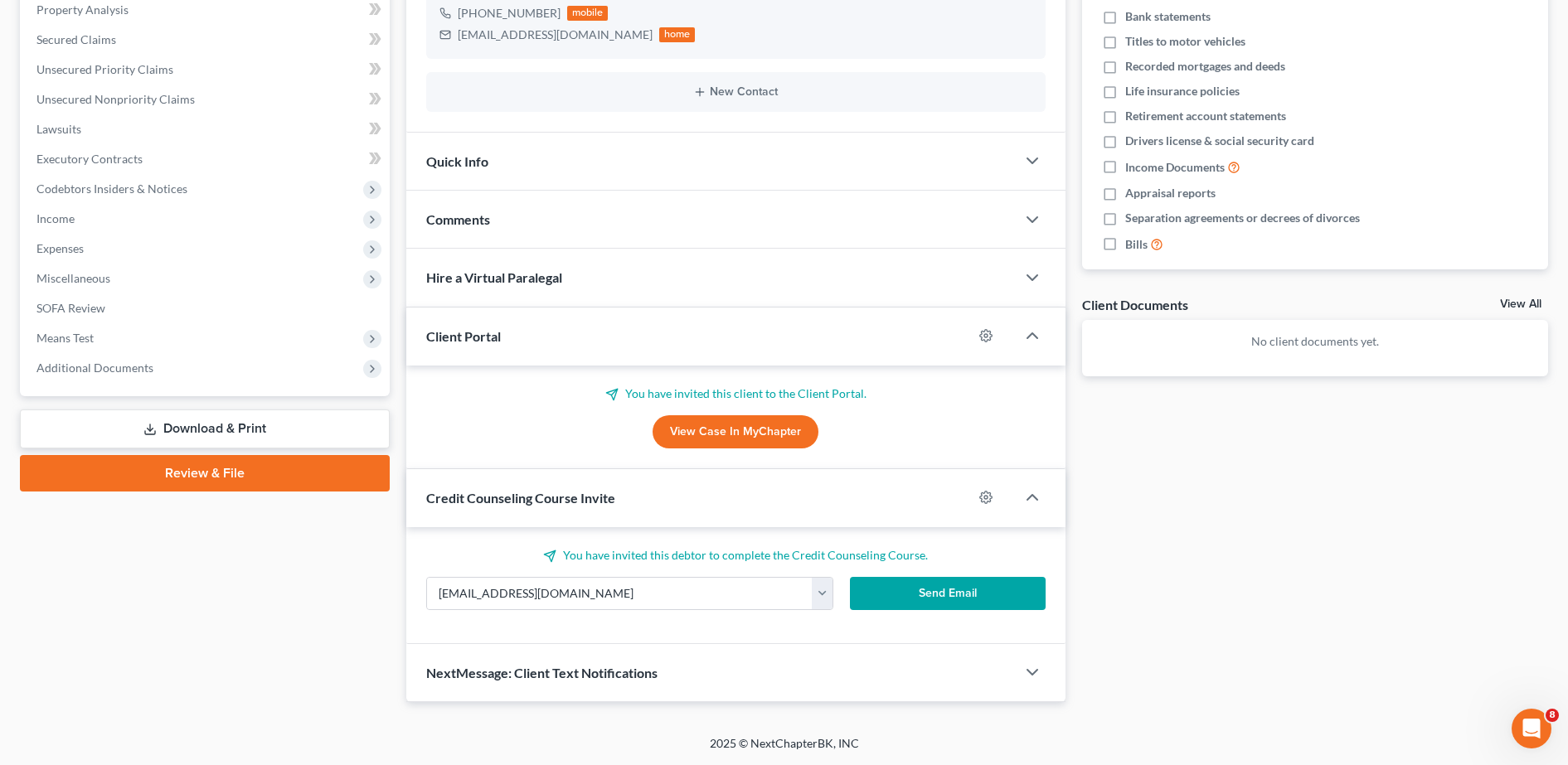
scroll to position [326, 0]
drag, startPoint x: 633, startPoint y: 595, endPoint x: 343, endPoint y: 576, distance: 290.6
click at [343, 576] on div "Petition Navigation Case Dashboard Payments Invoices Payments Payments Credit R…" at bounding box center [784, 267] width 1545 height 869
paste input "b"
type input "[EMAIL_ADDRESS][DOMAIN_NAME]"
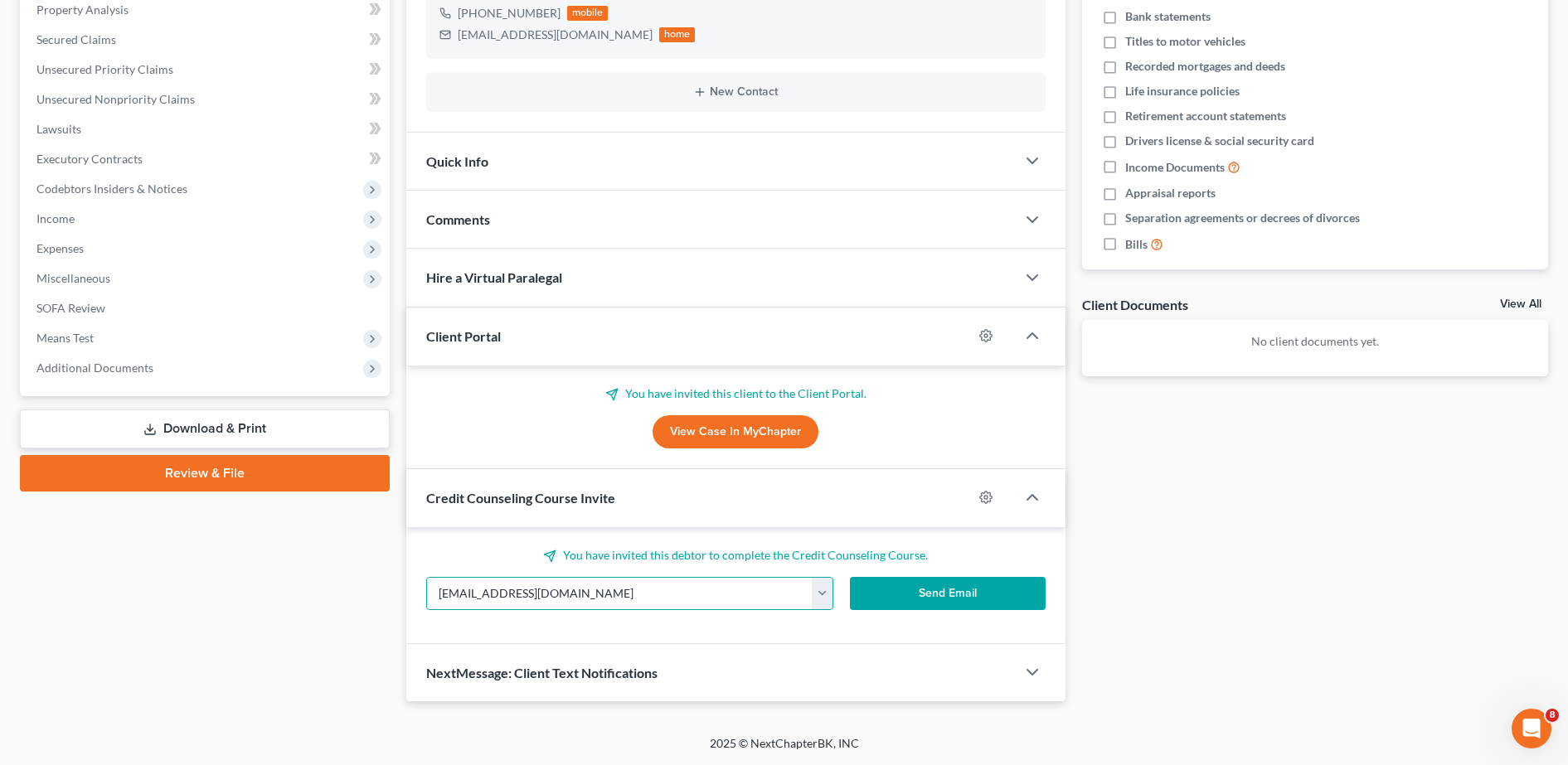
click at [919, 593] on button "Send Email" at bounding box center [947, 593] width 195 height 33
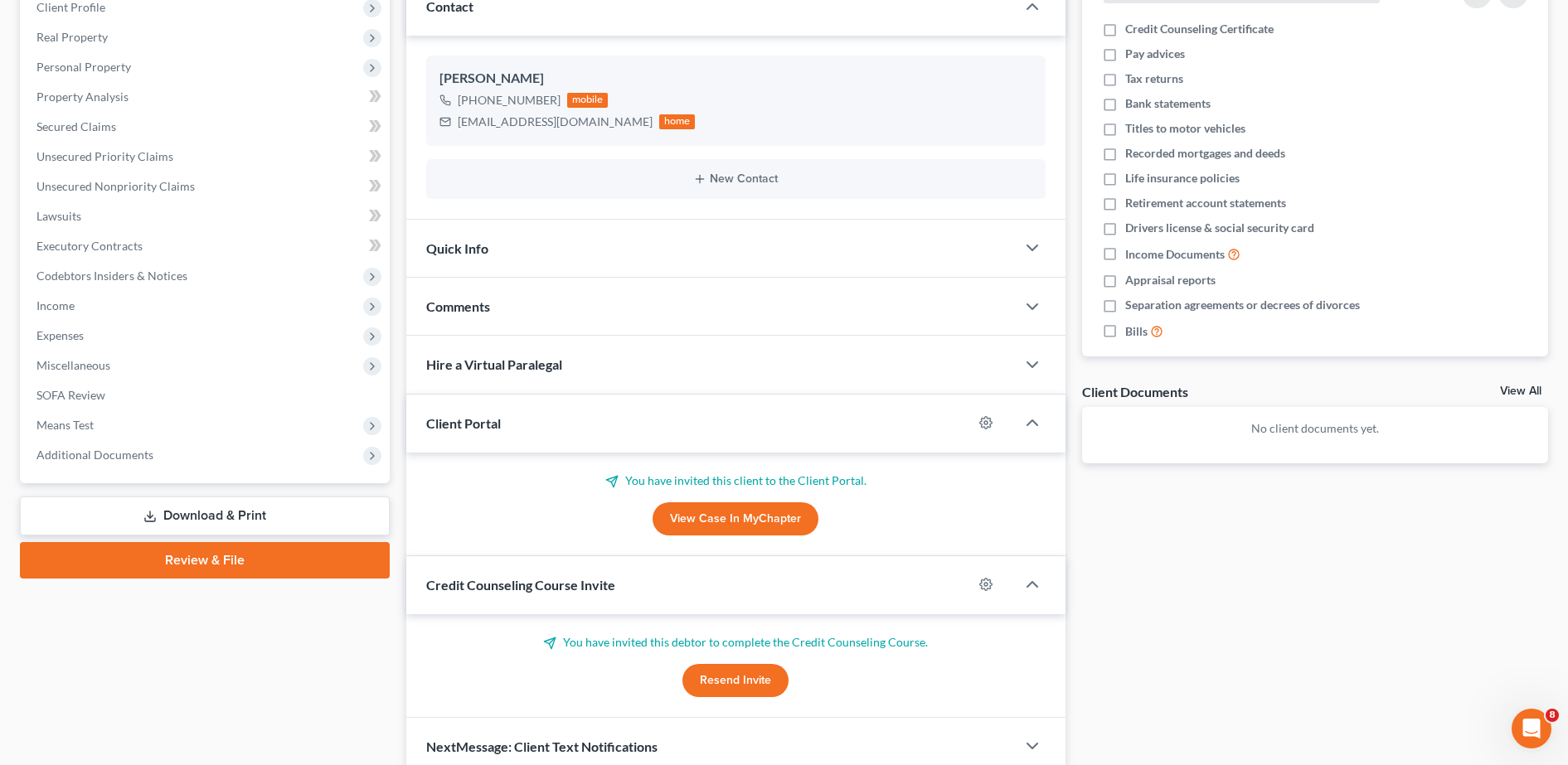
scroll to position [238, 0]
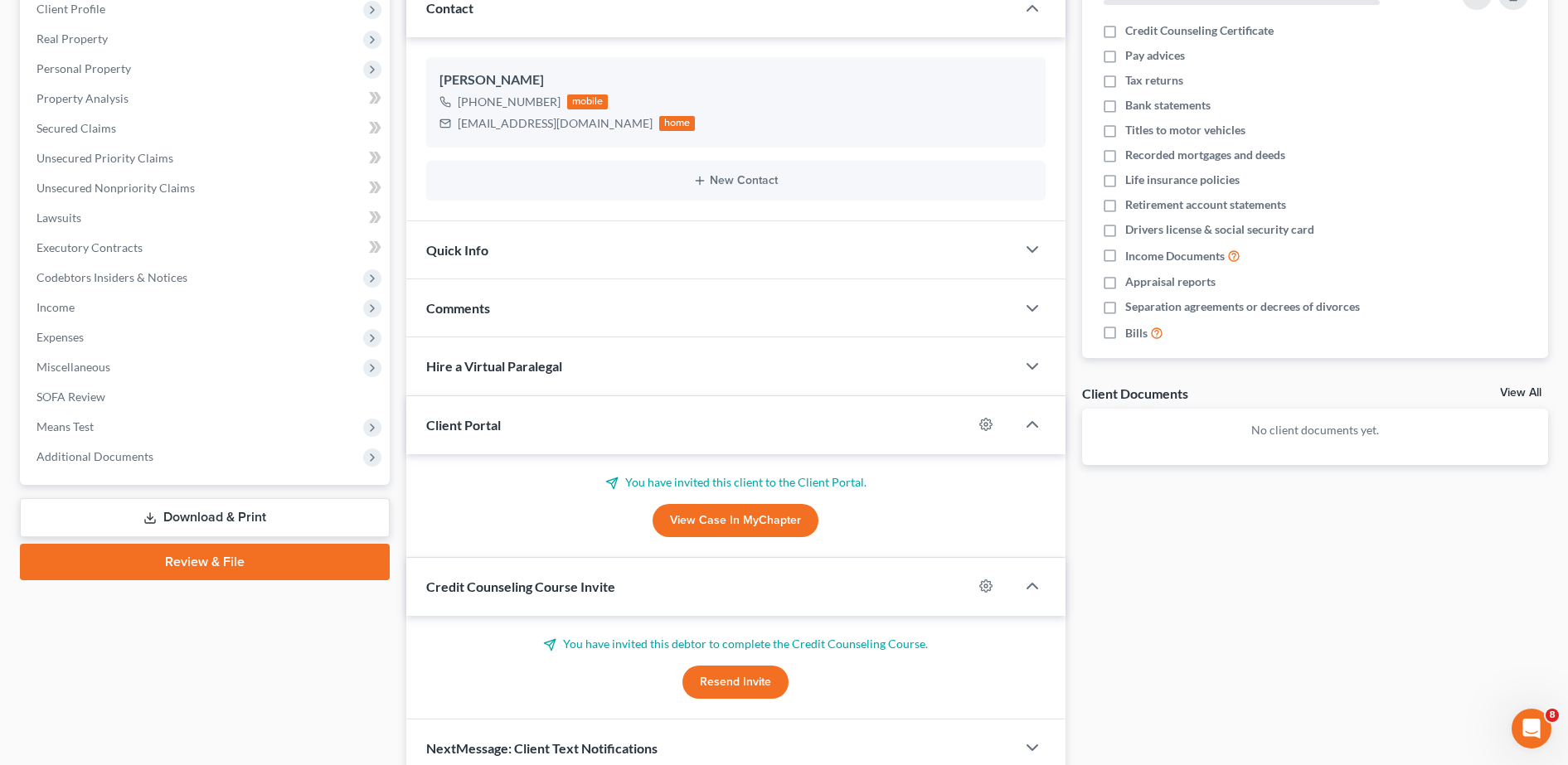
click at [623, 294] on div "Comments" at bounding box center [710, 308] width 610 height 57
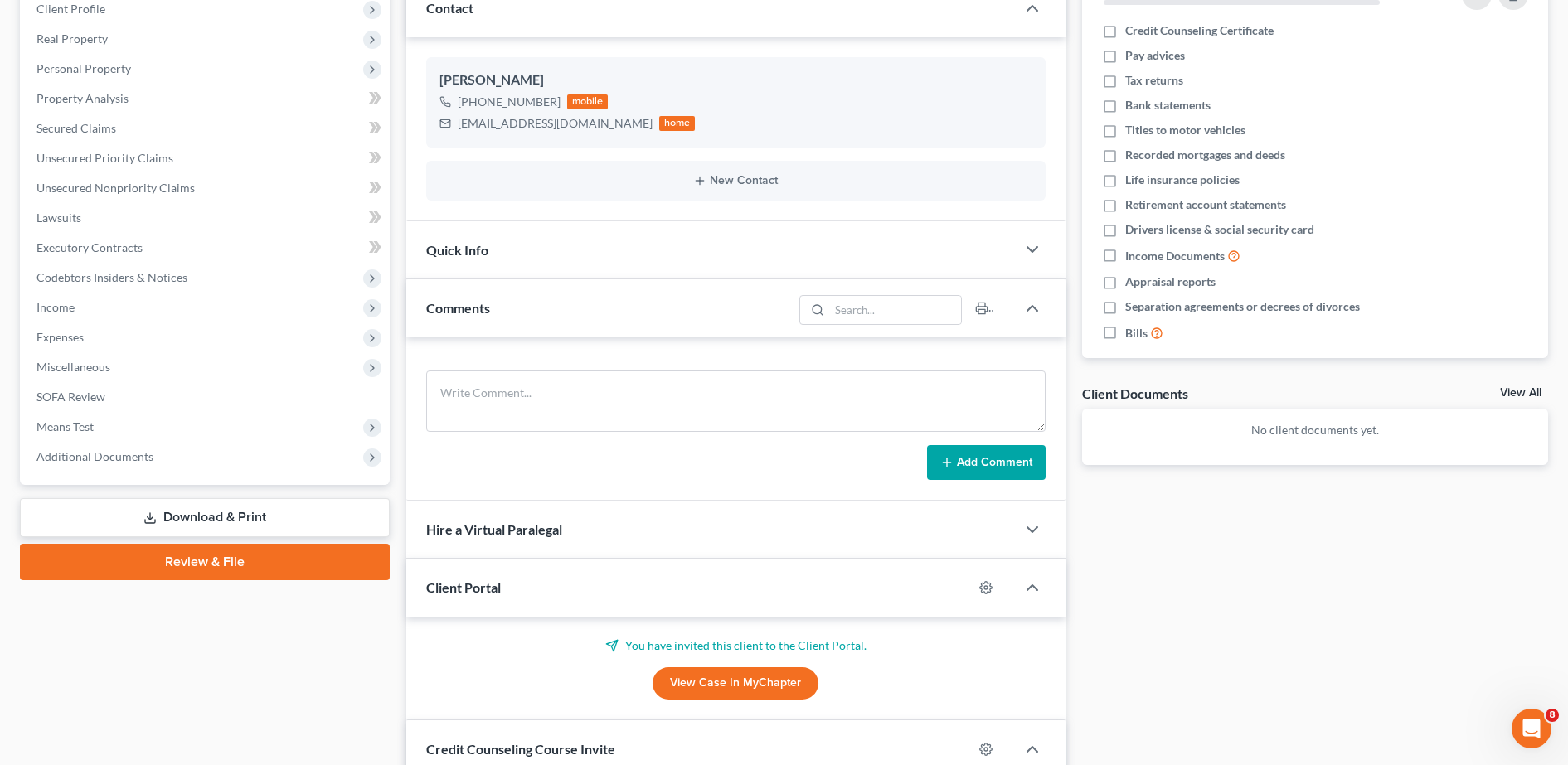
click at [590, 368] on div "Add Comment" at bounding box center [735, 418] width 659 height 163
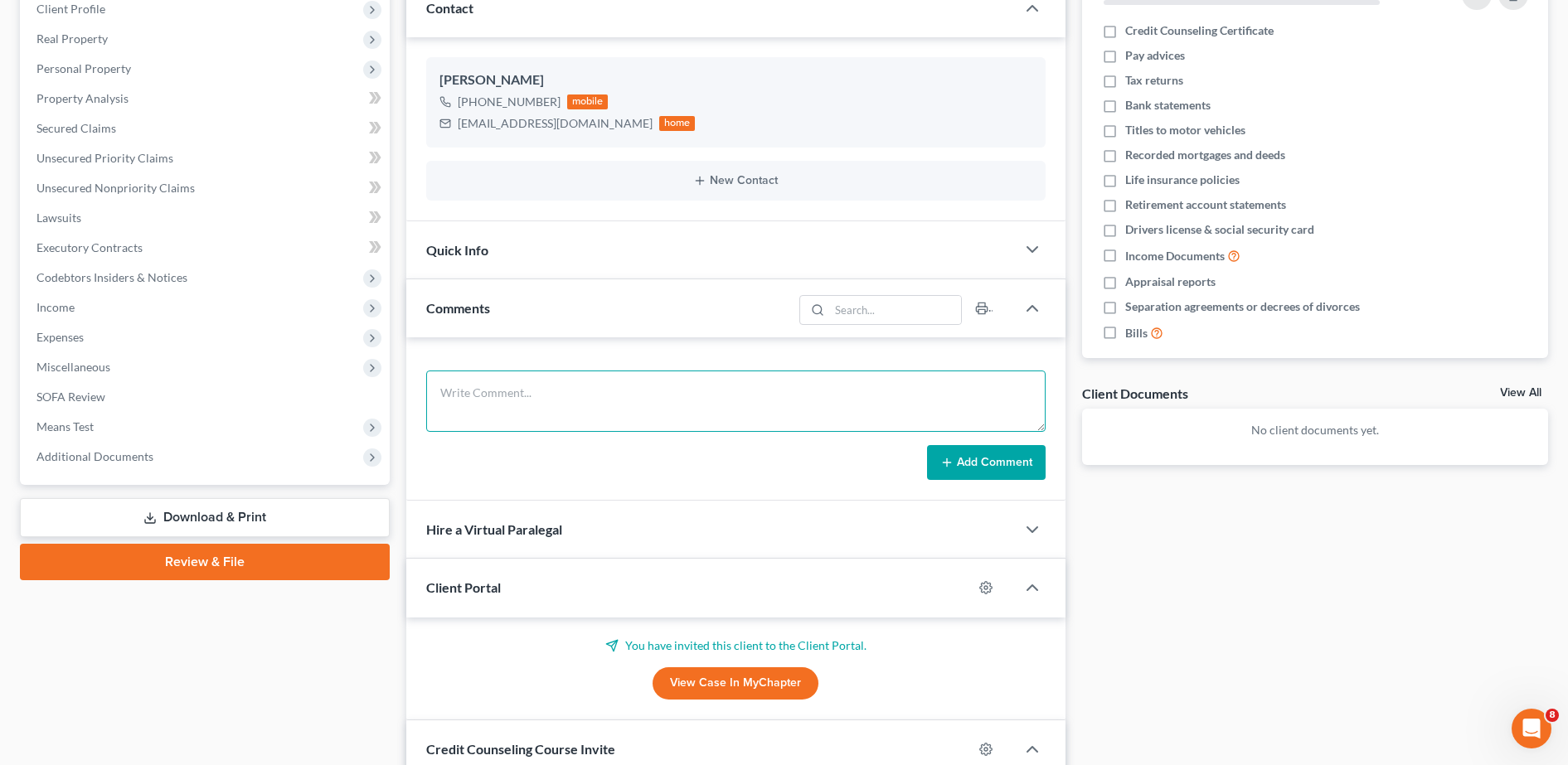
click at [566, 392] on textarea at bounding box center [736, 401] width 619 height 62
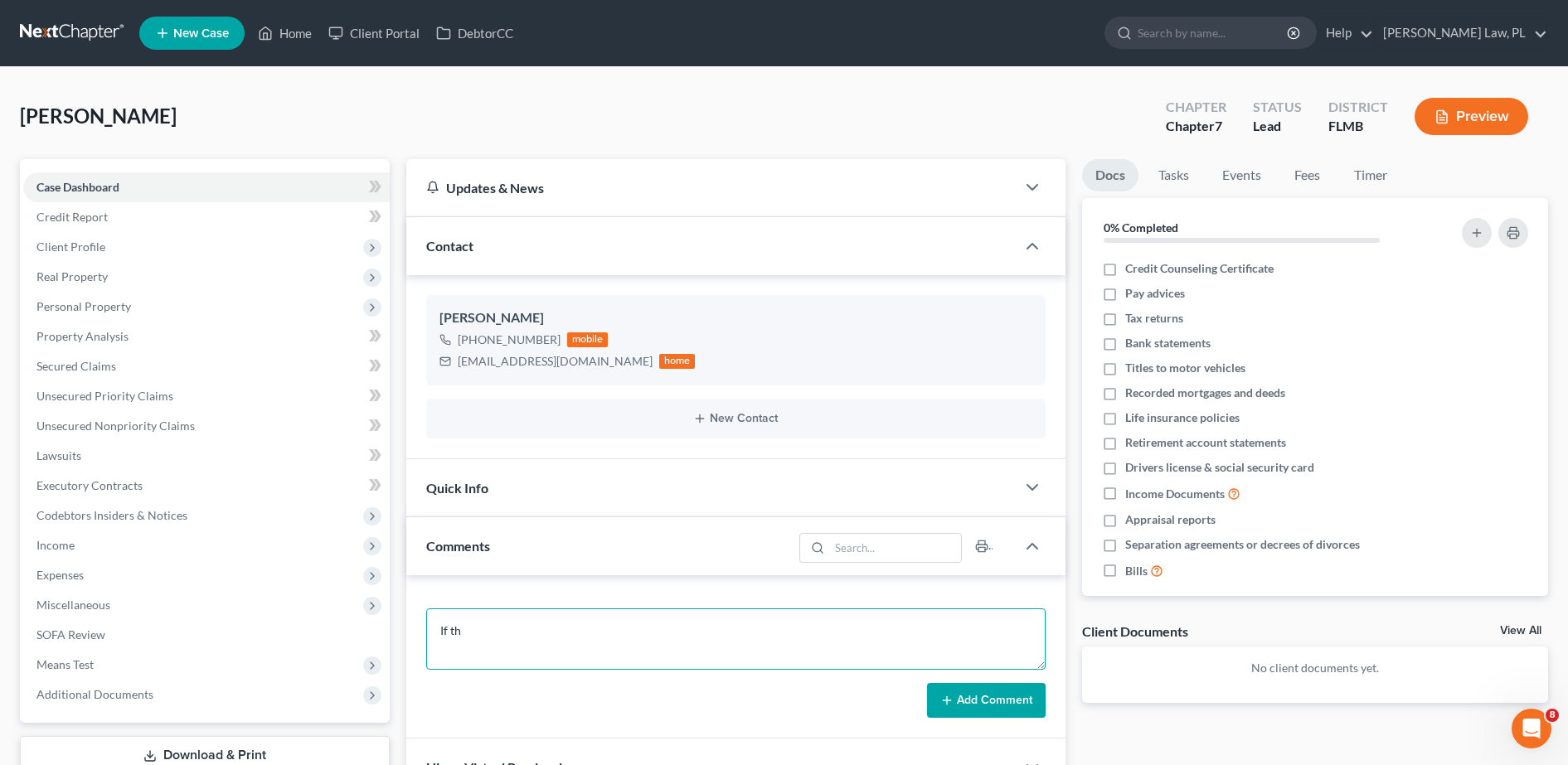
type textarea "If th"
click at [301, 12] on ul "New Case Home Client Portal DebtorCC - No Result - See all results Or Press Ent…" at bounding box center [844, 33] width 1409 height 43
click at [282, 43] on link "Home" at bounding box center [284, 33] width 70 height 30
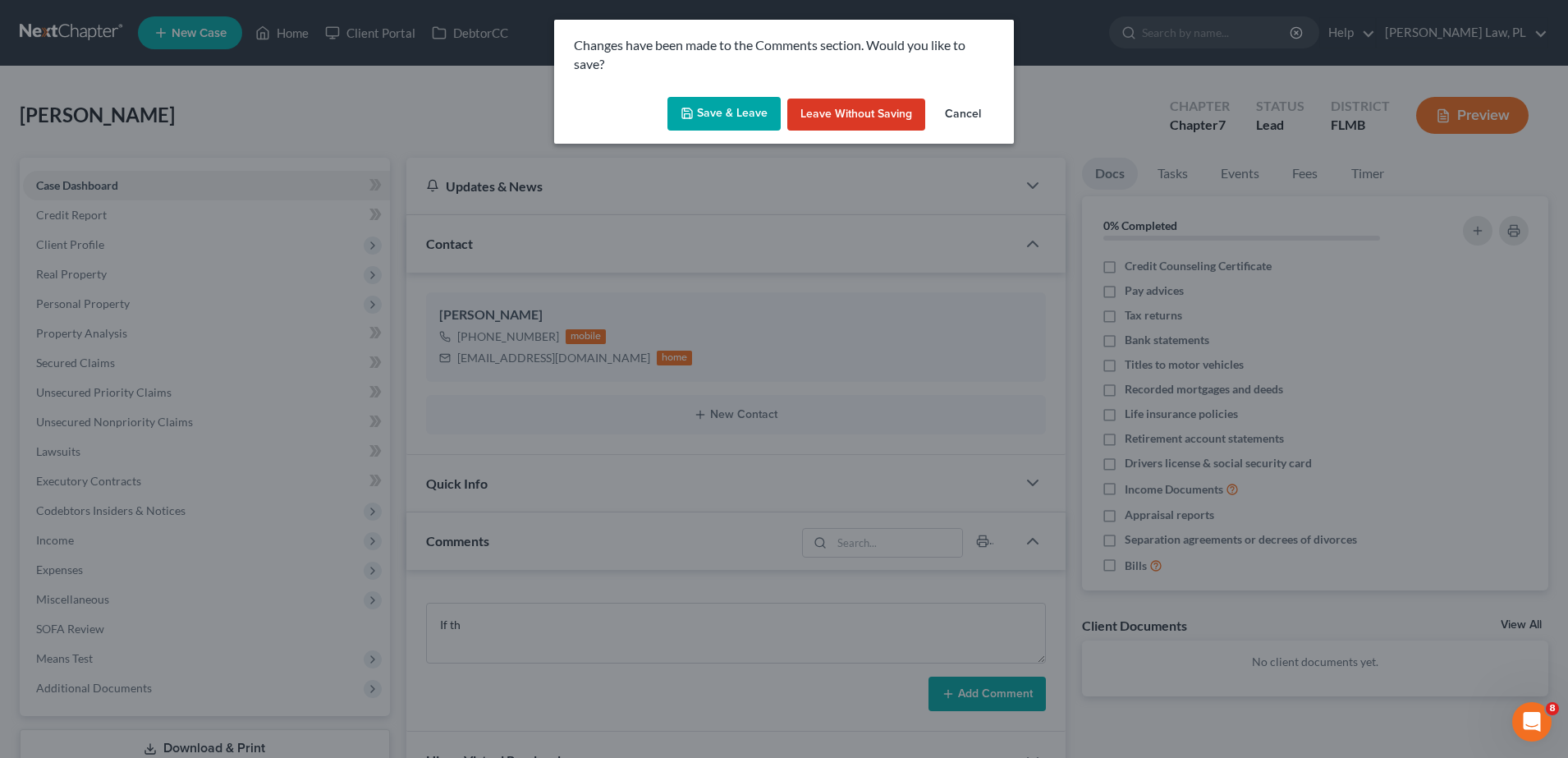
click at [709, 116] on button "Save & Leave" at bounding box center [723, 114] width 113 height 34
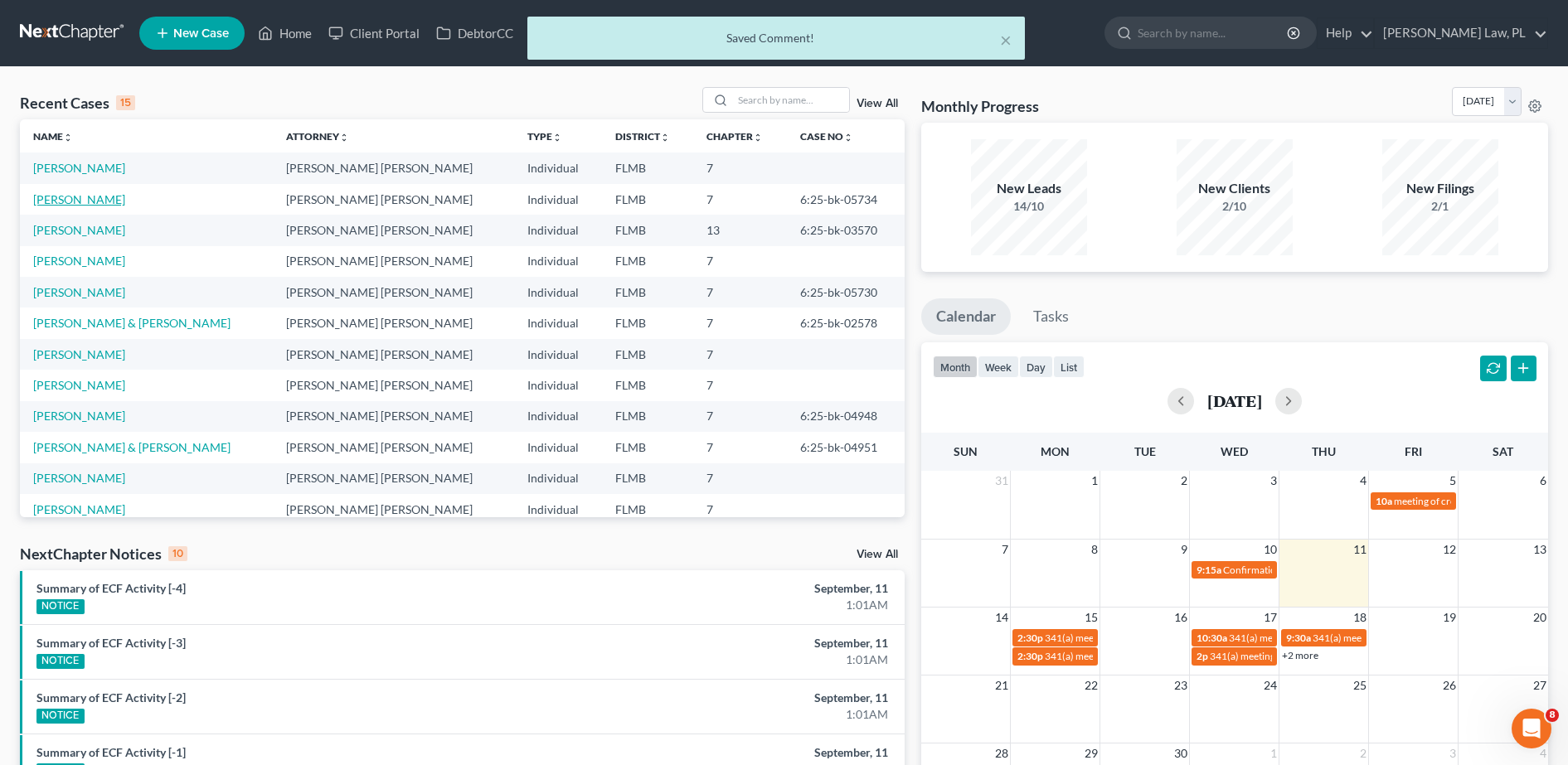
click at [77, 194] on link "[PERSON_NAME]" at bounding box center [79, 199] width 92 height 14
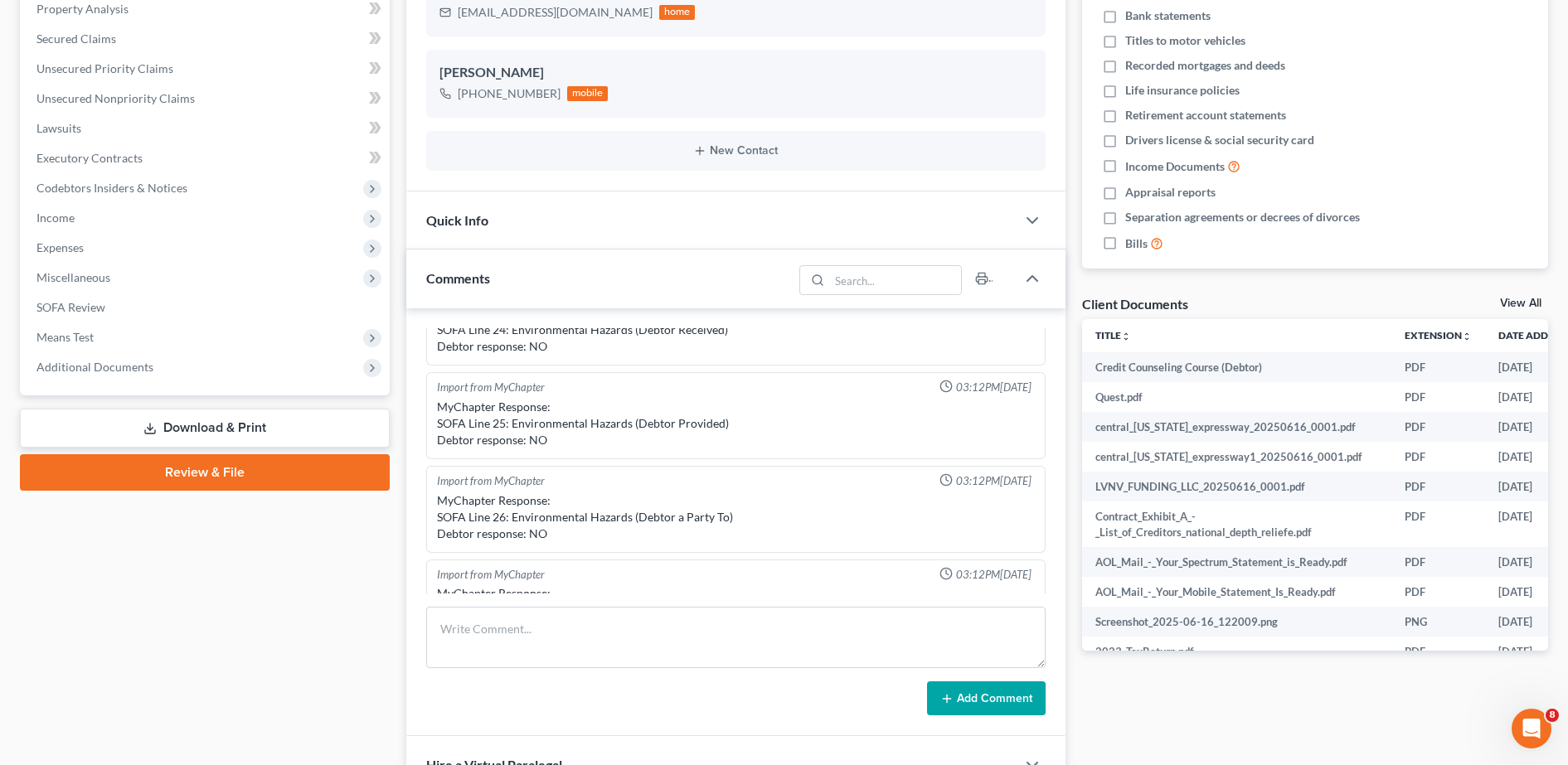
scroll to position [415, 0]
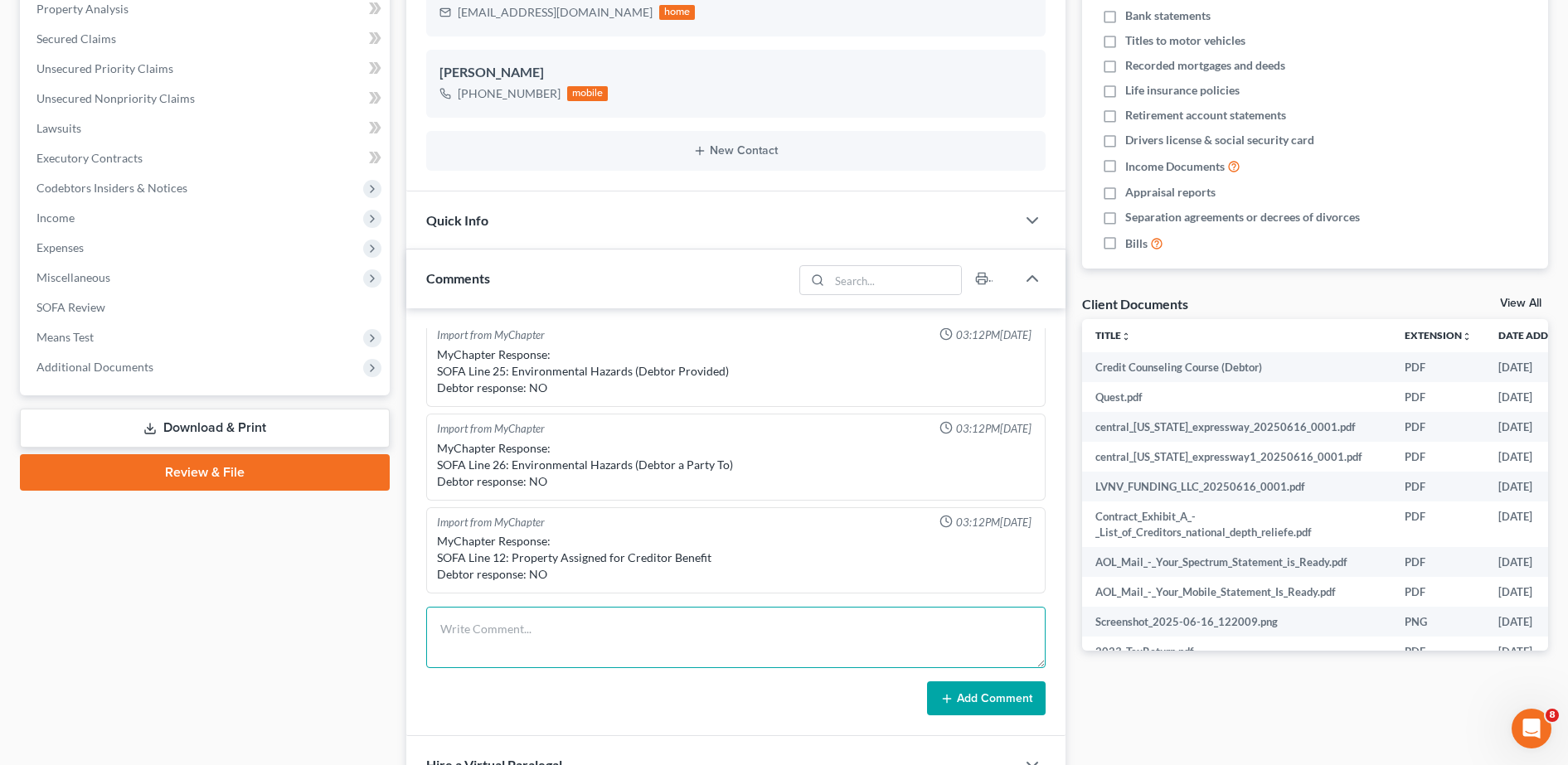
click at [535, 652] on textarea at bounding box center [736, 637] width 619 height 62
click at [728, 626] on textarea "If they can't get their car back, they should be eligible for replacement" at bounding box center [736, 637] width 619 height 62
click at [562, 631] on textarea "If they can't get their car back, they should be eligible for 722 replacement" at bounding box center [736, 637] width 619 height 62
type textarea "If they can't get their car back, they should be eligible for 722 replacement"
click at [966, 689] on button "Add Comment" at bounding box center [986, 698] width 118 height 35
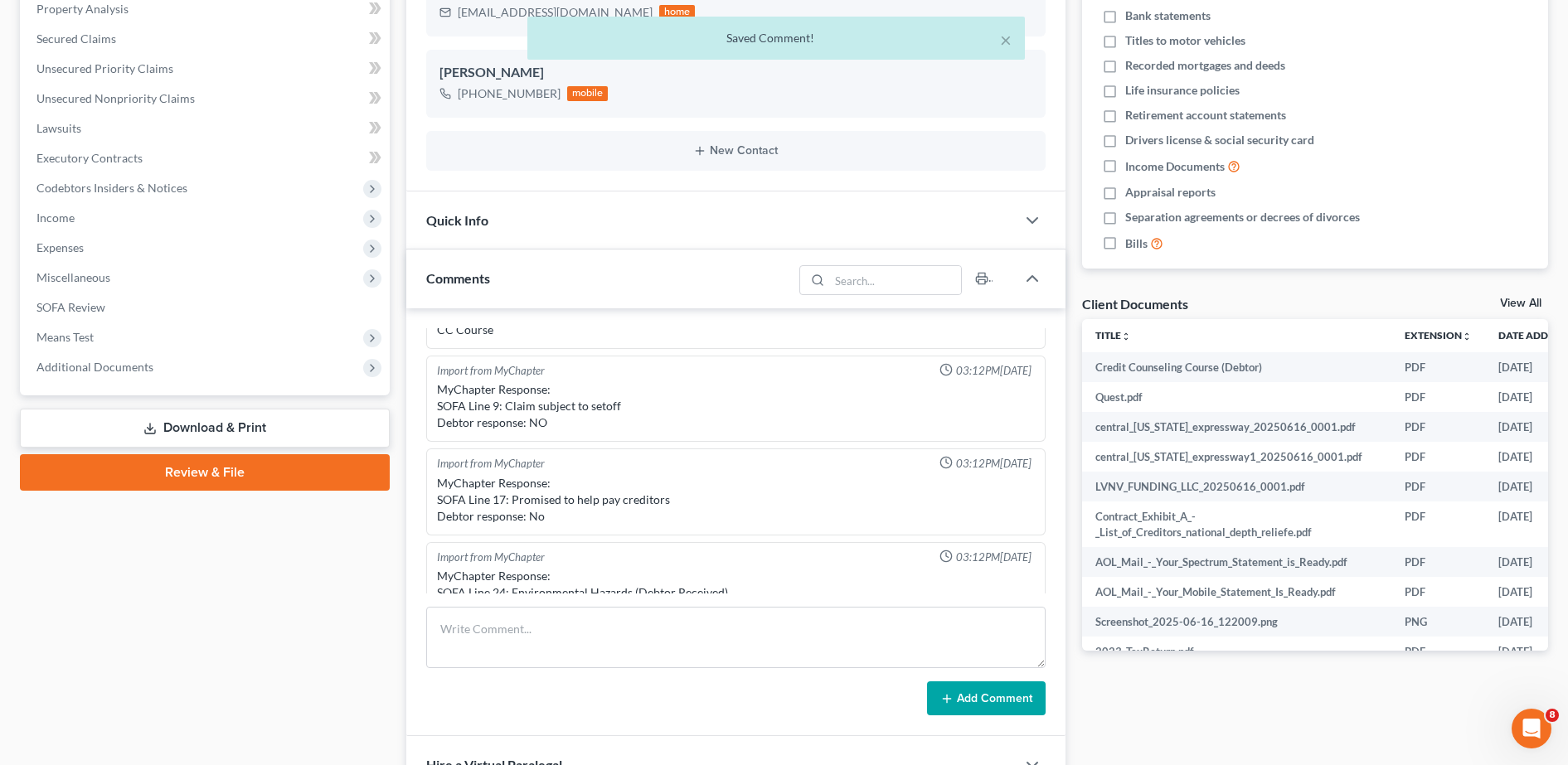
scroll to position [0, 0]
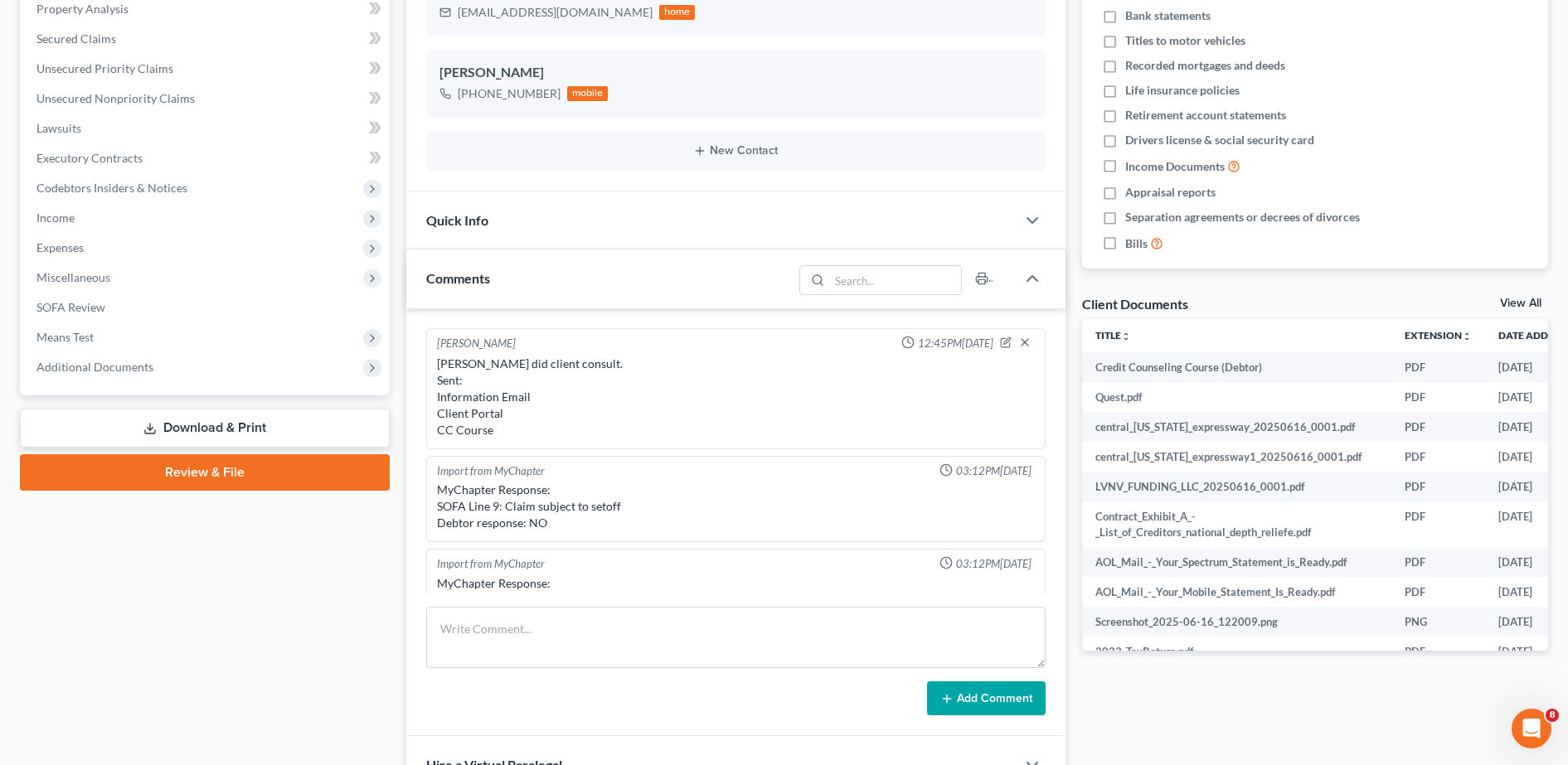
click at [309, 567] on div "Case Dashboard Payments Invoices Payments Payments Credit Report Client Profile" at bounding box center [205, 487] width 387 height 1311
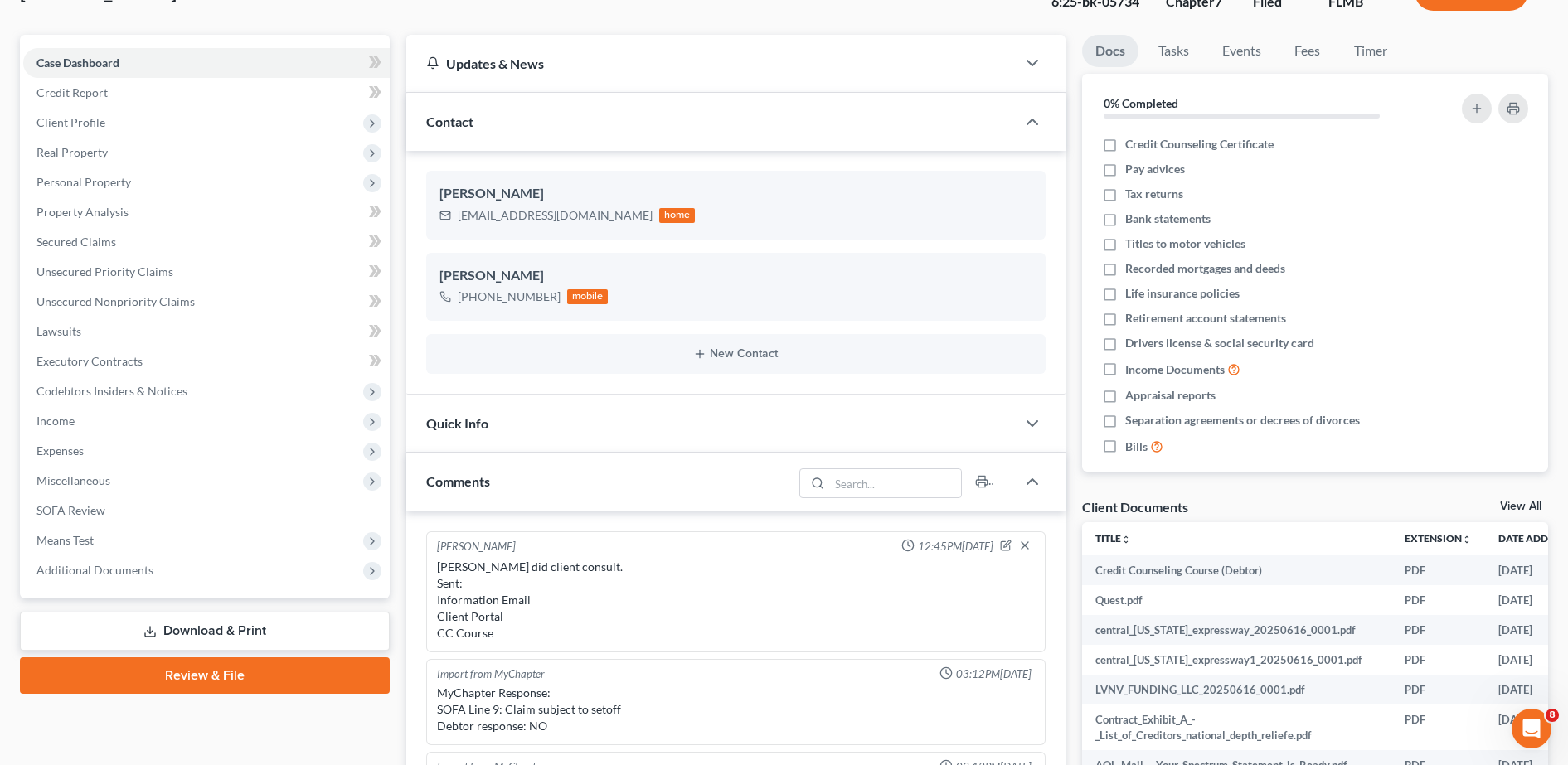
scroll to position [101, 0]
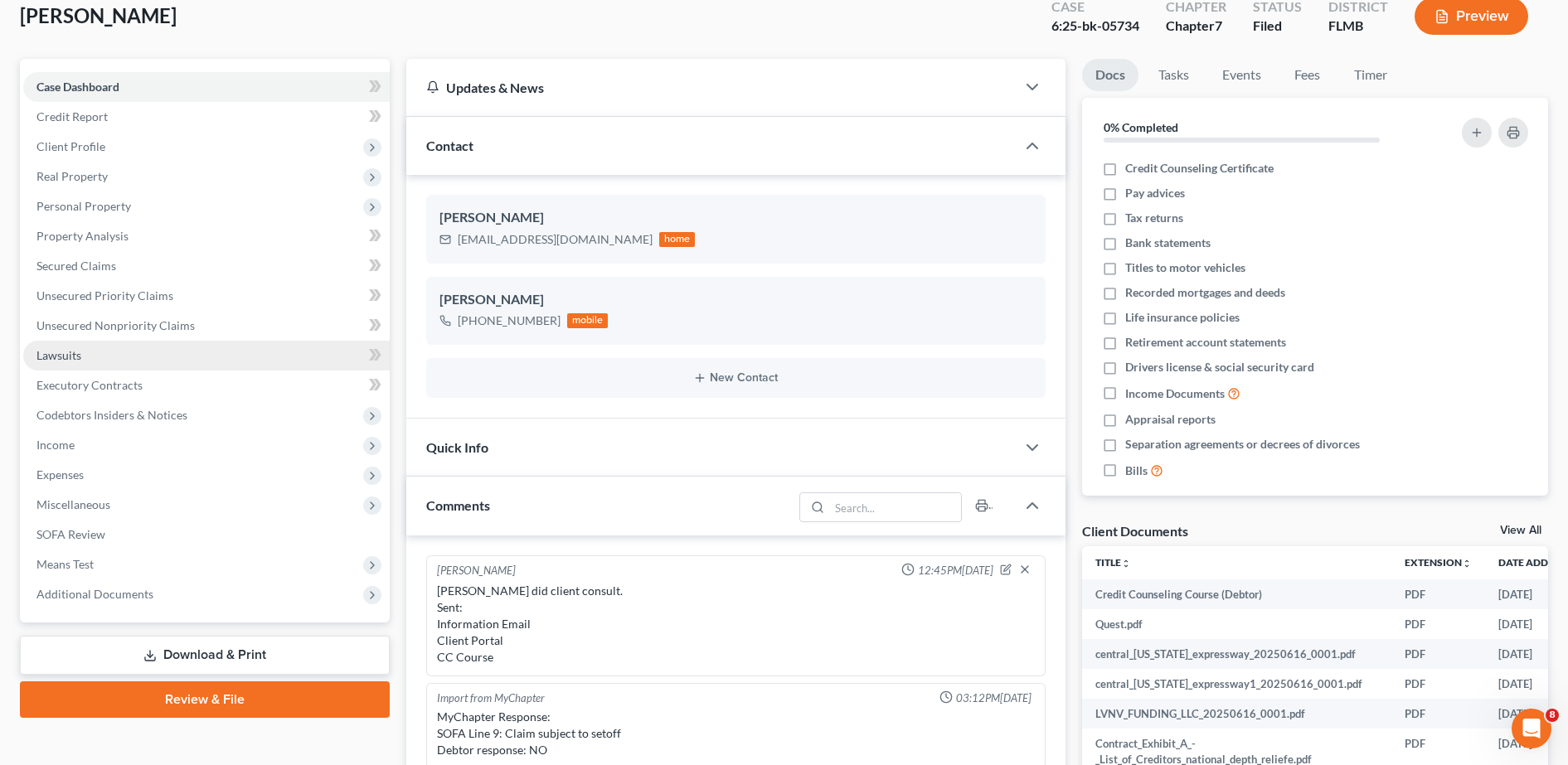
click at [157, 360] on link "Lawsuits" at bounding box center [206, 355] width 366 height 30
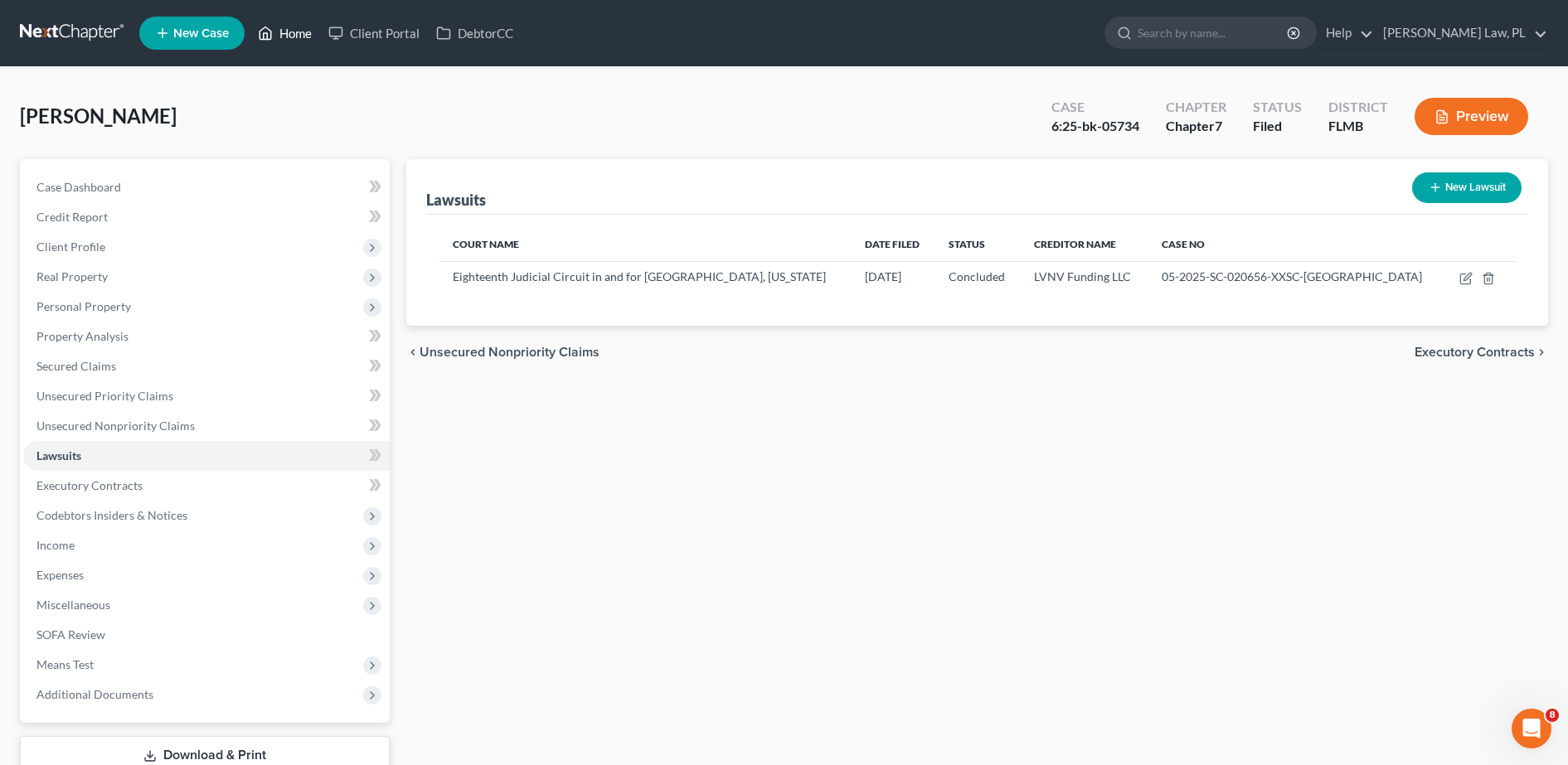
click at [286, 36] on link "Home" at bounding box center [284, 33] width 70 height 30
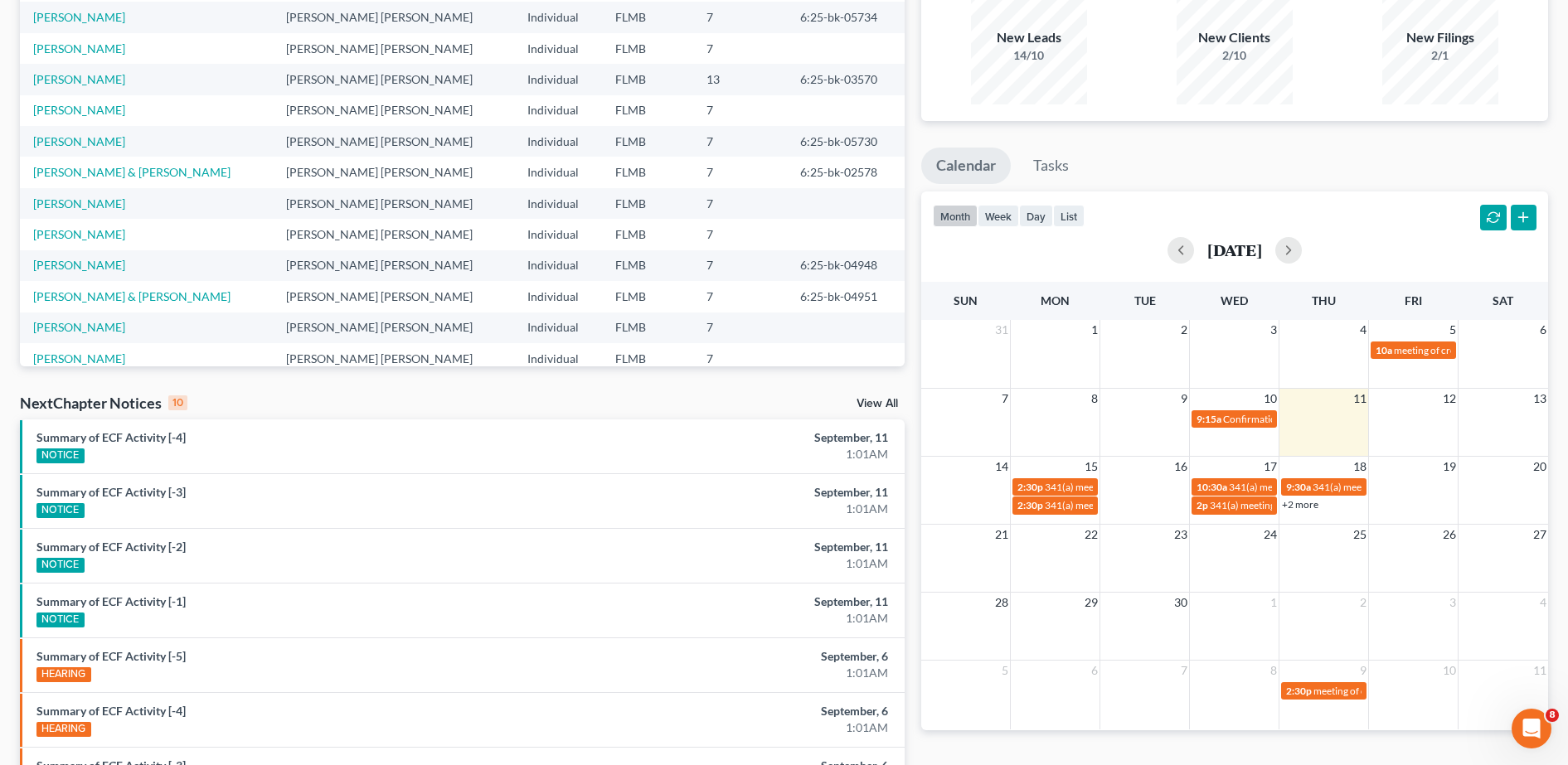
scroll to position [170, 0]
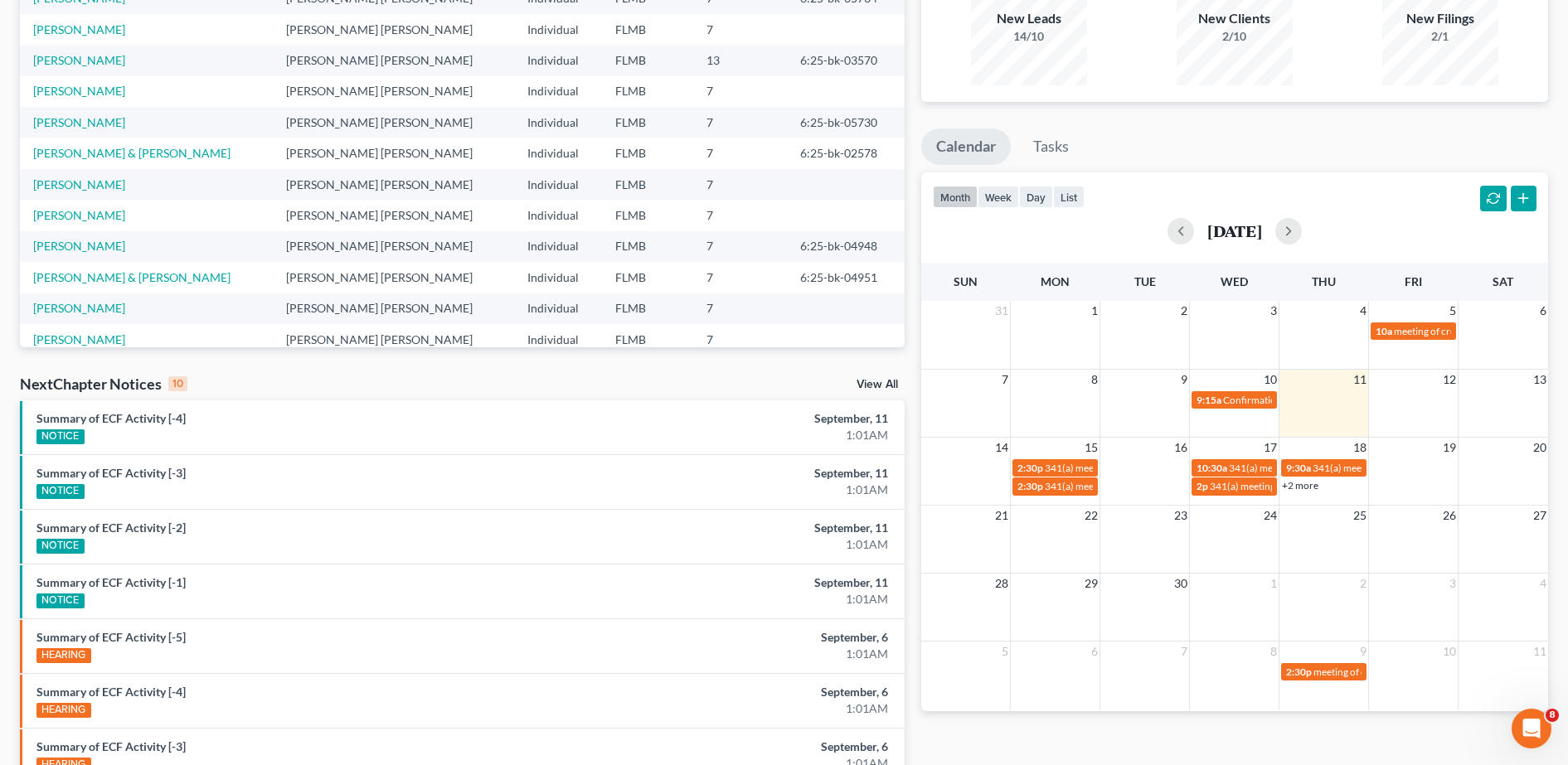
click at [1311, 488] on link "+2 more" at bounding box center [1300, 485] width 36 height 13
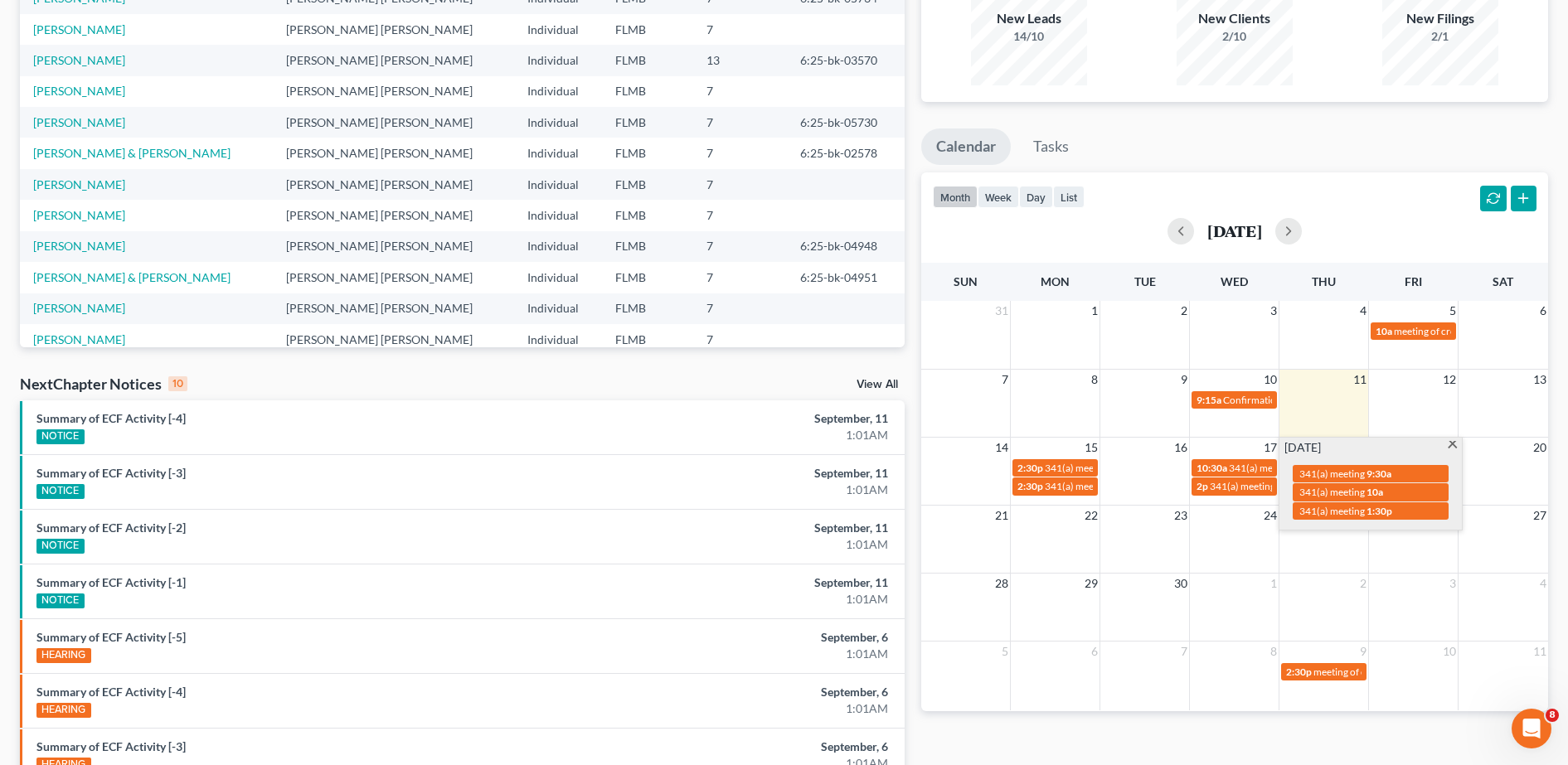
scroll to position [0, 0]
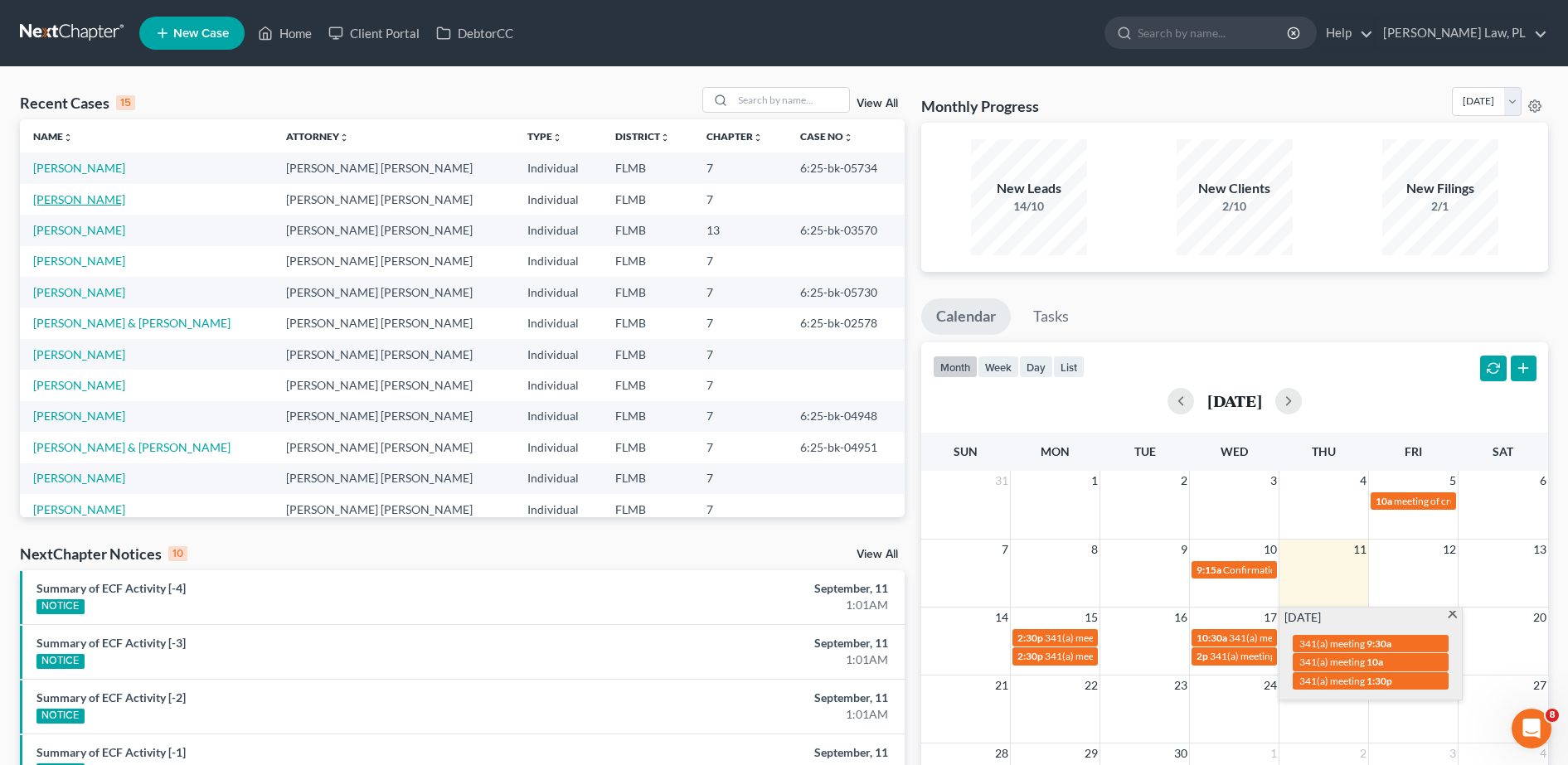
click at [80, 200] on link "[PERSON_NAME]" at bounding box center [79, 199] width 92 height 14
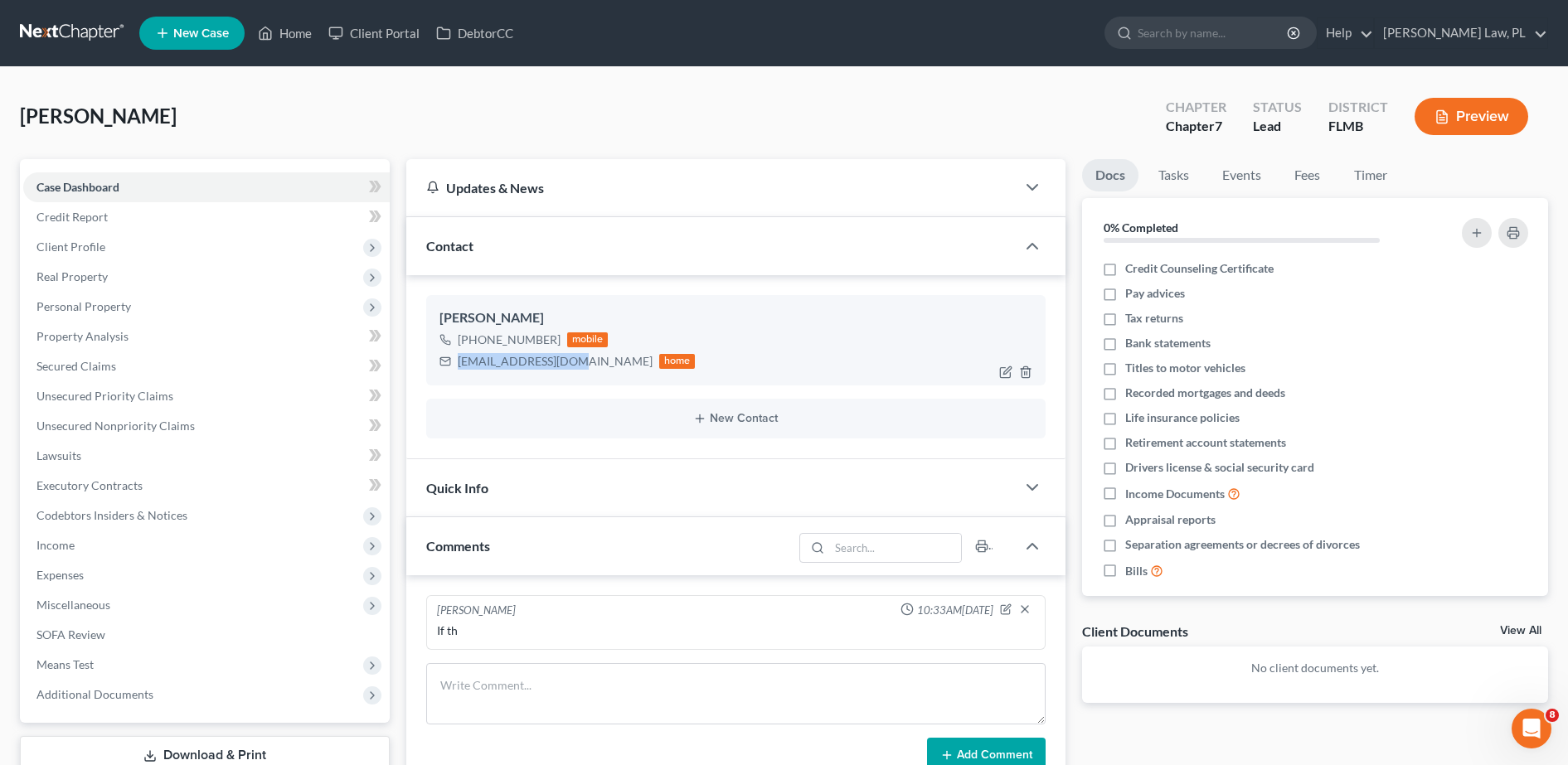
drag, startPoint x: 459, startPoint y: 359, endPoint x: 575, endPoint y: 352, distance: 116.2
click at [575, 352] on div "[EMAIL_ADDRESS][DOMAIN_NAME] home" at bounding box center [567, 361] width 256 height 21
copy div "[EMAIL_ADDRESS][DOMAIN_NAME]"
click at [675, 320] on div "[PERSON_NAME]" at bounding box center [736, 319] width 593 height 20
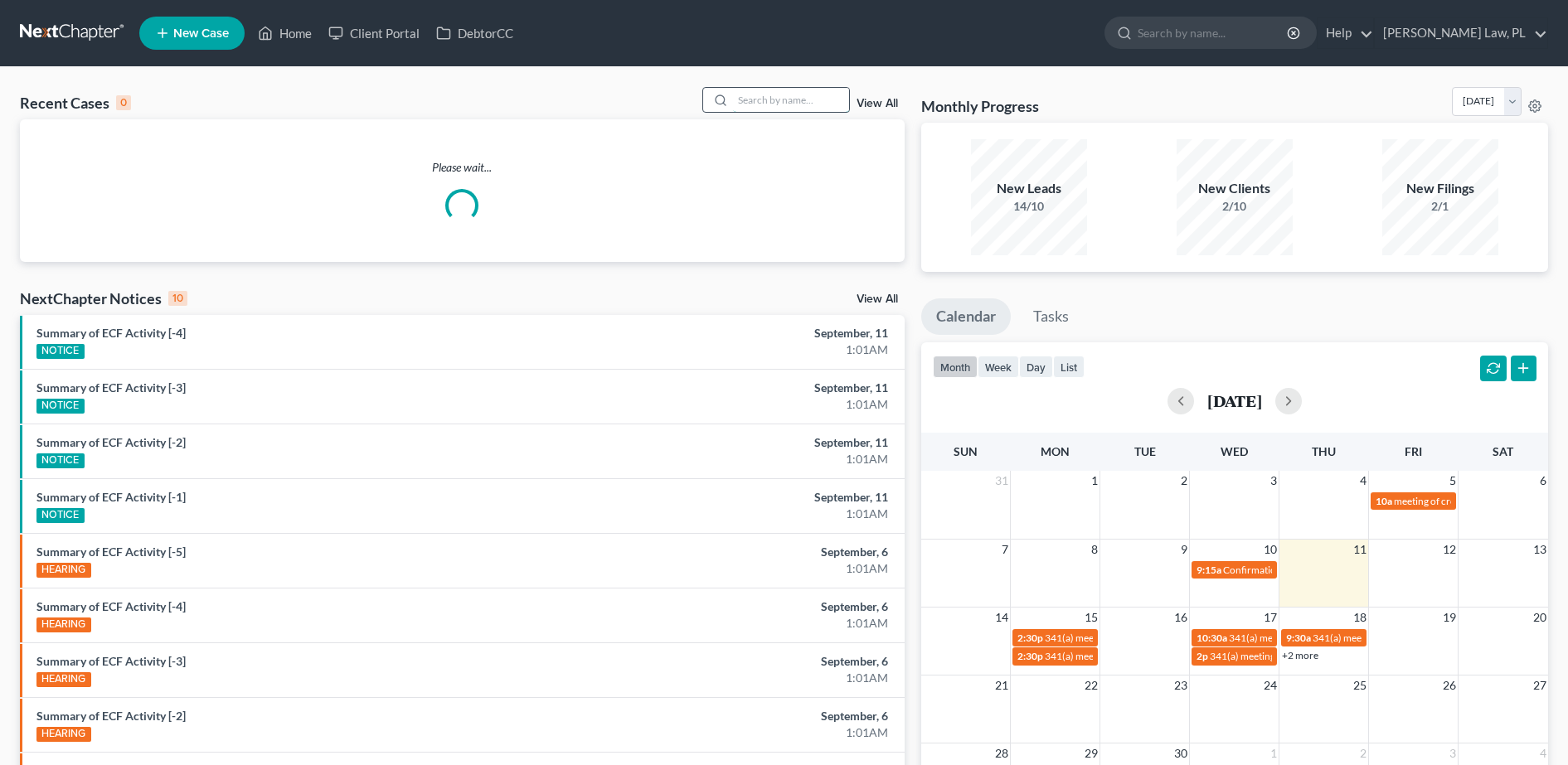
click at [738, 100] on input "search" at bounding box center [791, 100] width 116 height 24
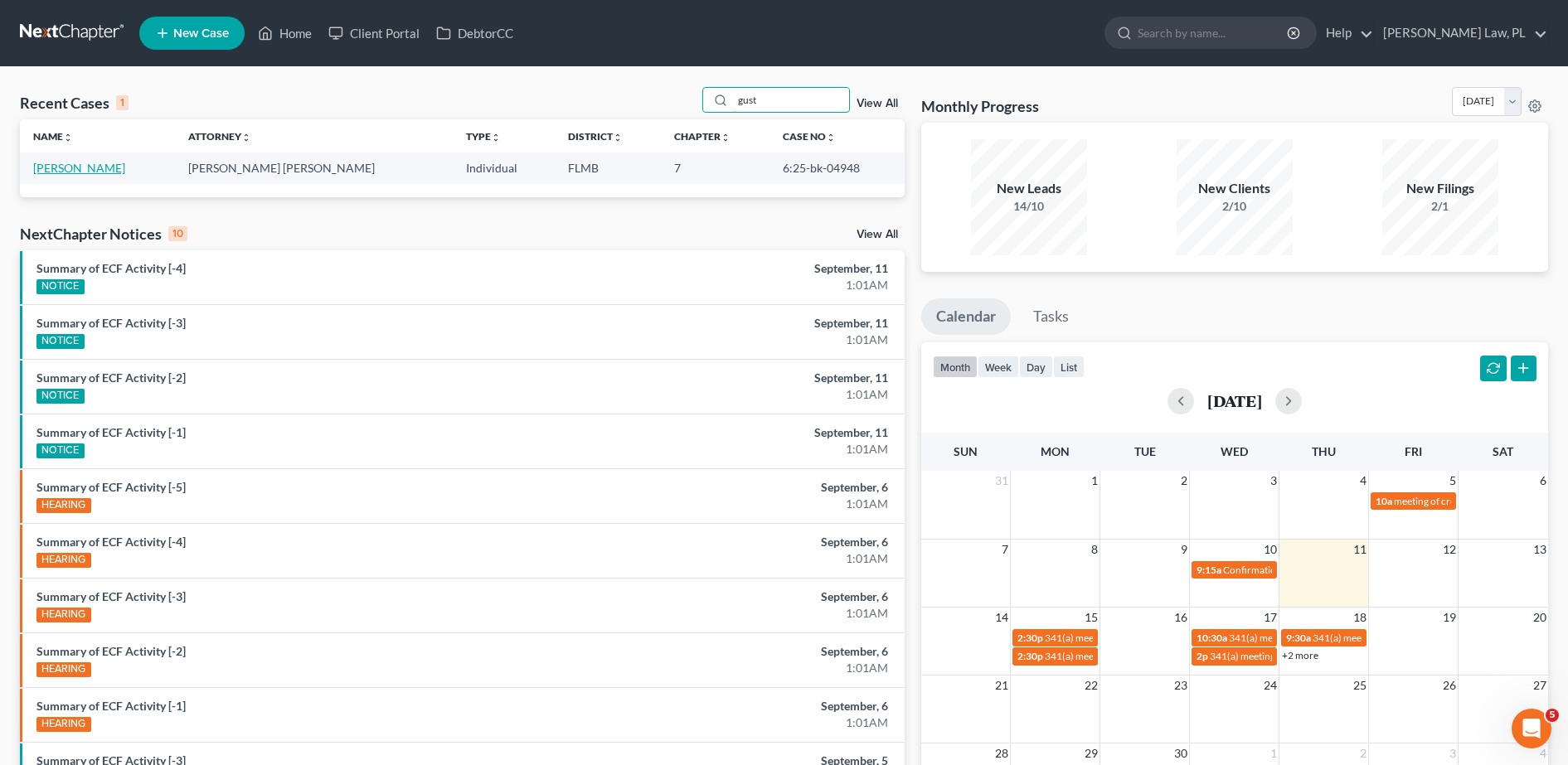
type input "gust"
click at [73, 165] on link "[PERSON_NAME]" at bounding box center [79, 167] width 92 height 14
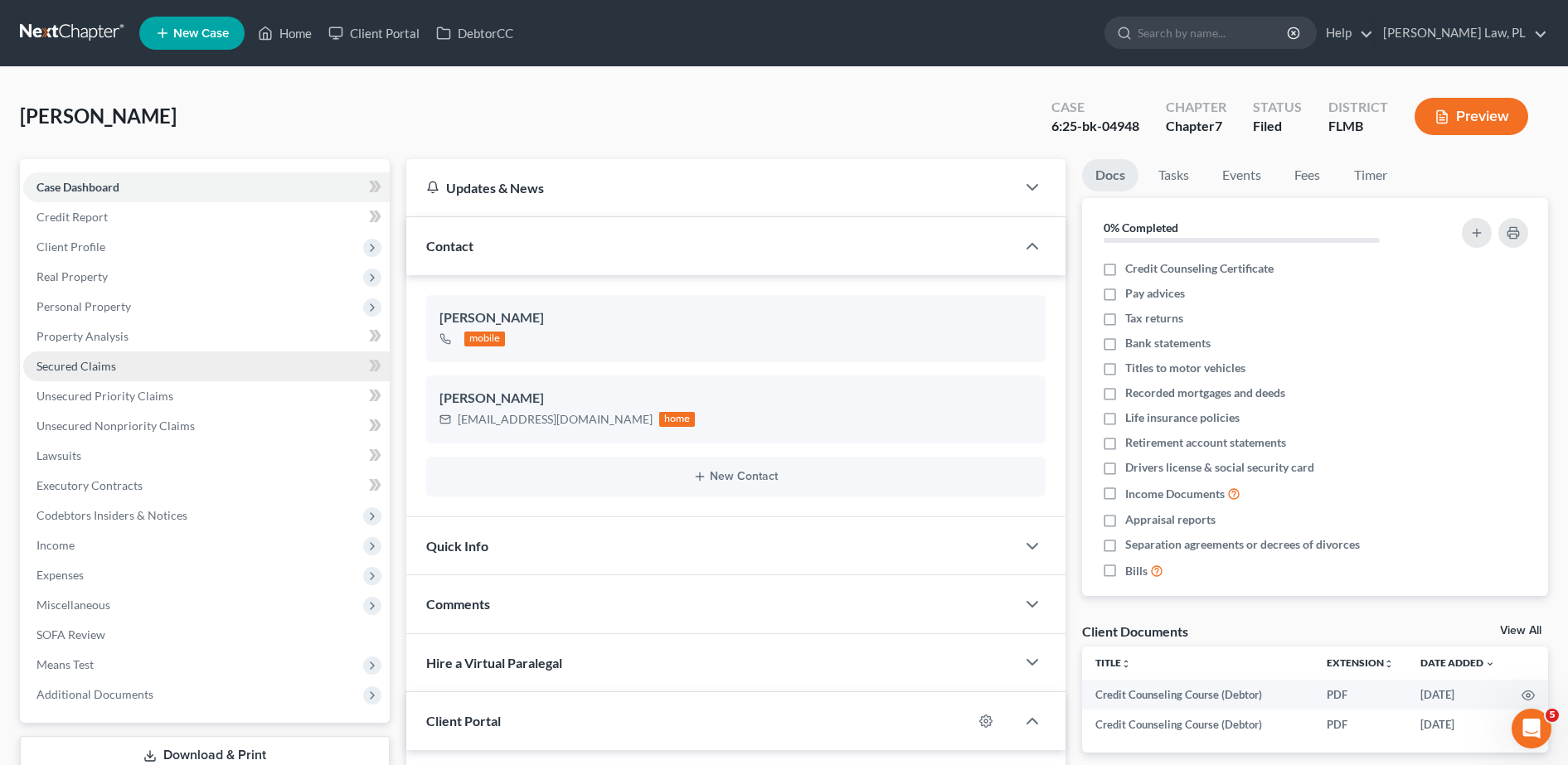
click at [137, 358] on link "Secured Claims" at bounding box center [206, 366] width 366 height 30
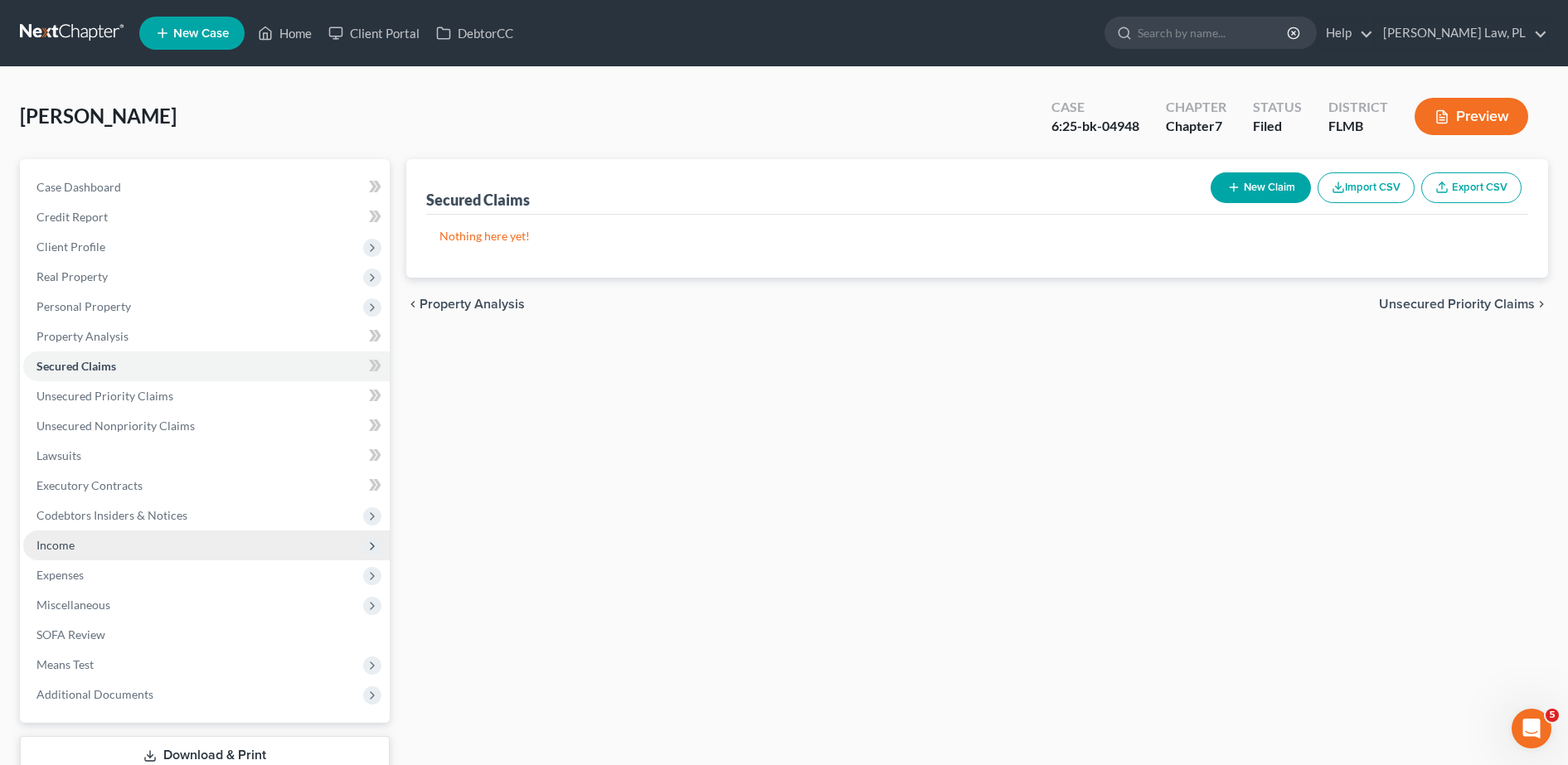
click at [112, 549] on span "Income" at bounding box center [206, 544] width 366 height 30
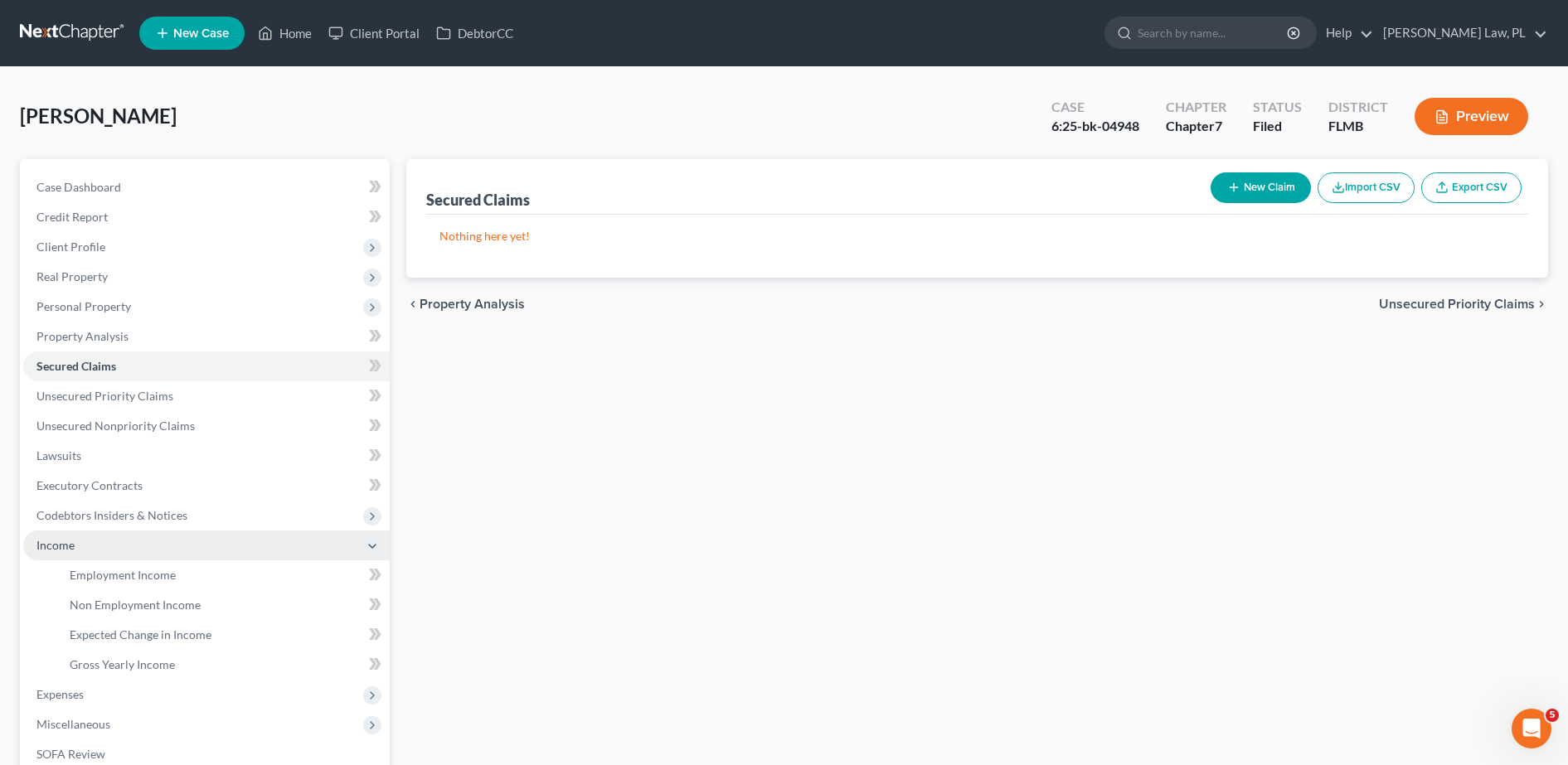
scroll to position [100, 0]
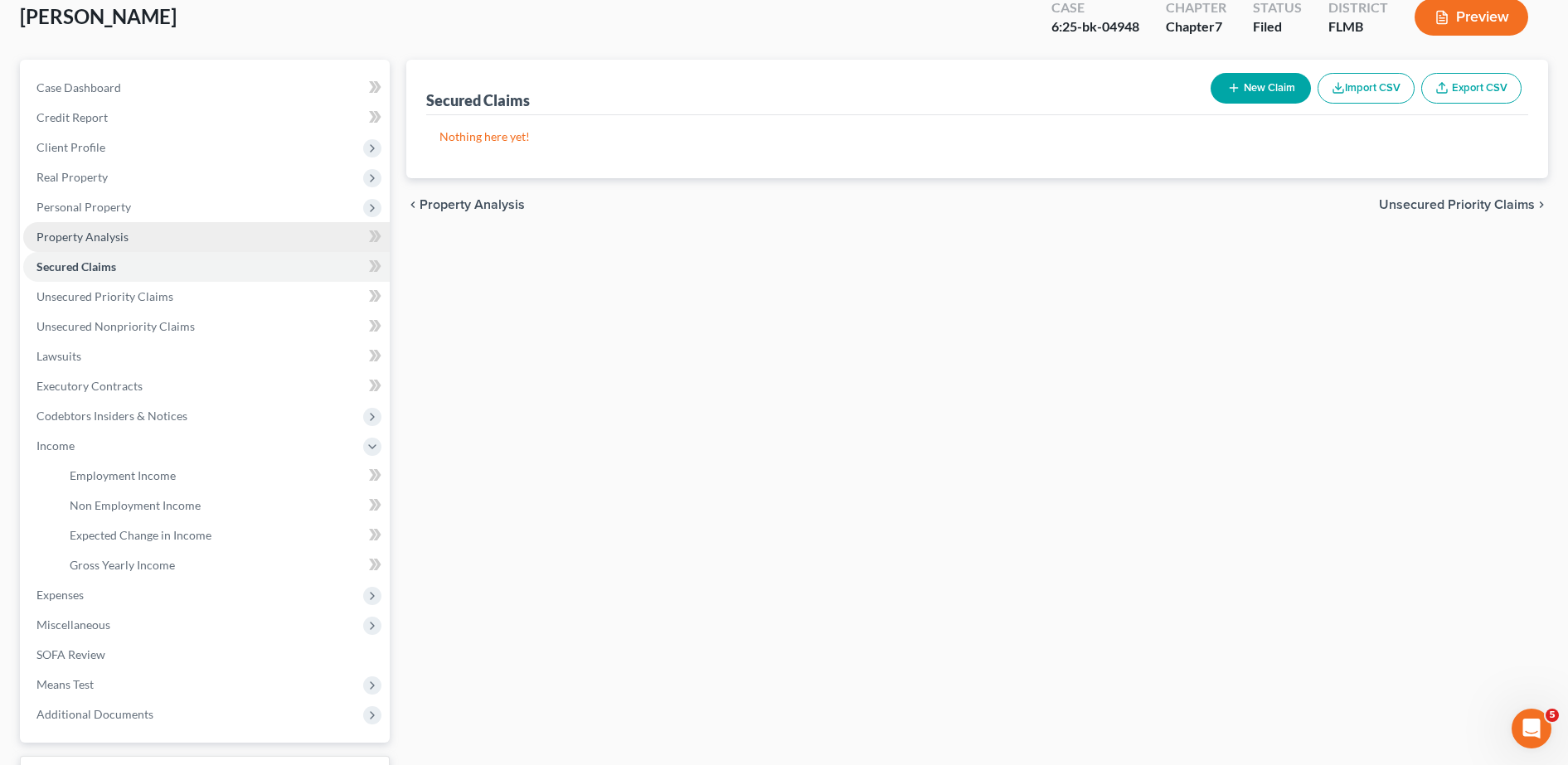
click at [166, 232] on link "Property Analysis" at bounding box center [206, 237] width 366 height 30
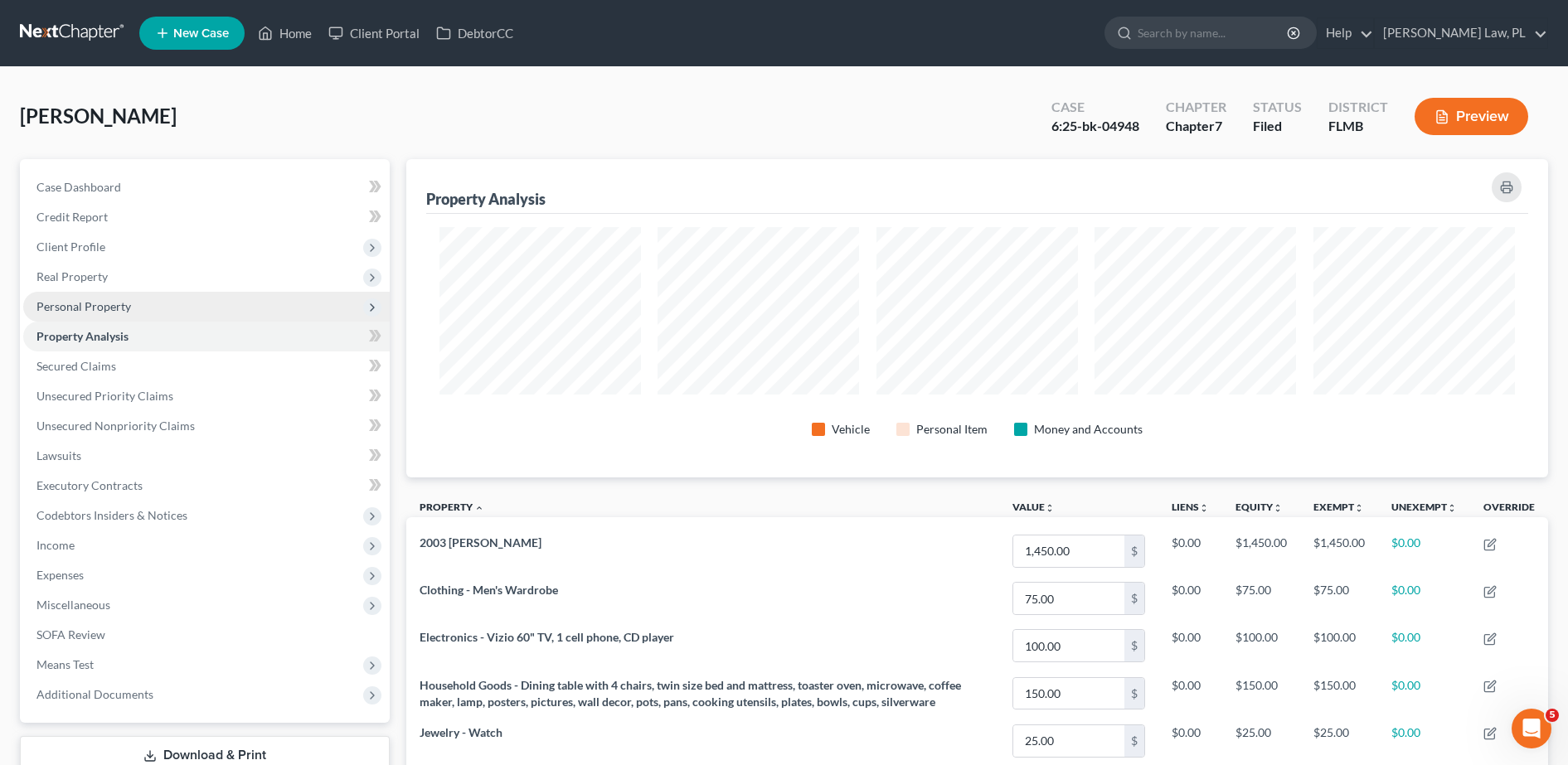
click at [141, 314] on span "Personal Property" at bounding box center [206, 306] width 366 height 30
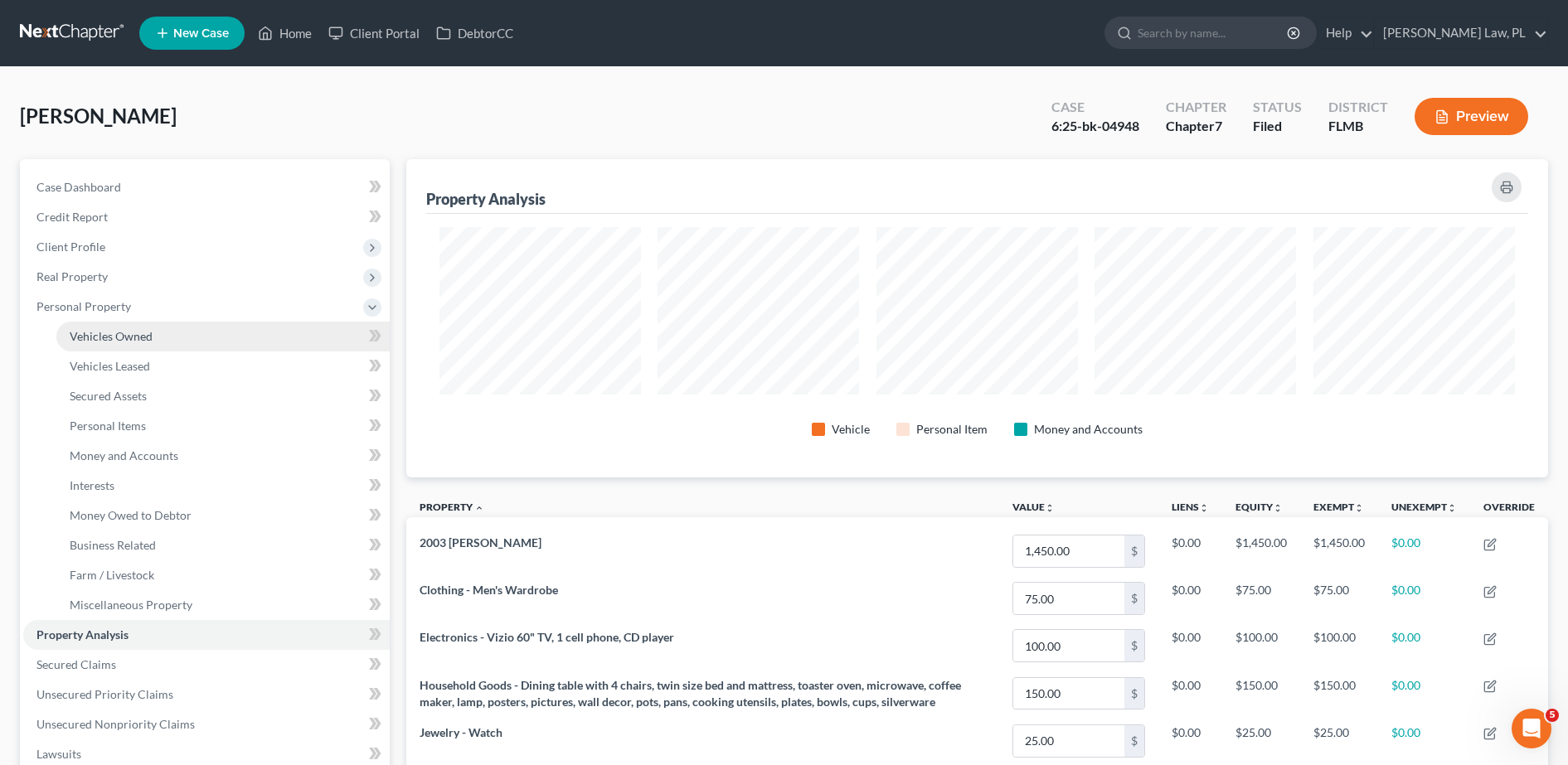
click at [130, 329] on span "Vehicles Owned" at bounding box center [111, 336] width 83 height 14
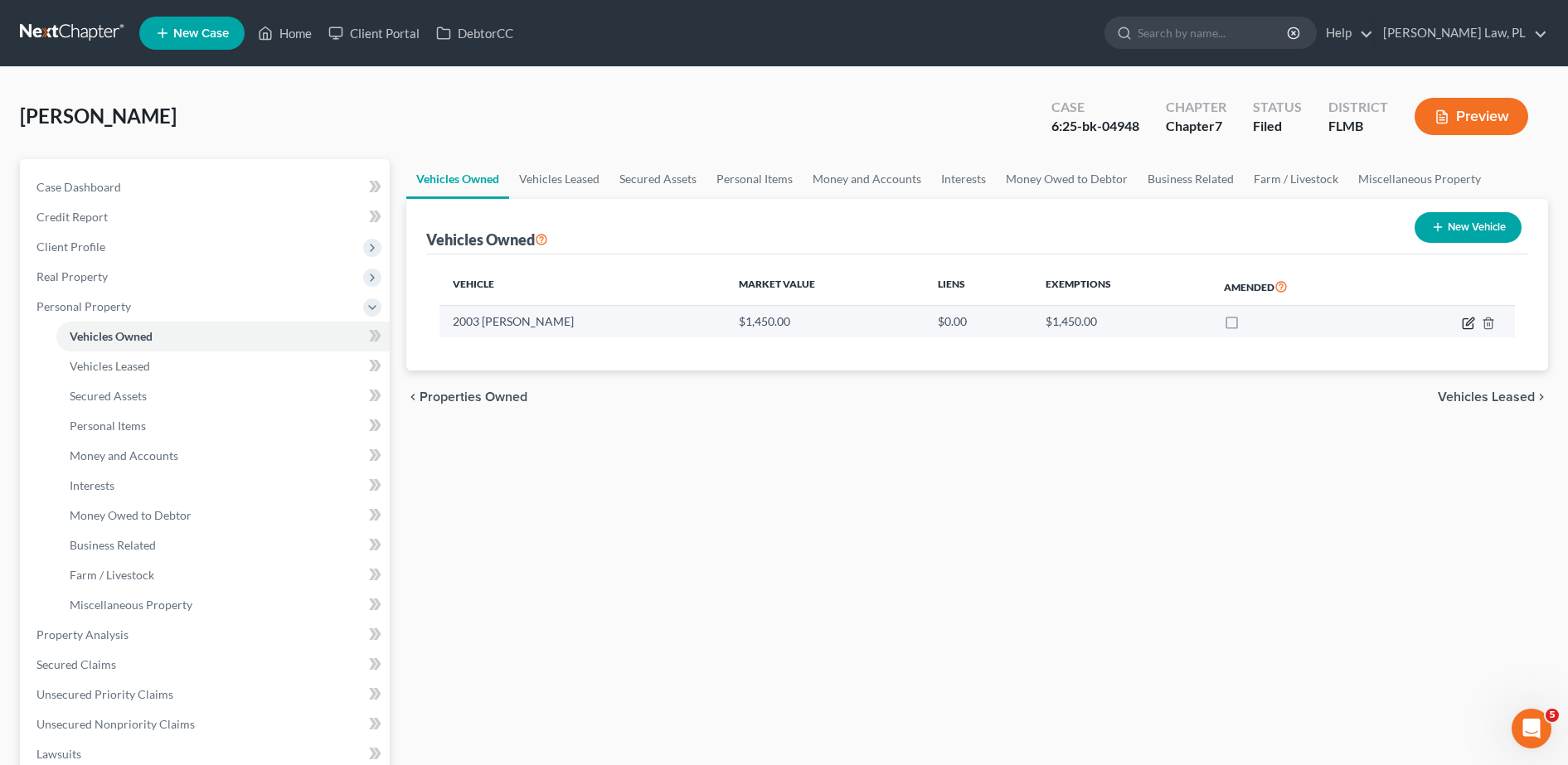
click at [1471, 321] on icon "button" at bounding box center [1469, 321] width 8 height 8
select select "0"
select select "23"
select select "4"
select select "0"
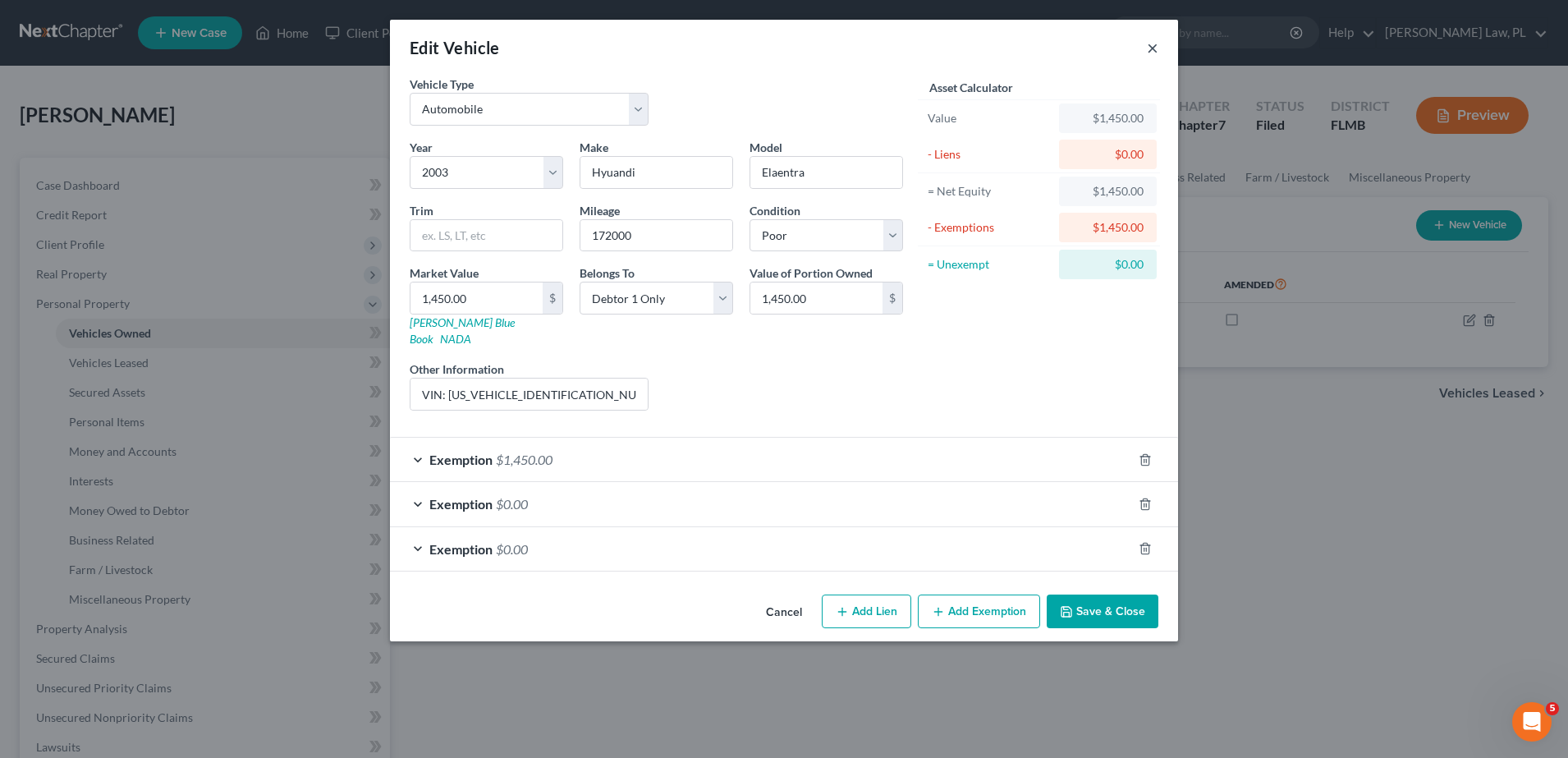
click at [1152, 46] on button "×" at bounding box center [1153, 48] width 12 height 20
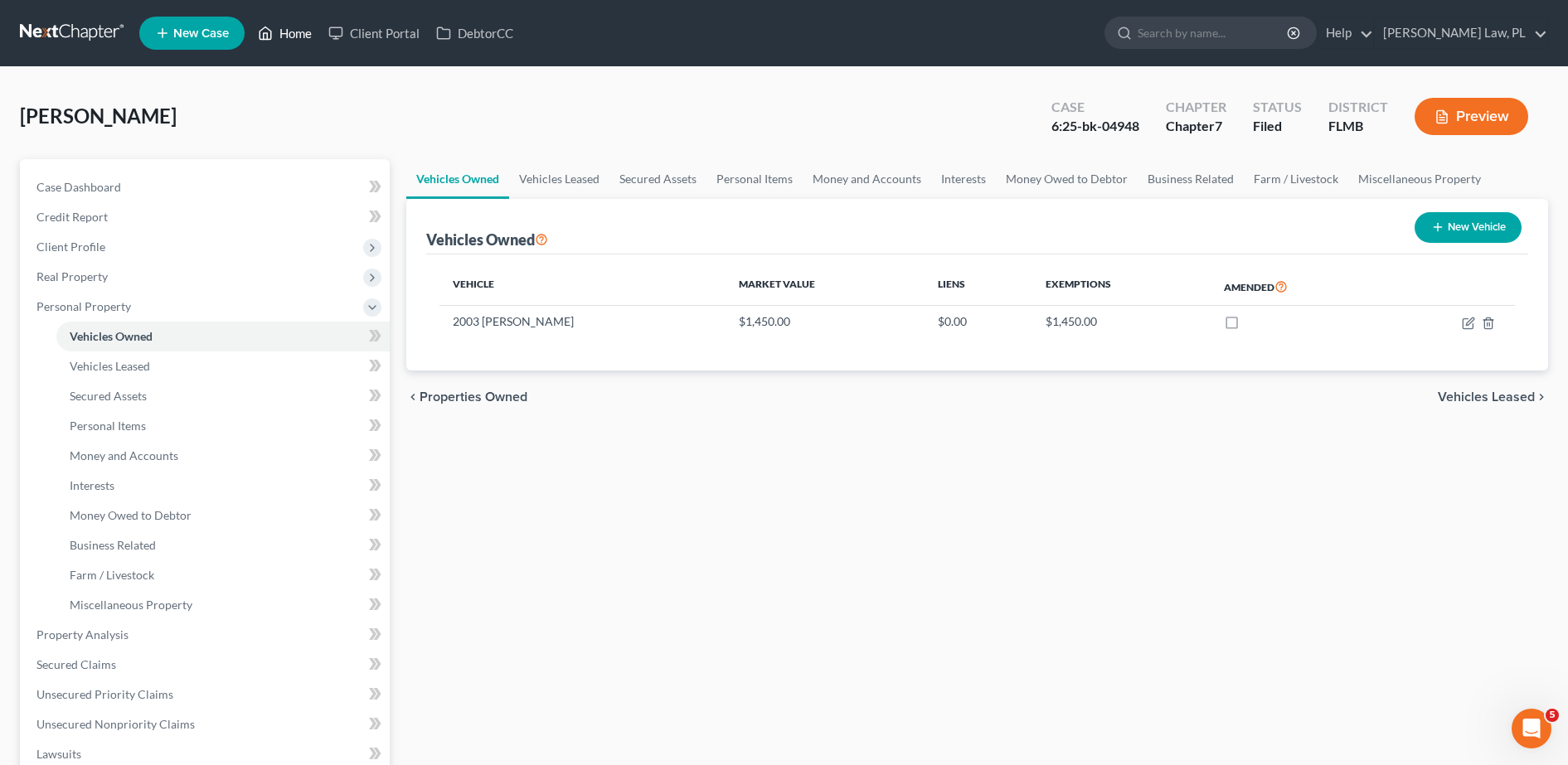
click at [291, 19] on link "Home" at bounding box center [284, 33] width 70 height 30
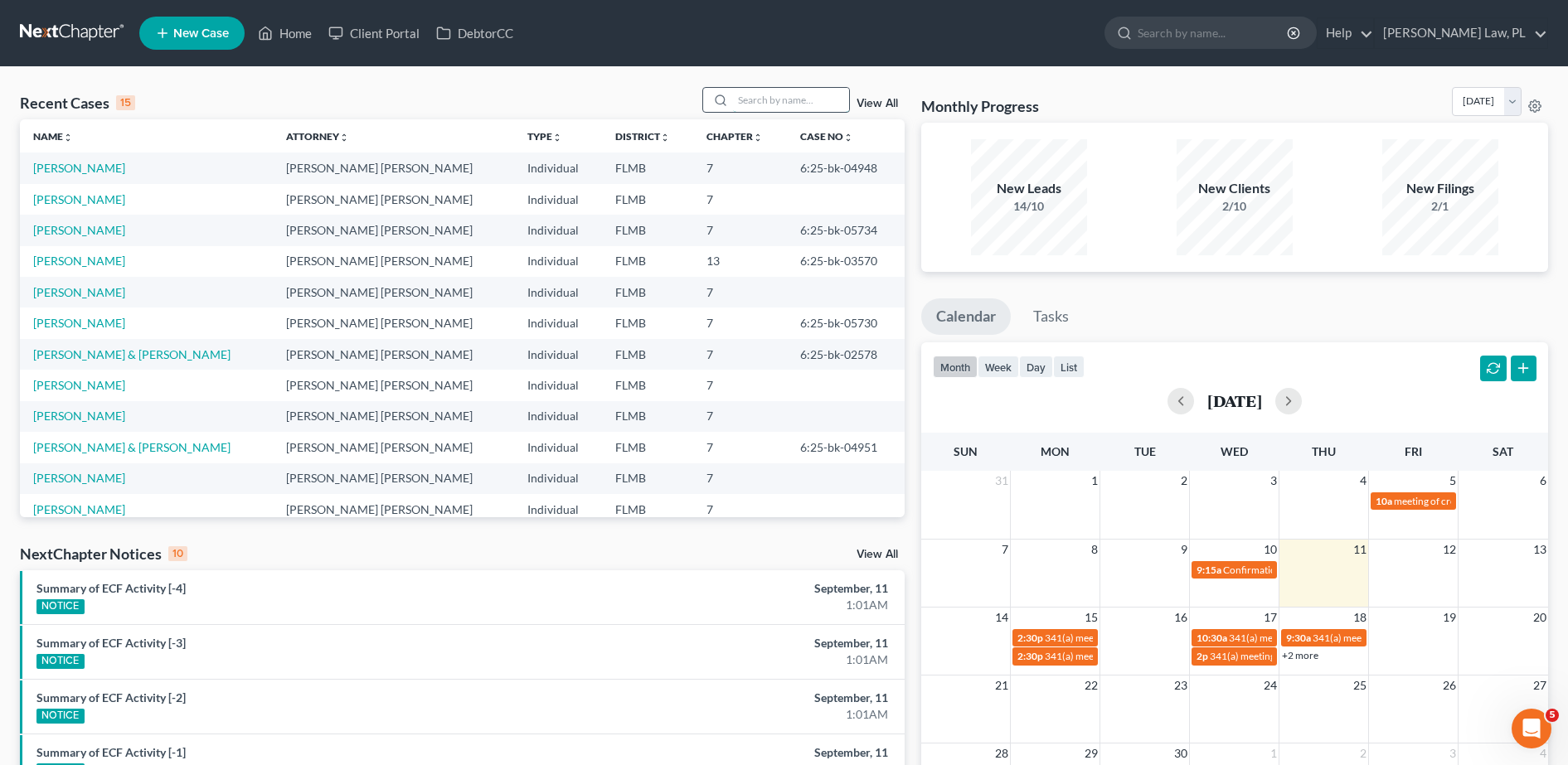
click at [765, 106] on input "search" at bounding box center [791, 100] width 116 height 24
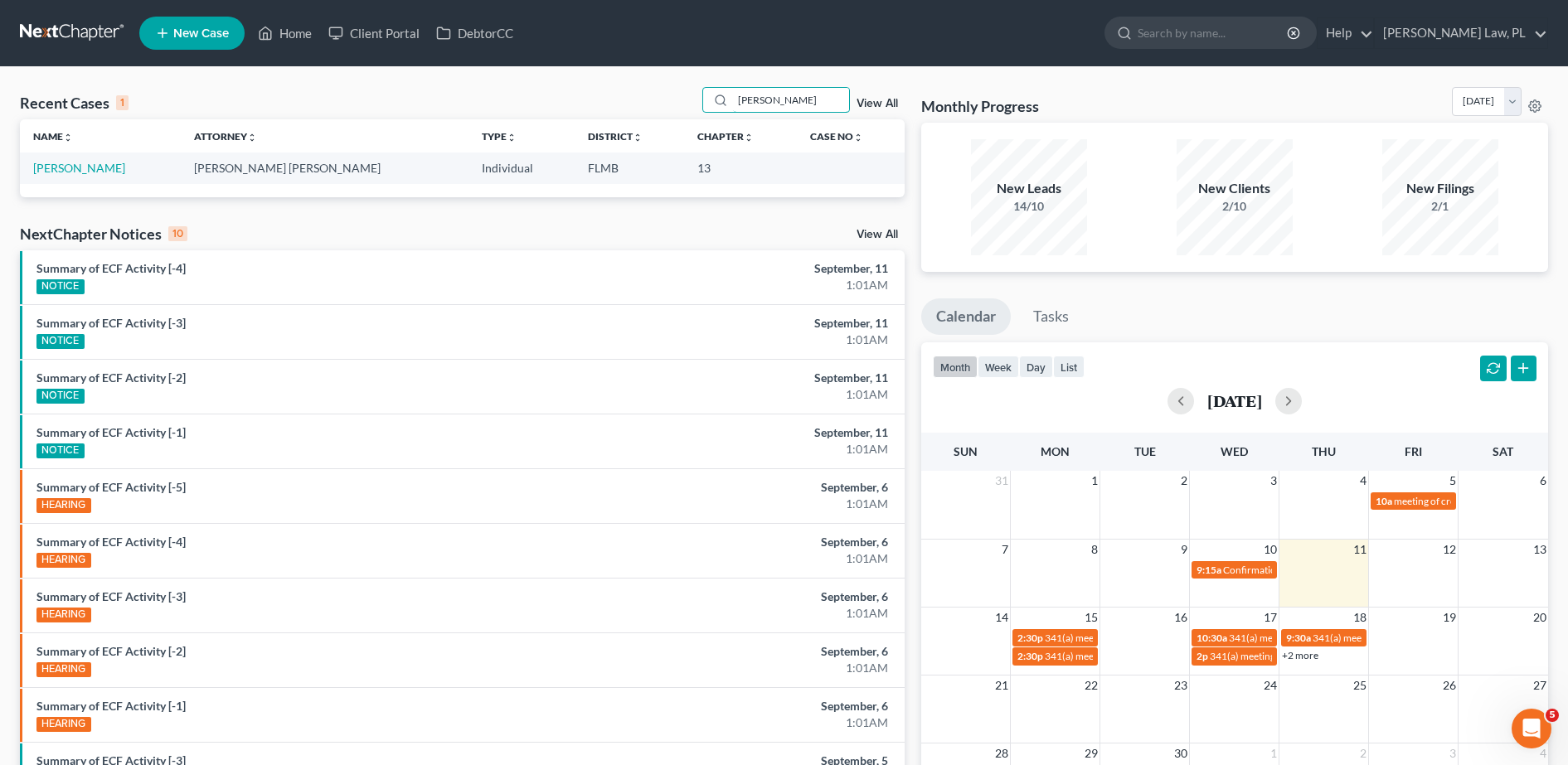
type input "tracy"
click at [51, 158] on td "Brown, Tracy" at bounding box center [101, 167] width 161 height 30
click at [52, 166] on link "Brown, Tracy" at bounding box center [79, 167] width 92 height 14
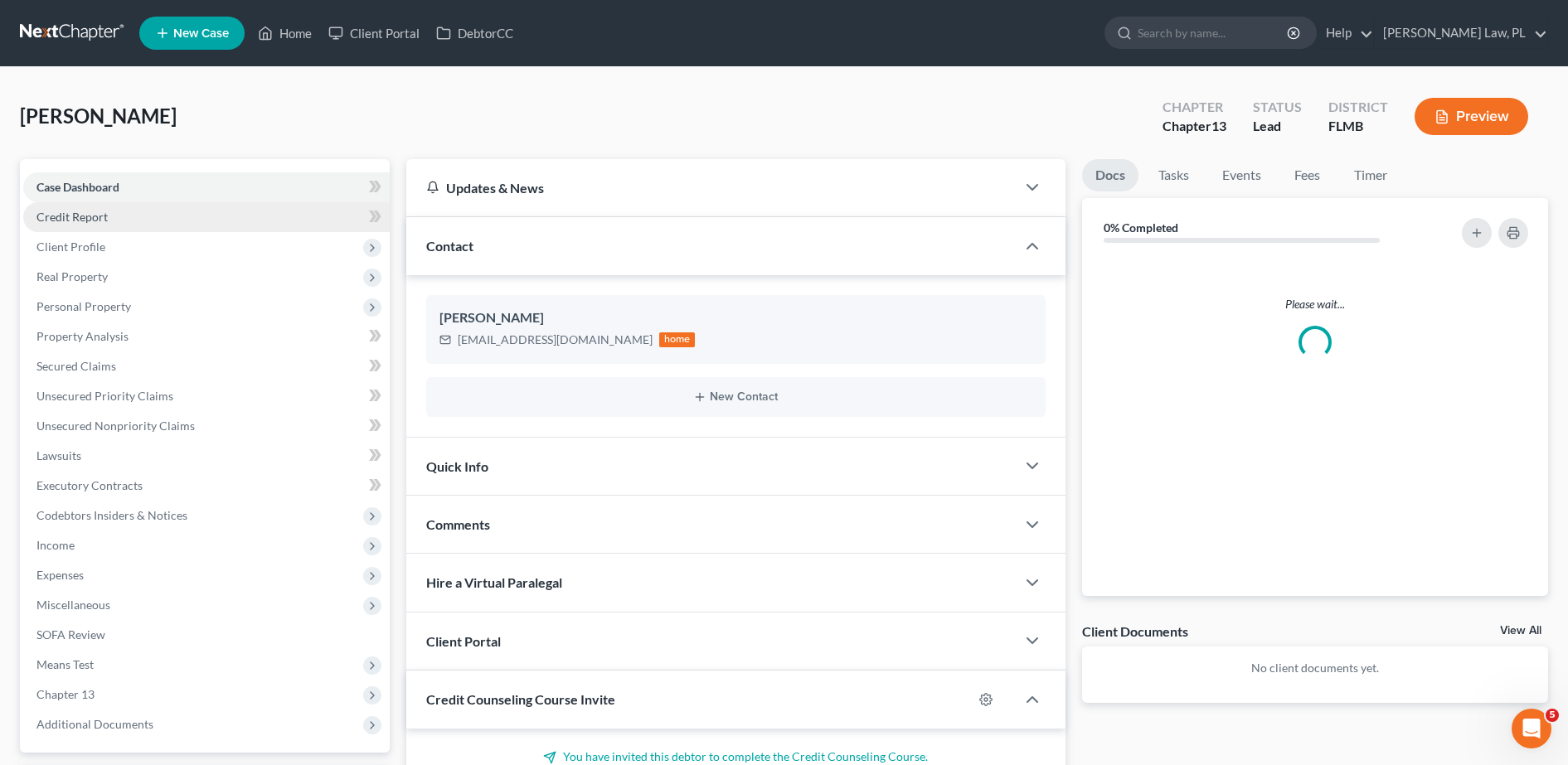
click at [74, 213] on span "Credit Report" at bounding box center [72, 216] width 71 height 14
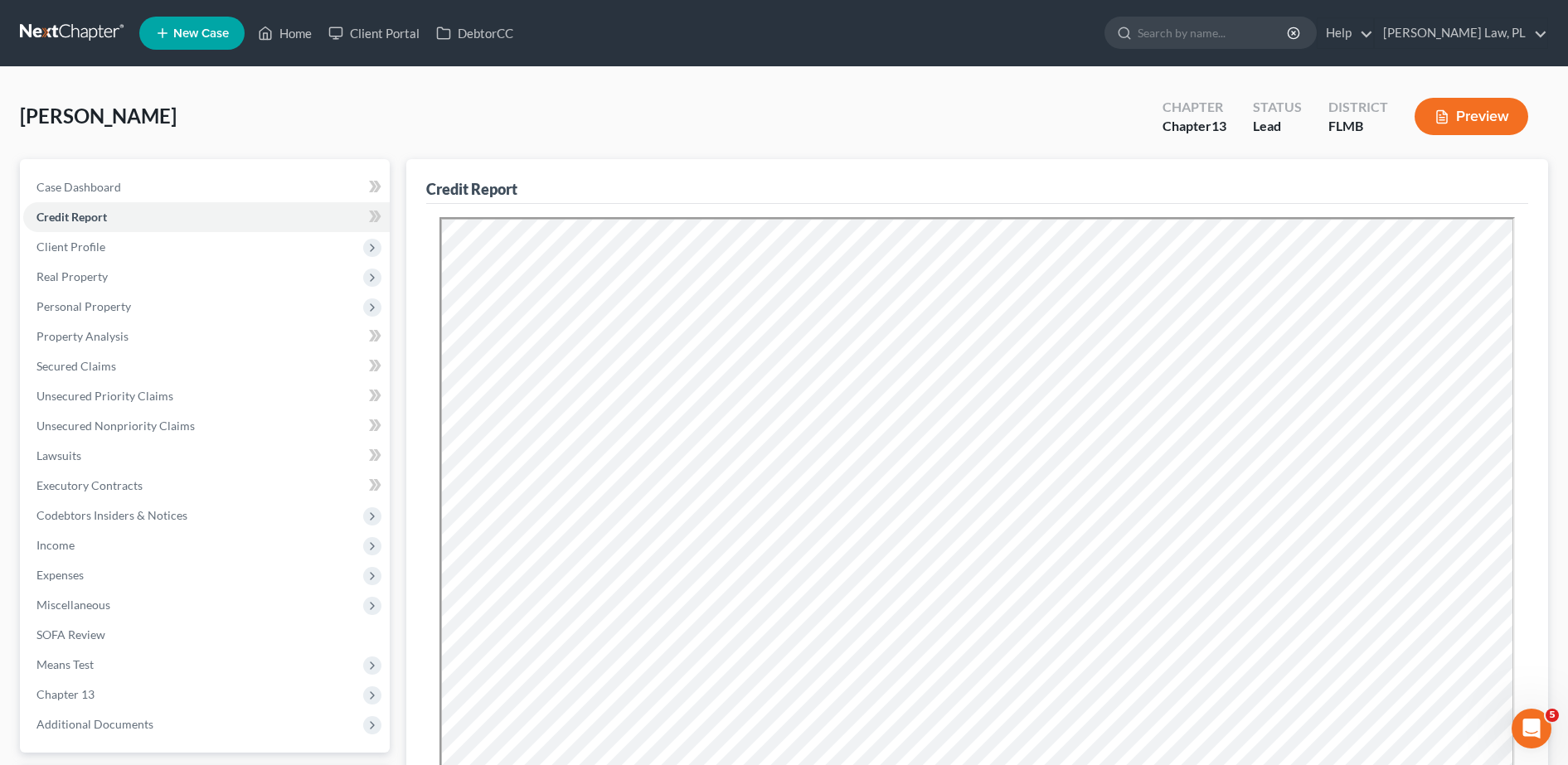
scroll to position [63, 0]
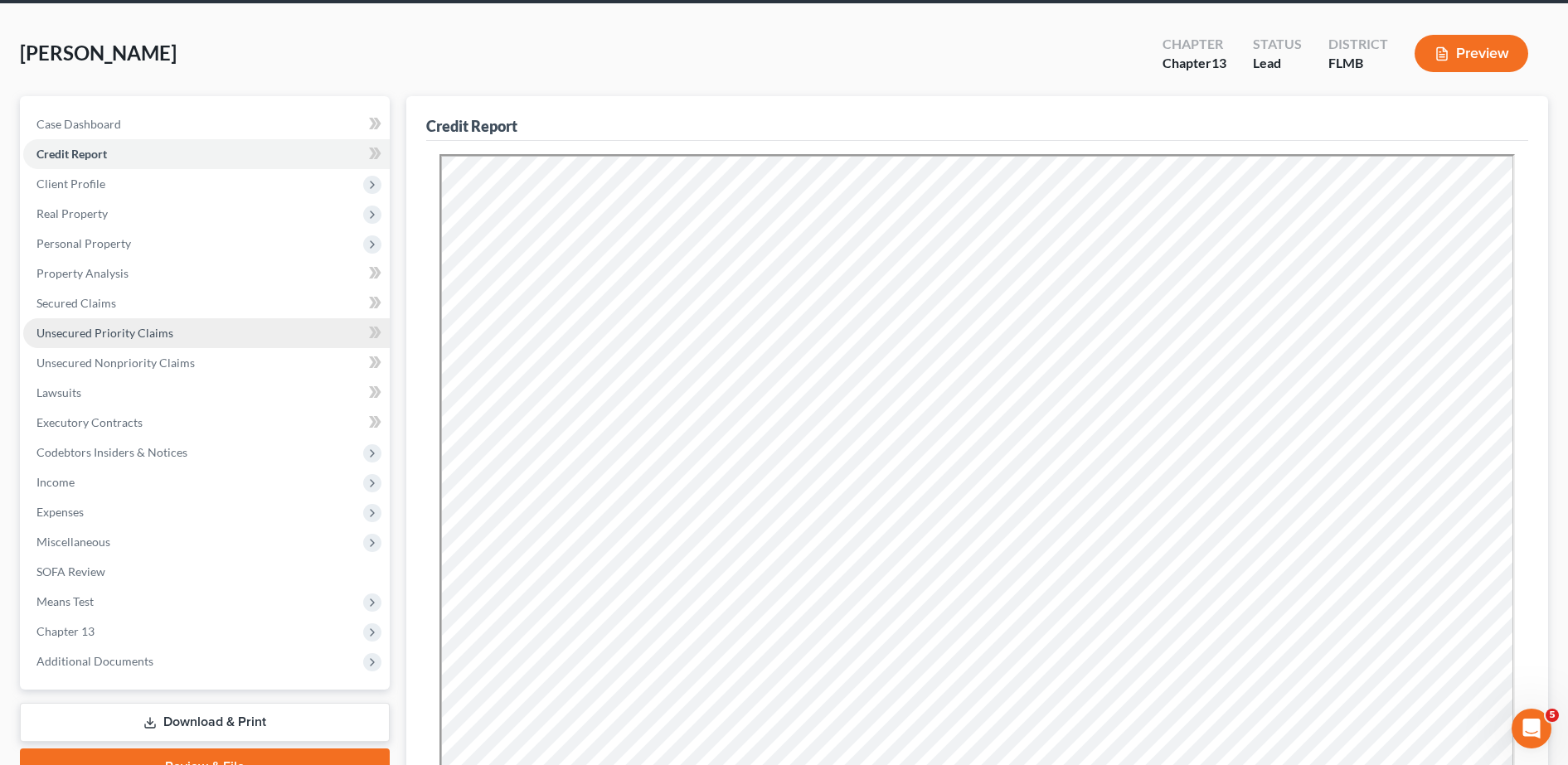
click at [158, 318] on link "Unsecured Priority Claims" at bounding box center [206, 332] width 366 height 30
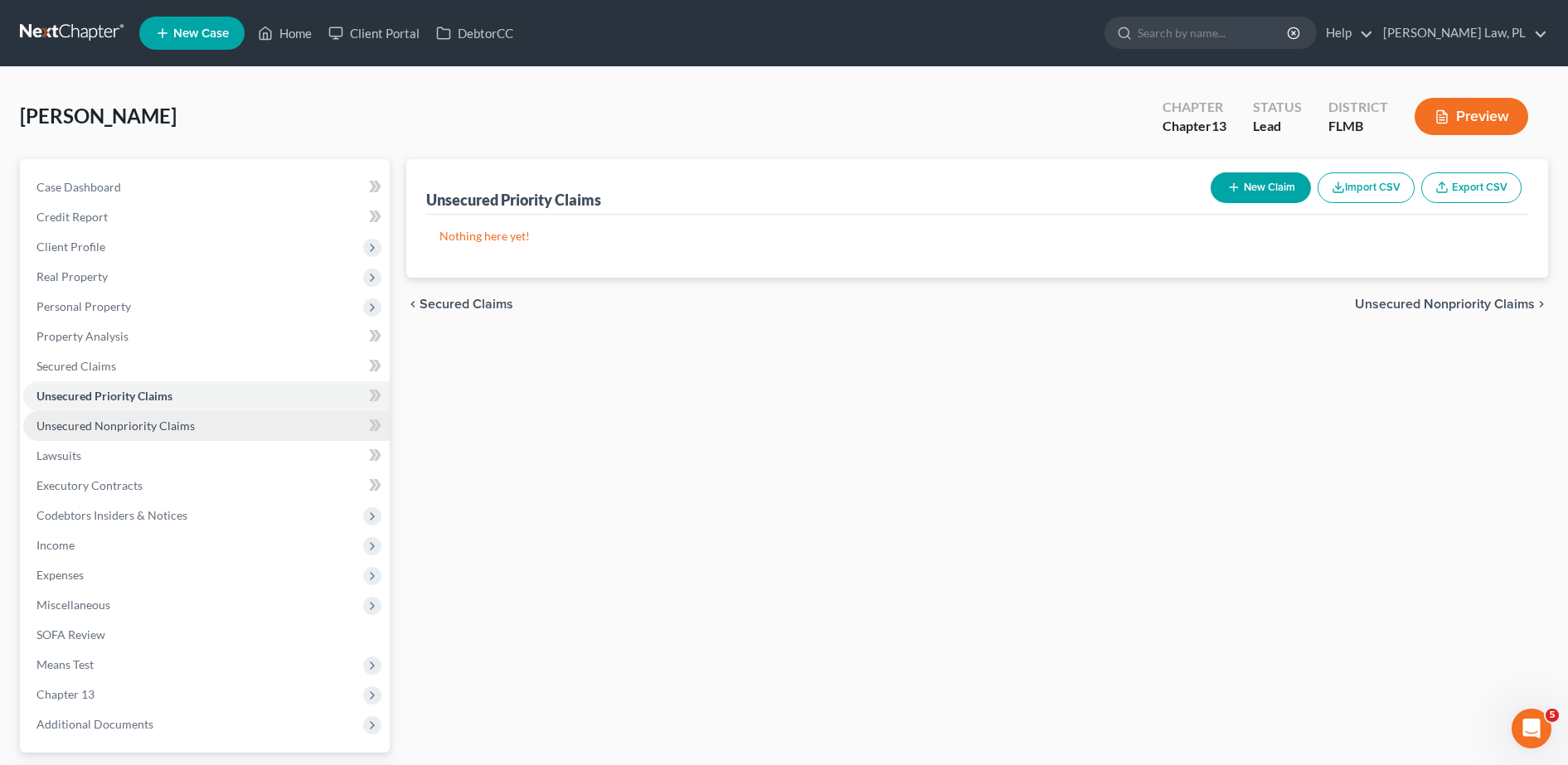
click at [150, 418] on span "Unsecured Nonpriority Claims" at bounding box center [115, 425] width 158 height 14
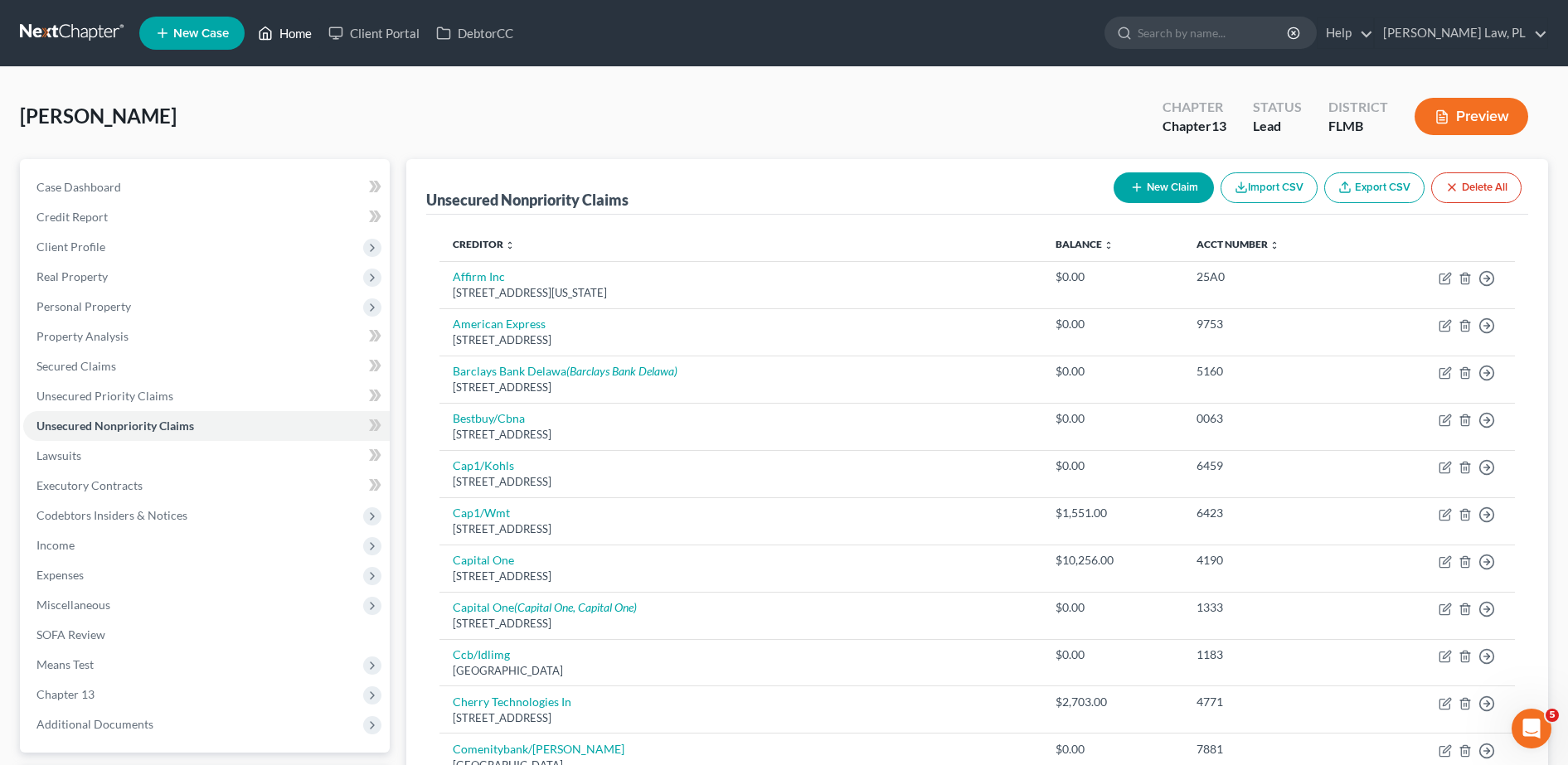
click at [276, 31] on link "Home" at bounding box center [284, 33] width 70 height 30
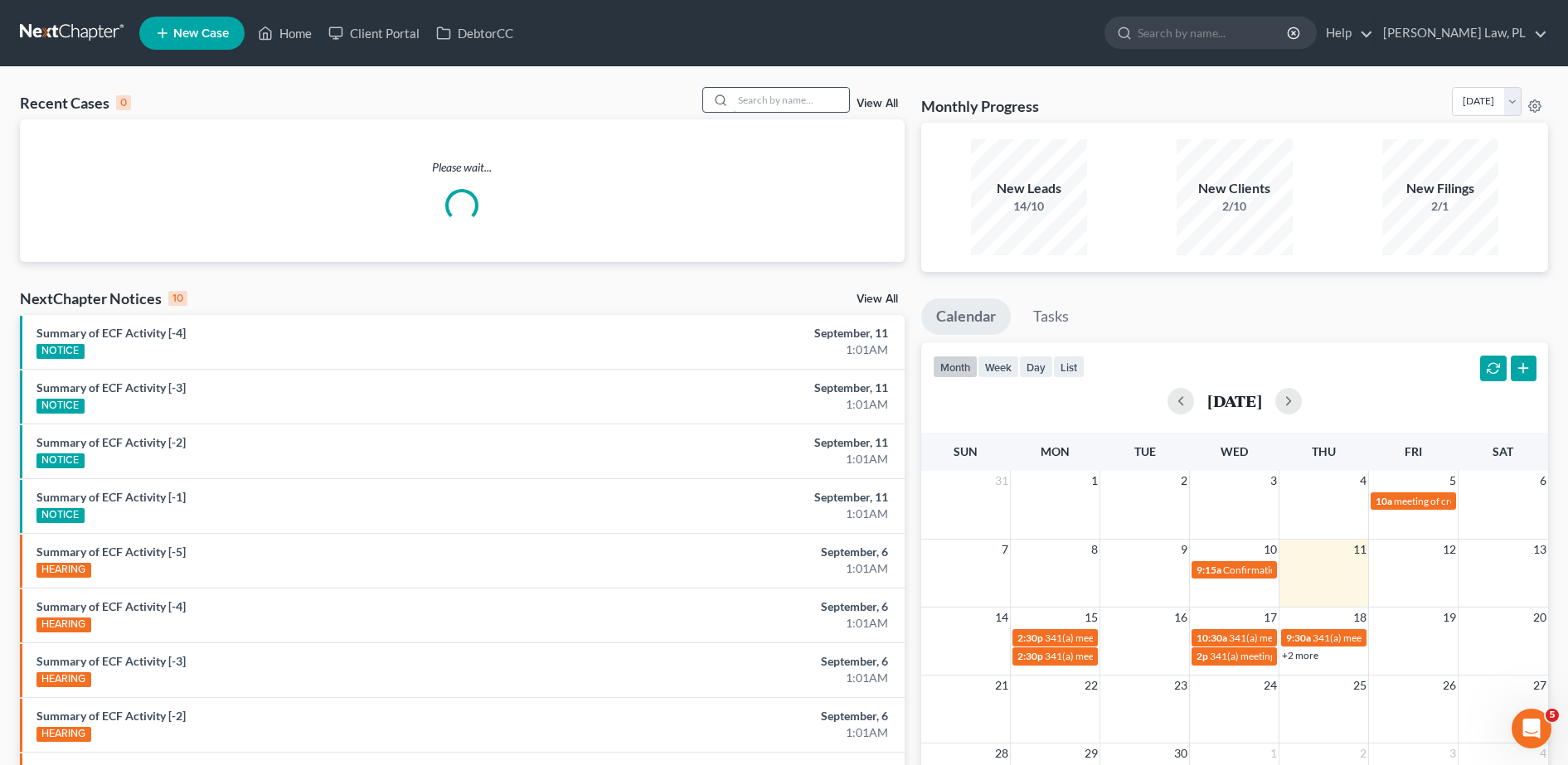
click at [775, 98] on input "search" at bounding box center [791, 100] width 116 height 24
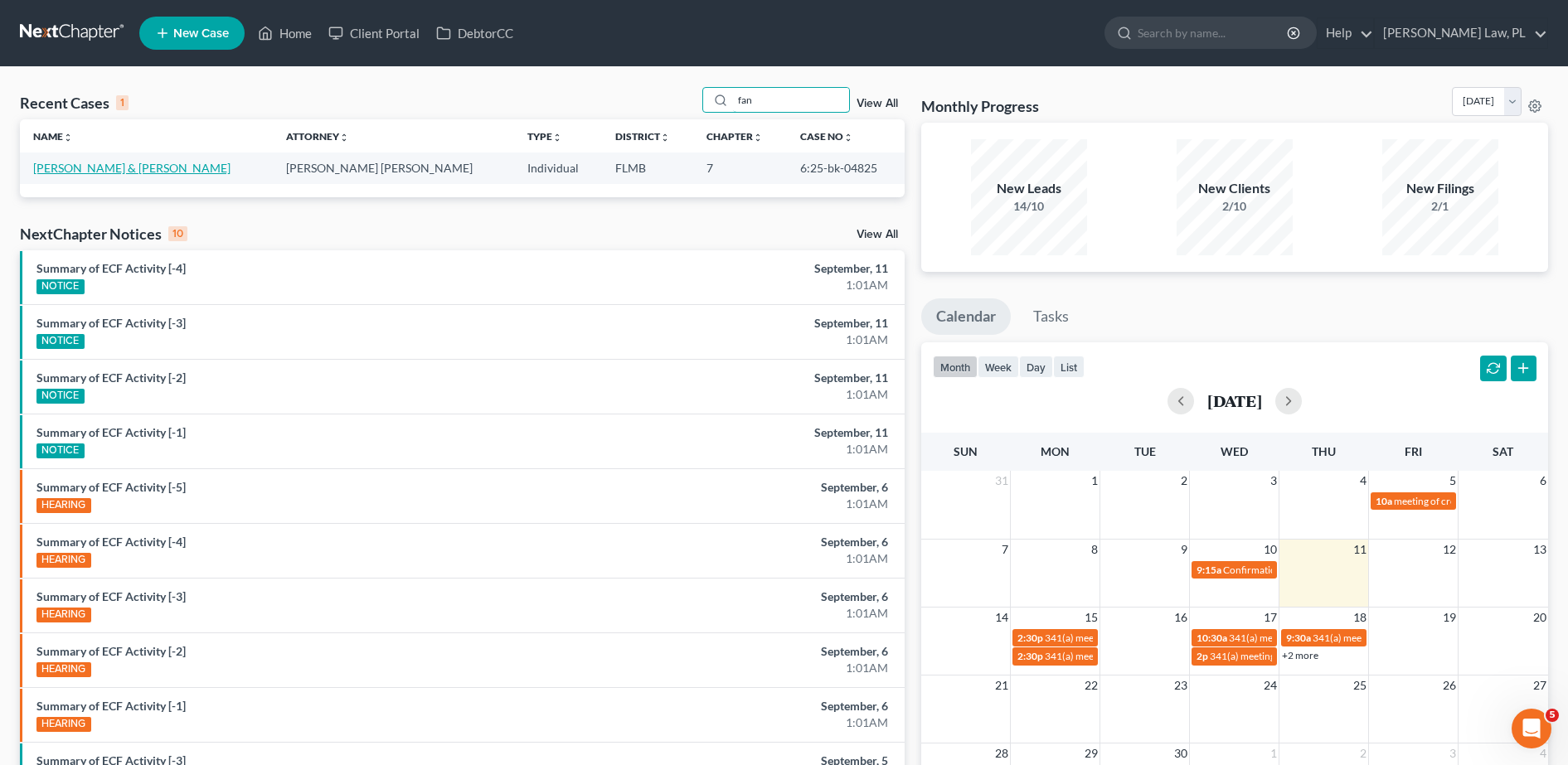
type input "fan"
click at [86, 167] on link "[PERSON_NAME] & [PERSON_NAME]" at bounding box center [131, 167] width 197 height 14
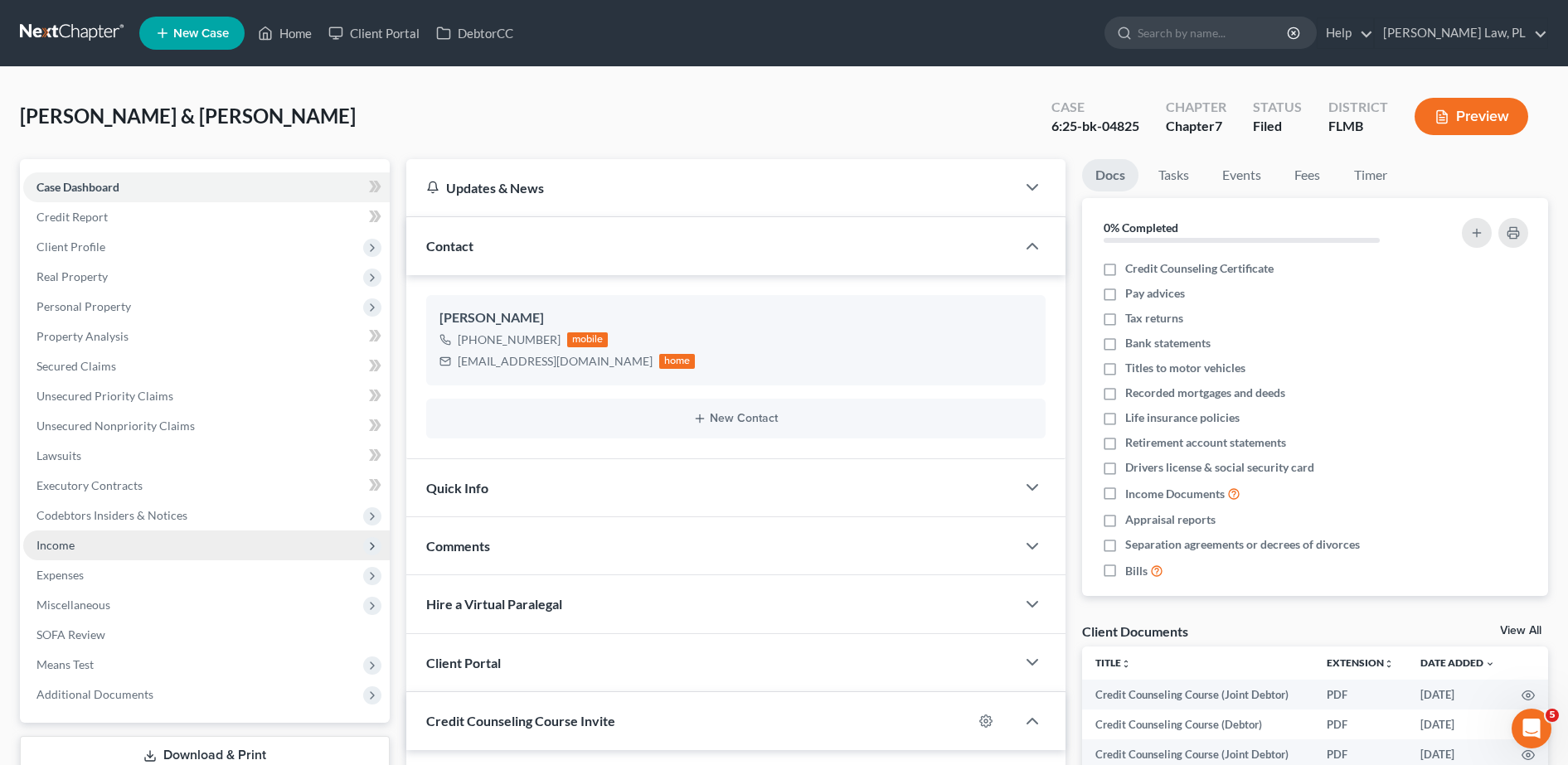
click at [144, 559] on span "Income" at bounding box center [206, 544] width 366 height 30
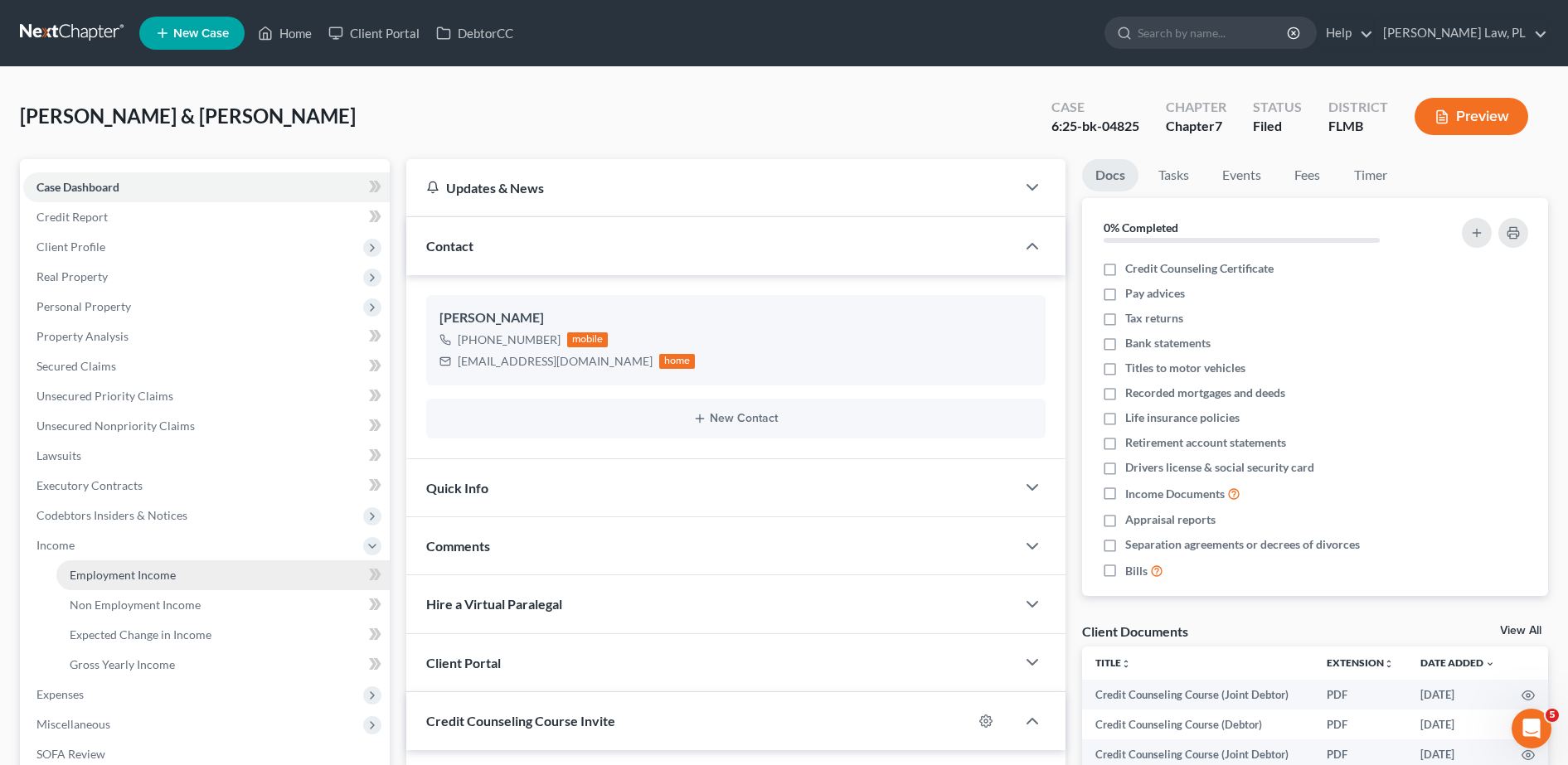
click at [116, 570] on span "Employment Income" at bounding box center [122, 575] width 106 height 14
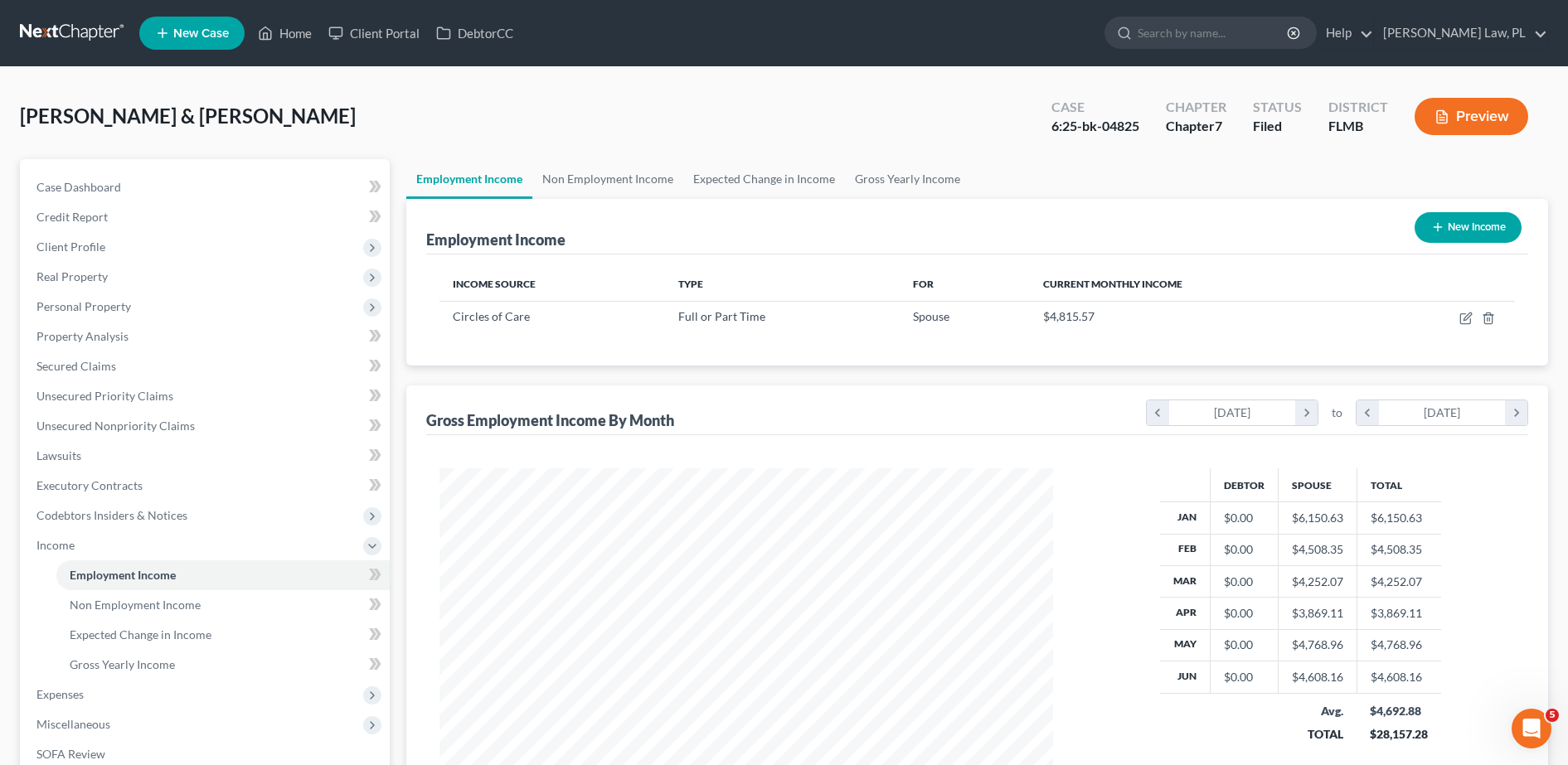
scroll to position [307, 647]
click at [529, 440] on div "Debtor Spouse Total Jan $0.00 $6,150.63 $6,150.63 Feb $0.00 $4,508.35 $4,508.35…" at bounding box center [977, 625] width 1102 height 380
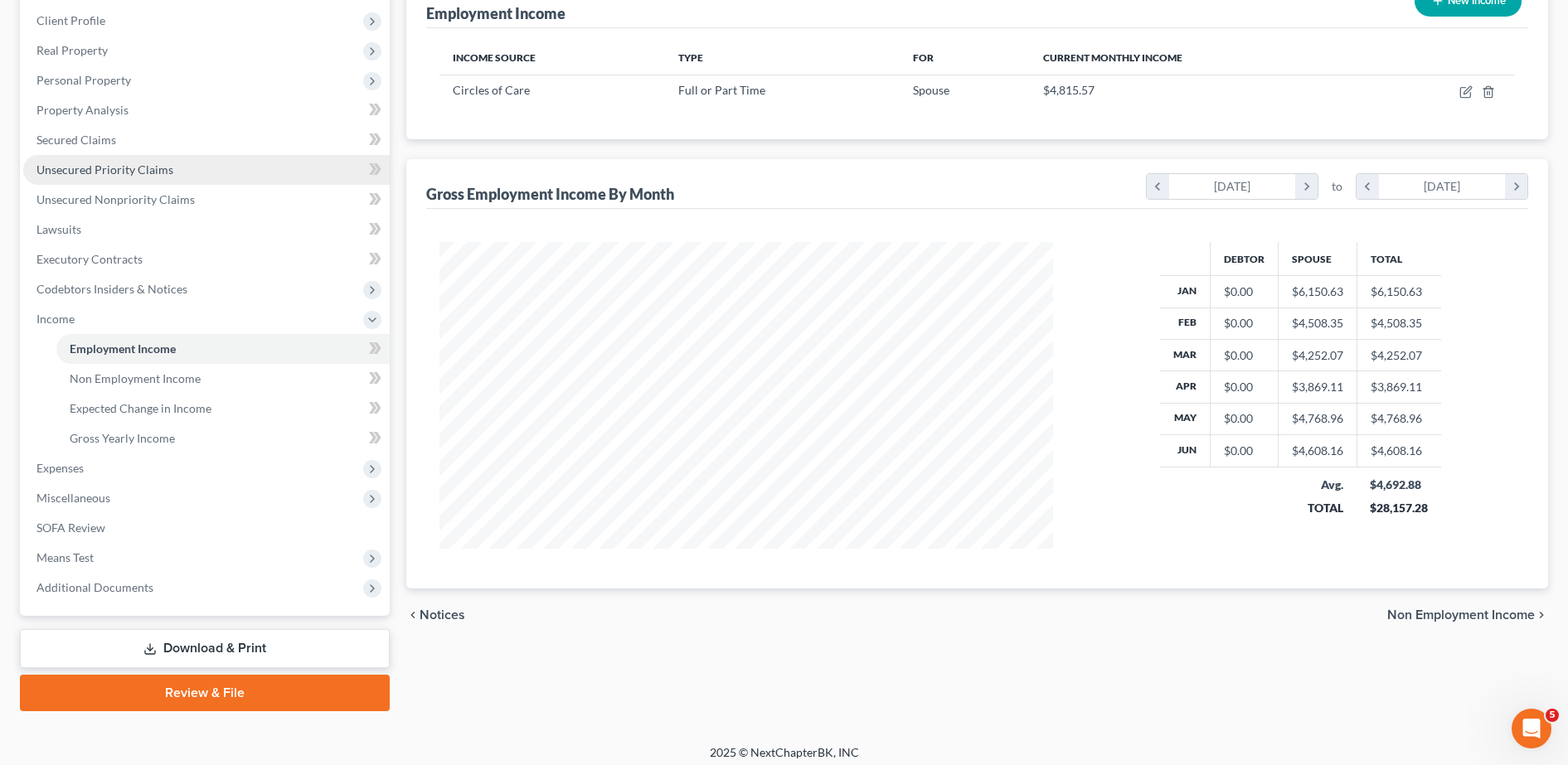
scroll to position [142, 0]
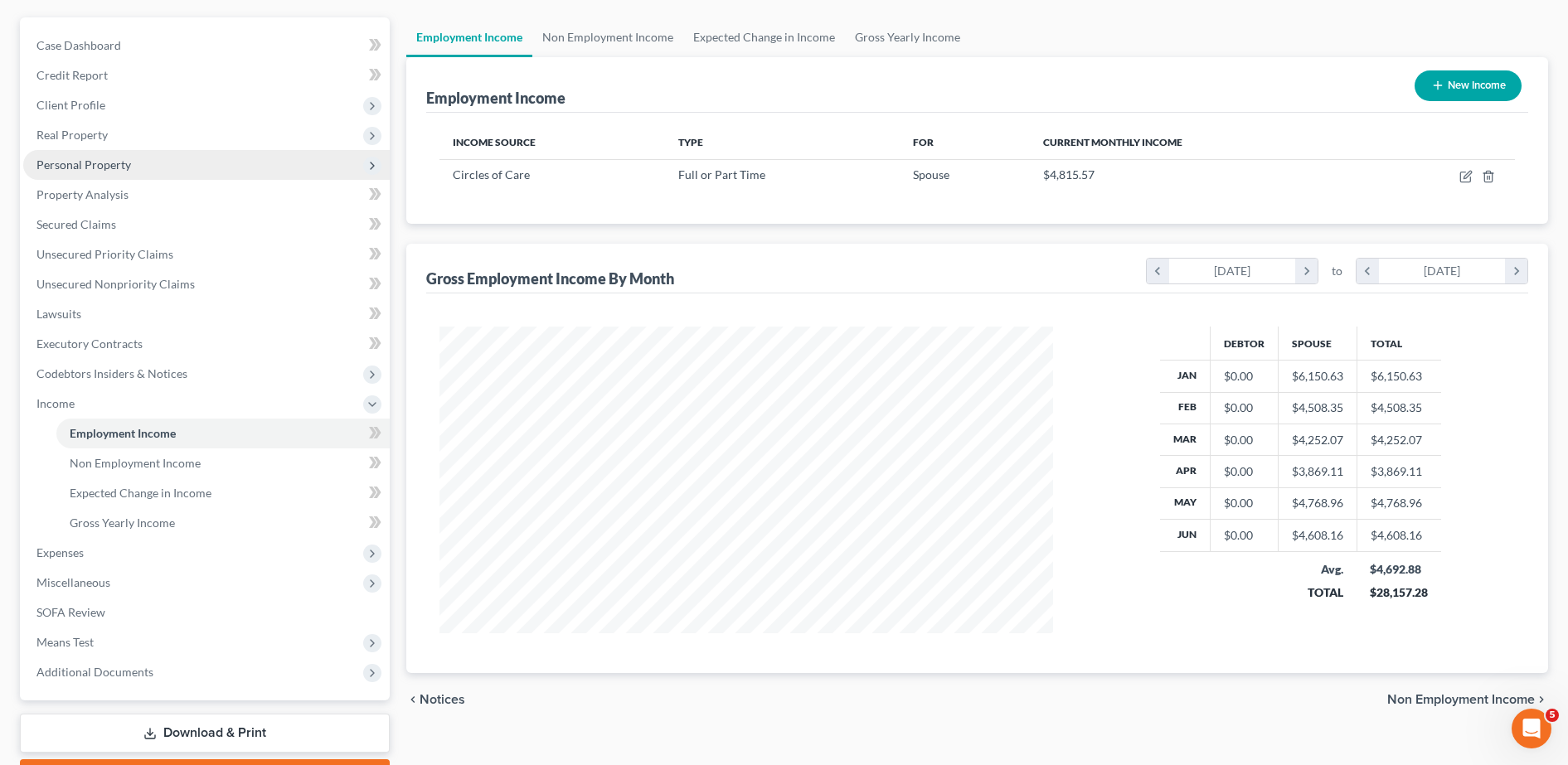
click at [148, 176] on span "Personal Property" at bounding box center [206, 164] width 366 height 30
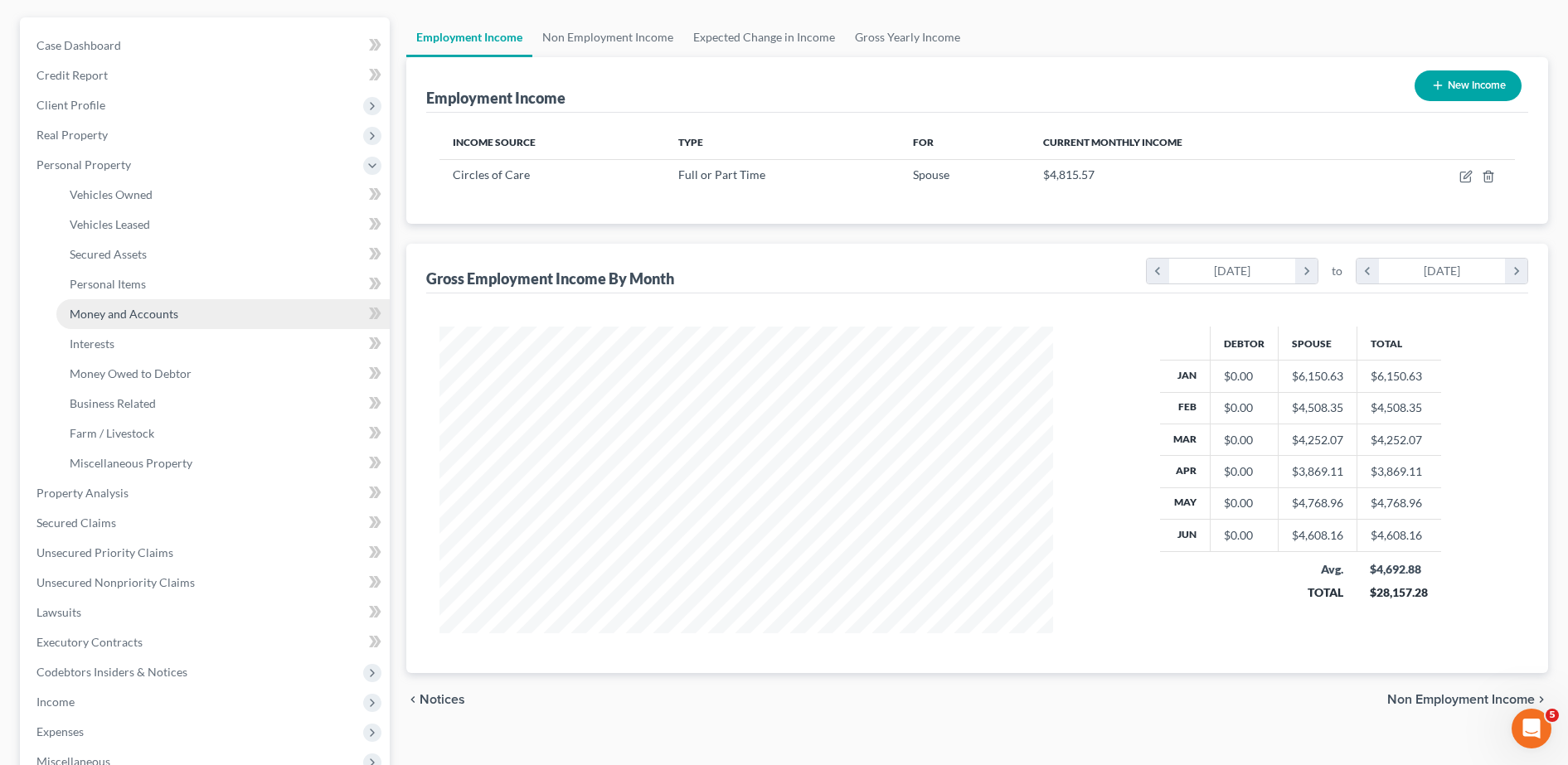
click at [152, 309] on span "Money and Accounts" at bounding box center [123, 314] width 108 height 14
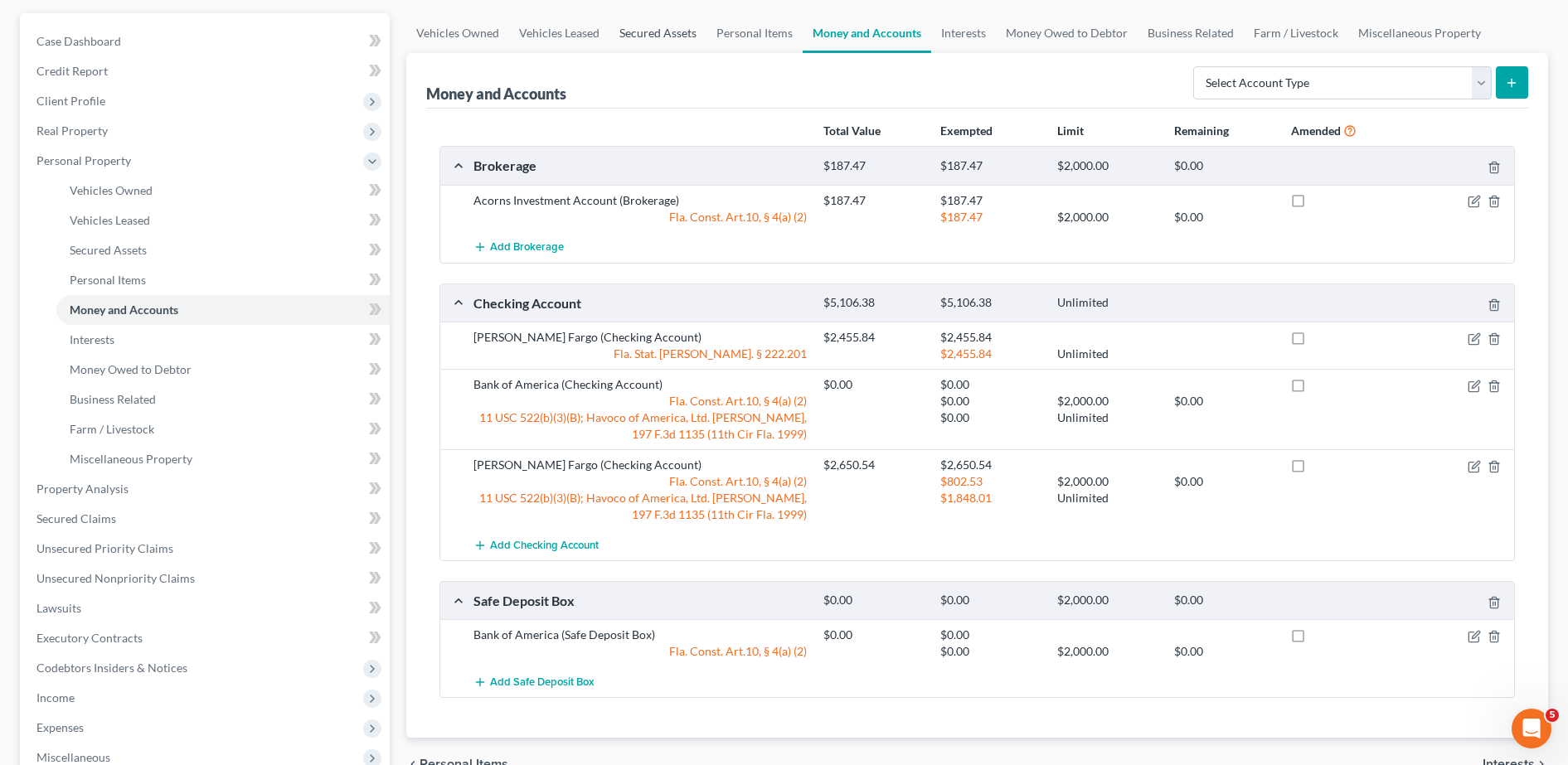
scroll to position [141, 0]
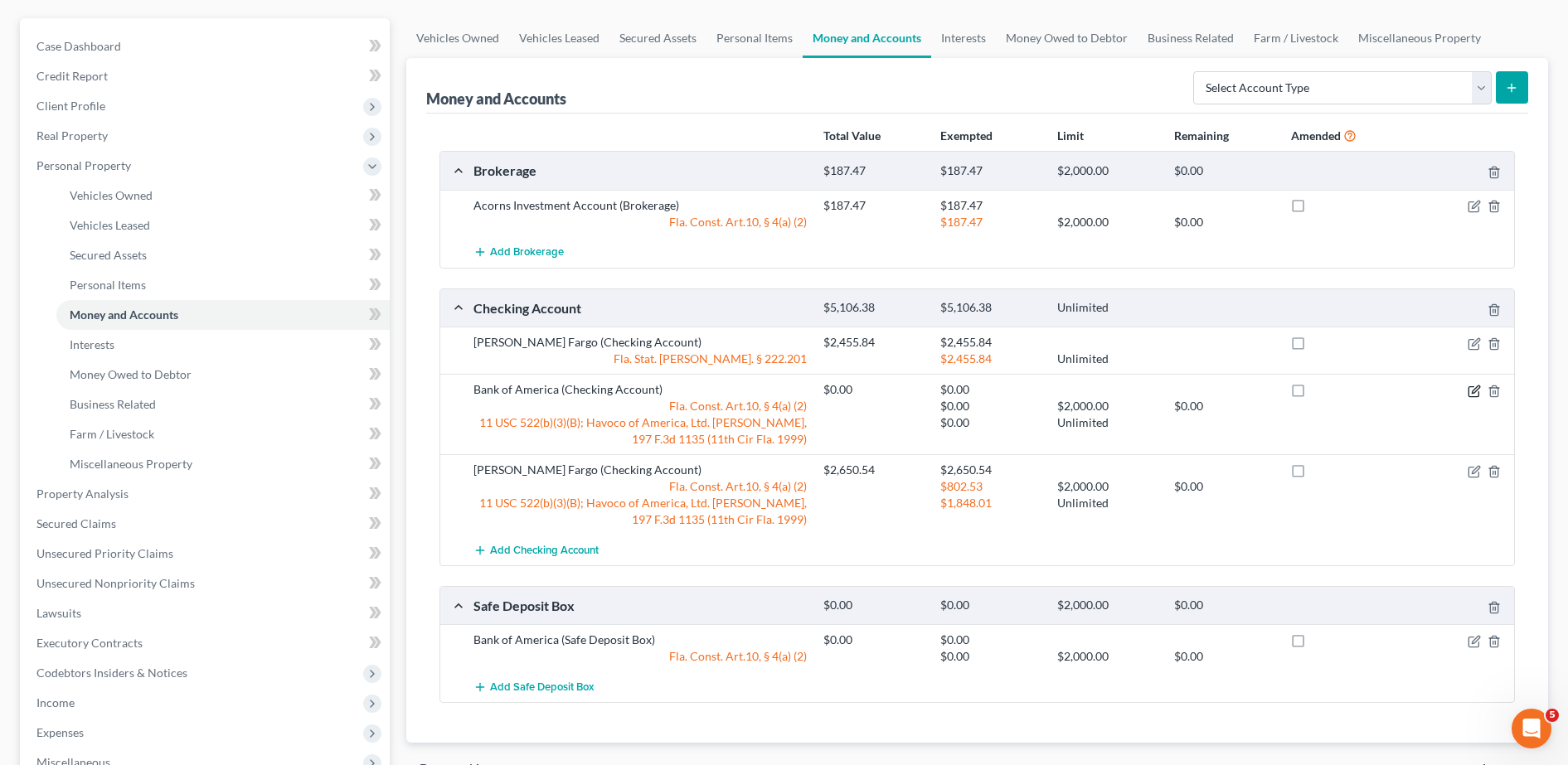
click at [1474, 393] on icon "button" at bounding box center [1474, 391] width 14 height 14
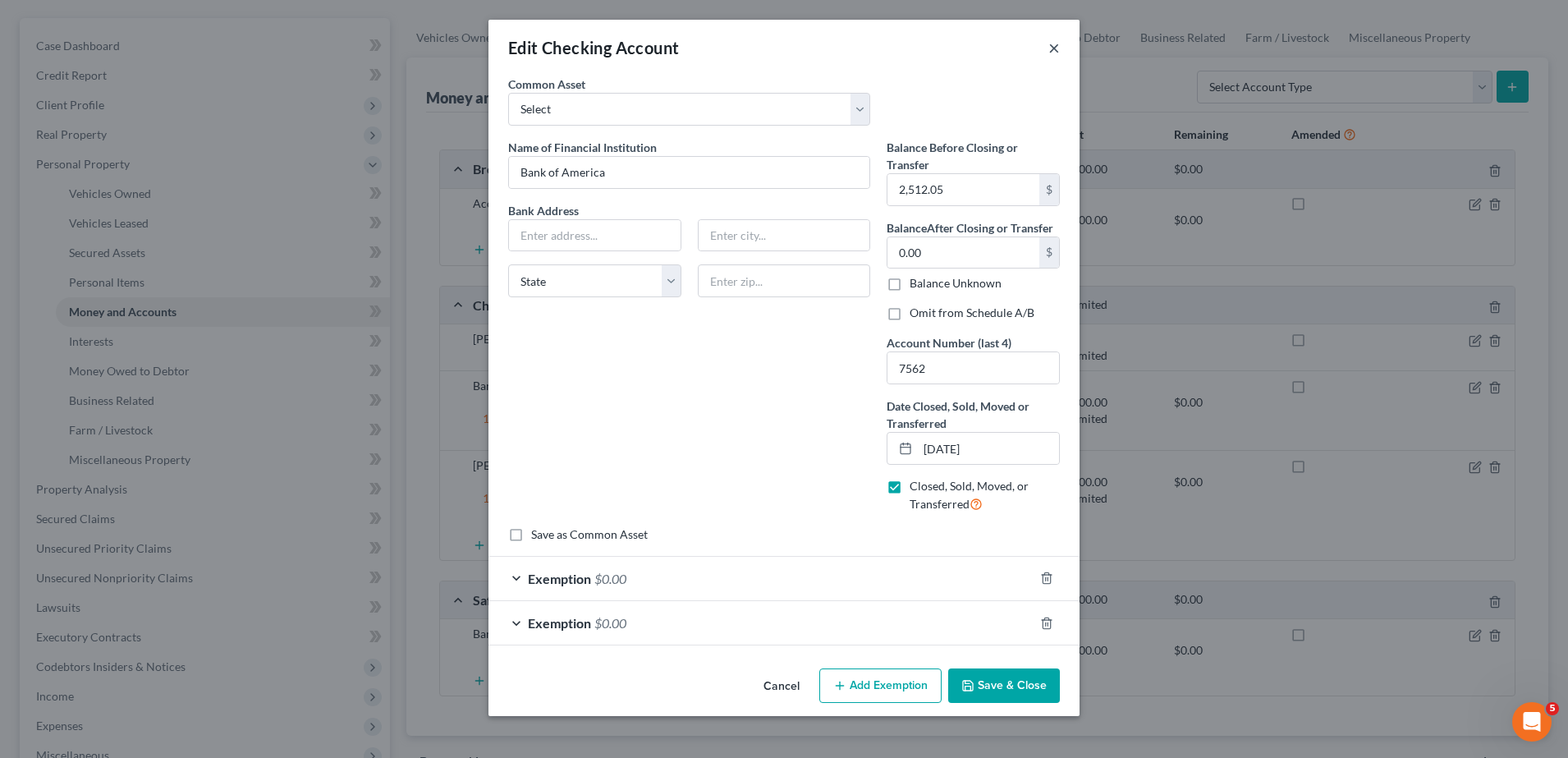
click at [1053, 49] on button "×" at bounding box center [1054, 48] width 12 height 20
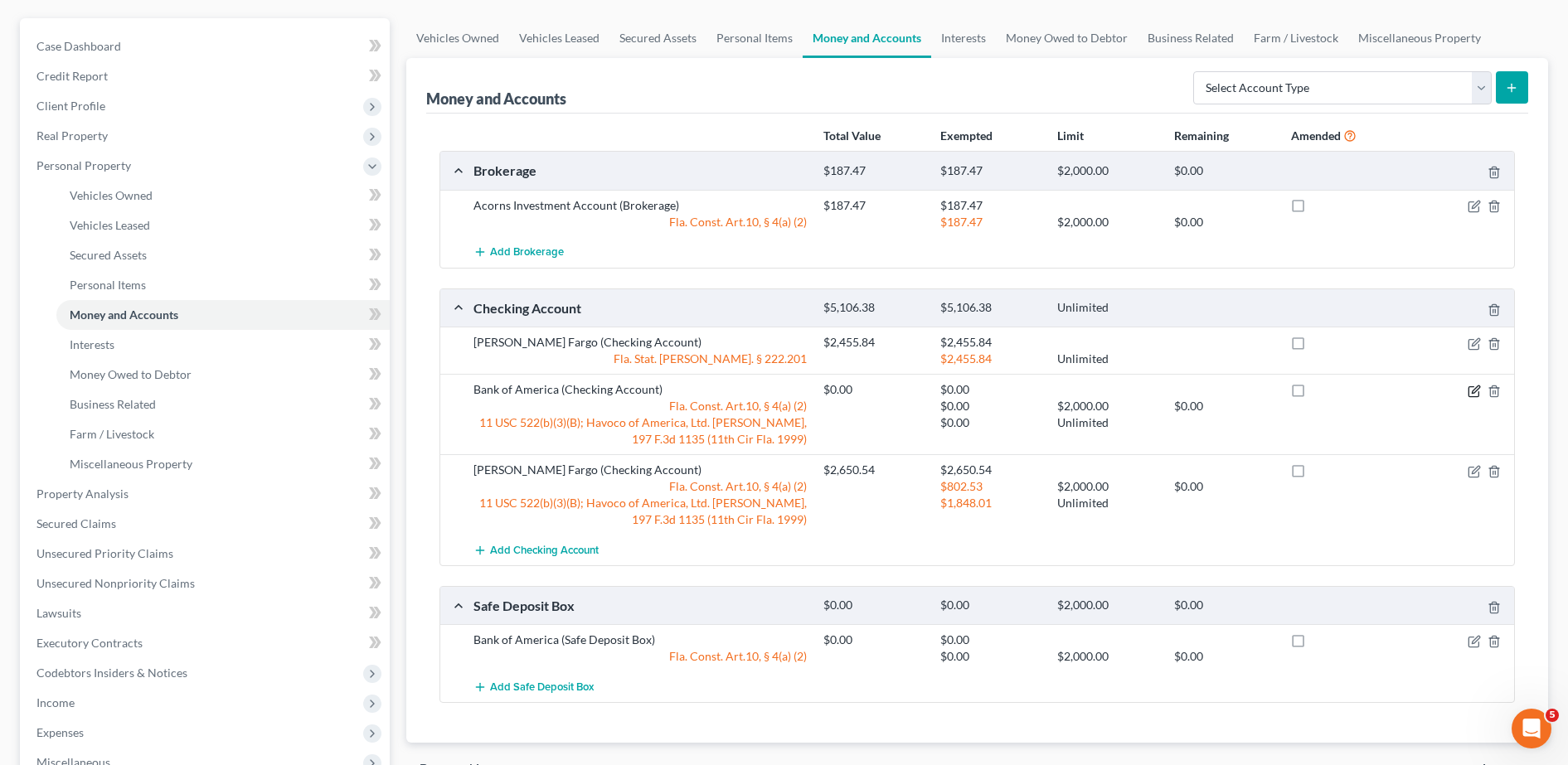
click at [1477, 385] on icon "button" at bounding box center [1474, 391] width 14 height 14
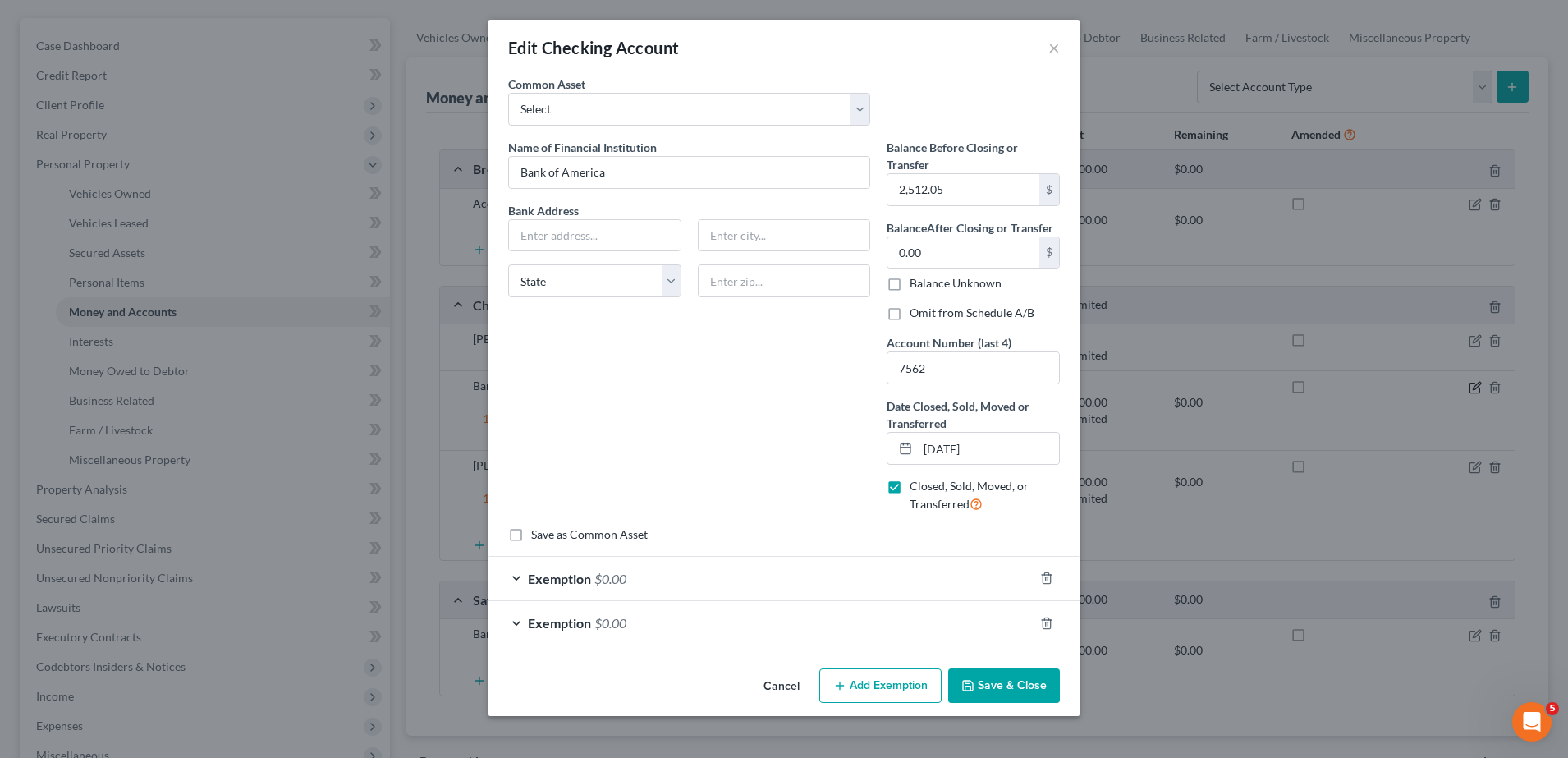
click at [1461, 394] on div "Edit Checking Account × An exemption set must first be selected from the Filing…" at bounding box center [784, 379] width 1568 height 758
click at [1056, 49] on button "×" at bounding box center [1054, 48] width 12 height 20
